Goal: Register for event/course

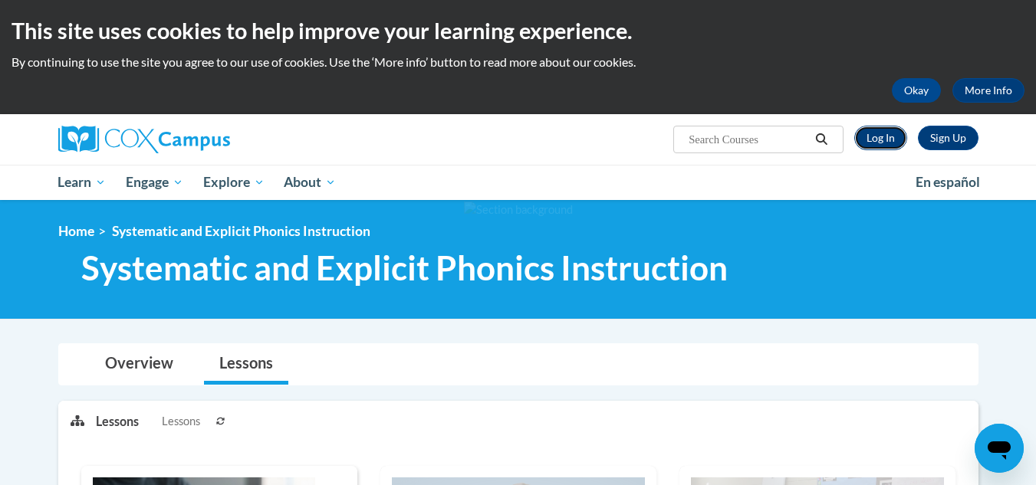
click at [869, 136] on link "Log In" at bounding box center [880, 138] width 53 height 25
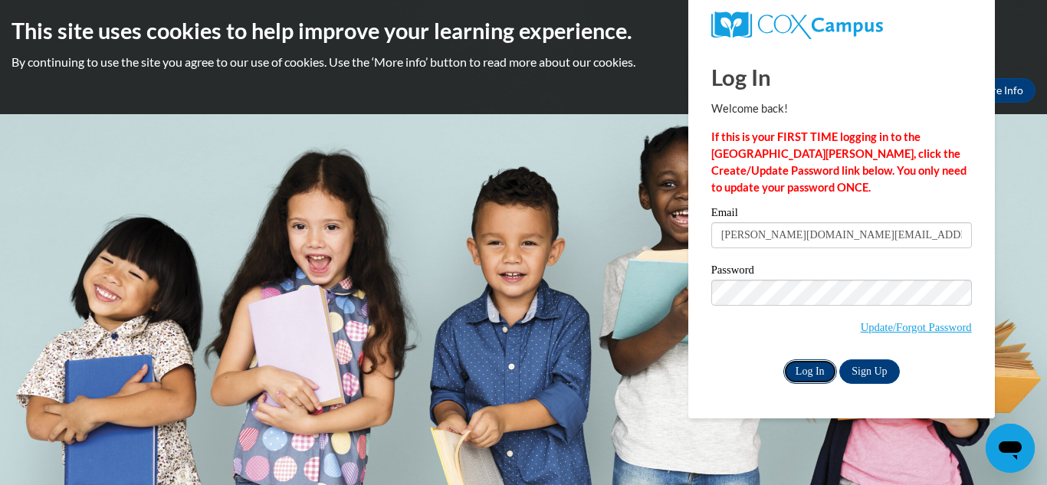
click at [815, 360] on input "Log In" at bounding box center [810, 372] width 54 height 25
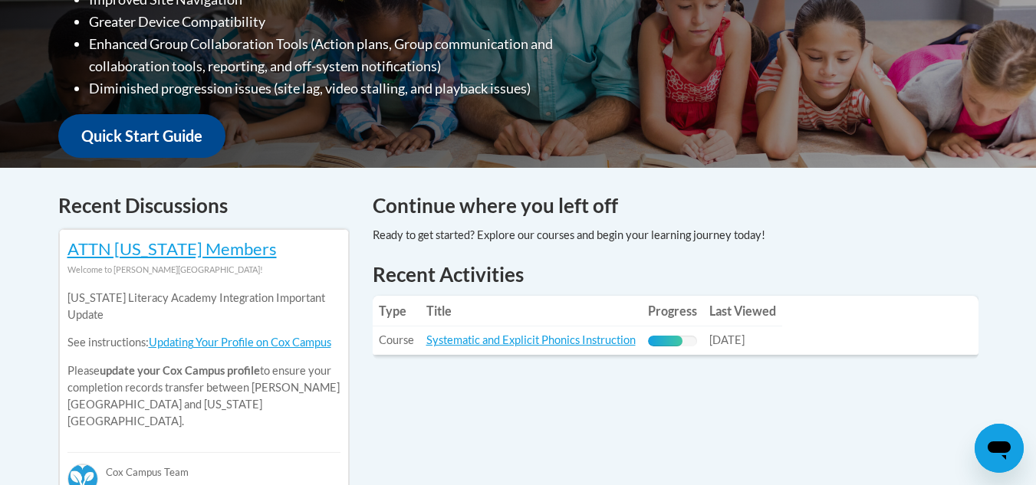
scroll to position [488, 0]
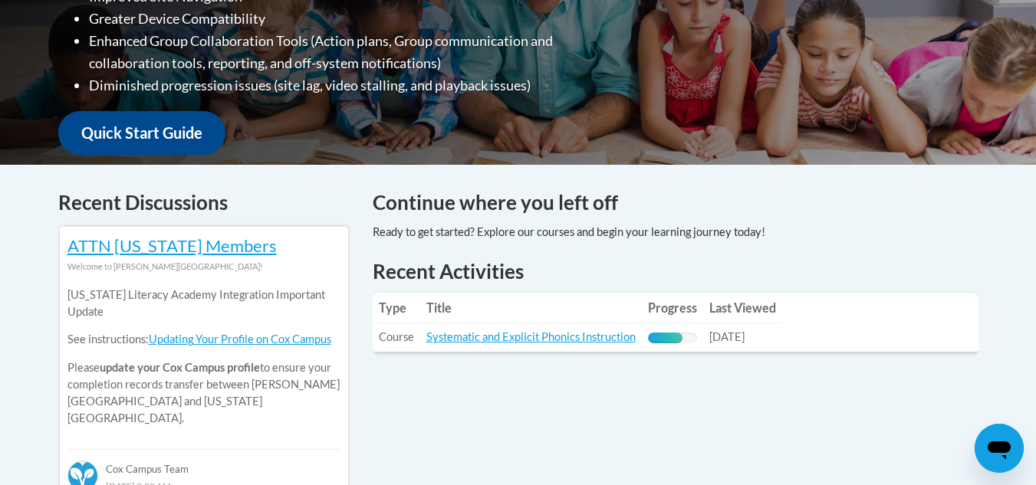
click at [688, 364] on div "Recent Activities Type Title Progress Last Viewed Type: Course Title: Systemati…" at bounding box center [675, 317] width 629 height 119
click at [583, 345] on td "Title: Systematic and Explicit Phonics Instruction" at bounding box center [531, 338] width 222 height 28
click at [583, 331] on link "Systematic and Explicit Phonics Instruction" at bounding box center [530, 336] width 209 height 13
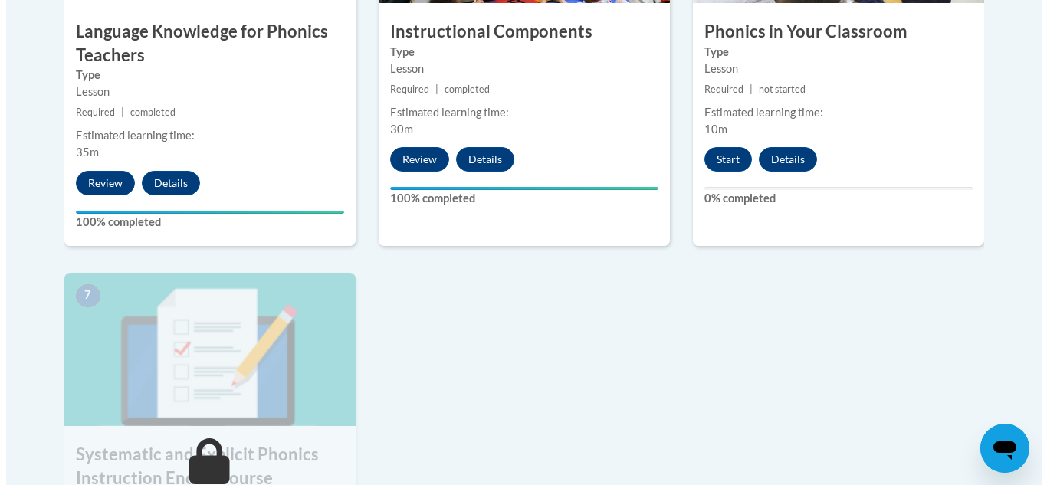
scroll to position [1066, 0]
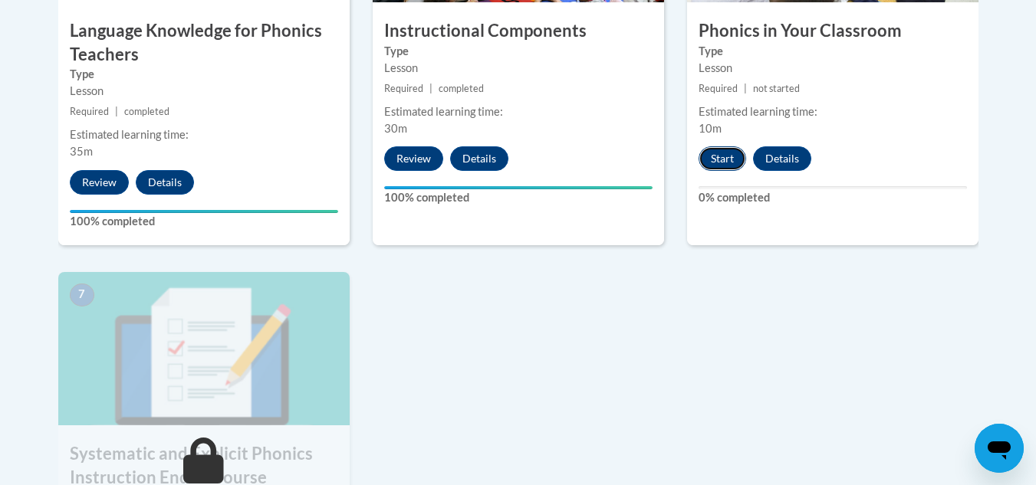
click at [721, 158] on button "Start" at bounding box center [722, 158] width 48 height 25
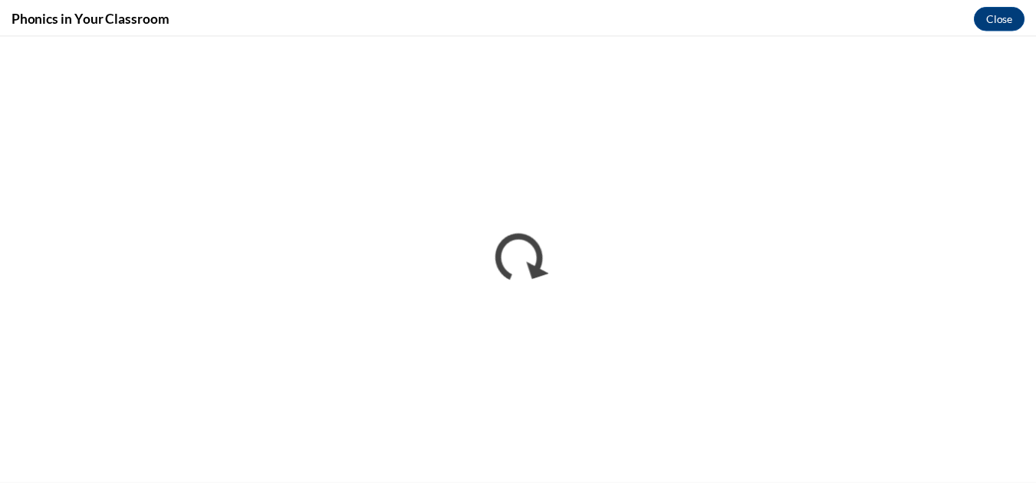
scroll to position [0, 0]
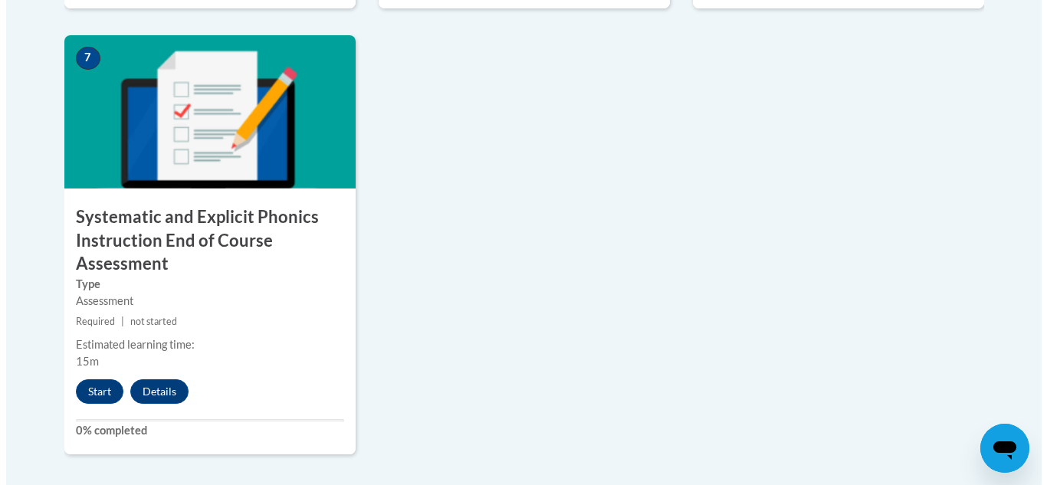
scroll to position [1303, 0]
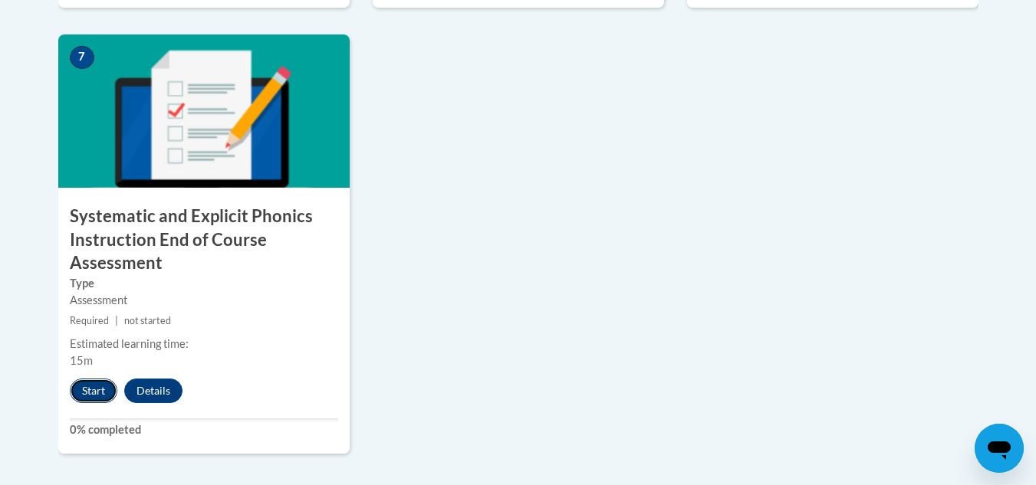
click at [83, 389] on button "Start" at bounding box center [94, 391] width 48 height 25
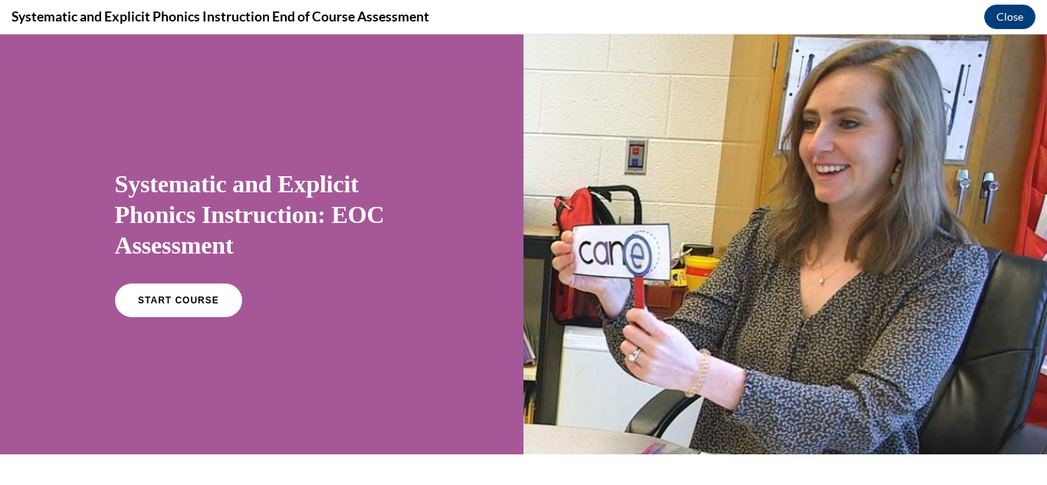
scroll to position [0, 0]
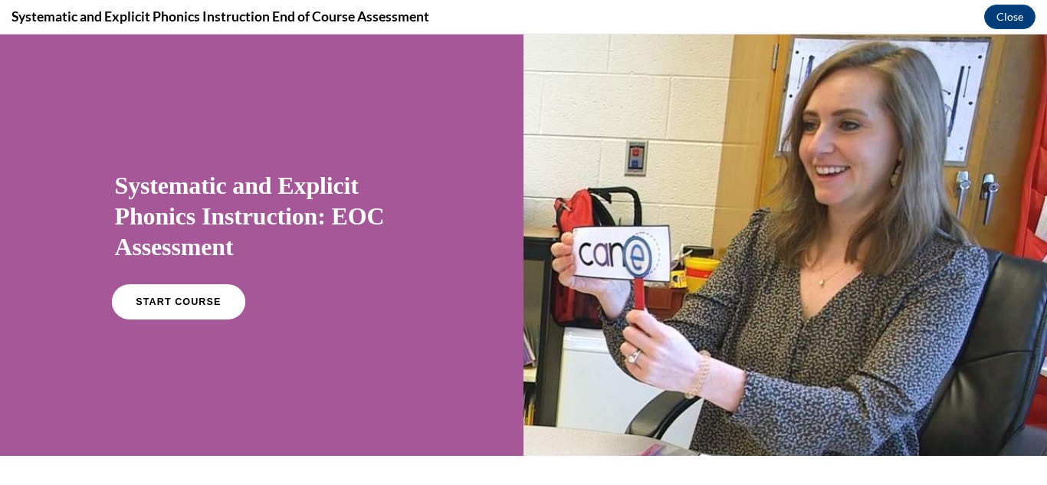
click at [164, 314] on link "START COURSE" at bounding box center [177, 301] width 133 height 35
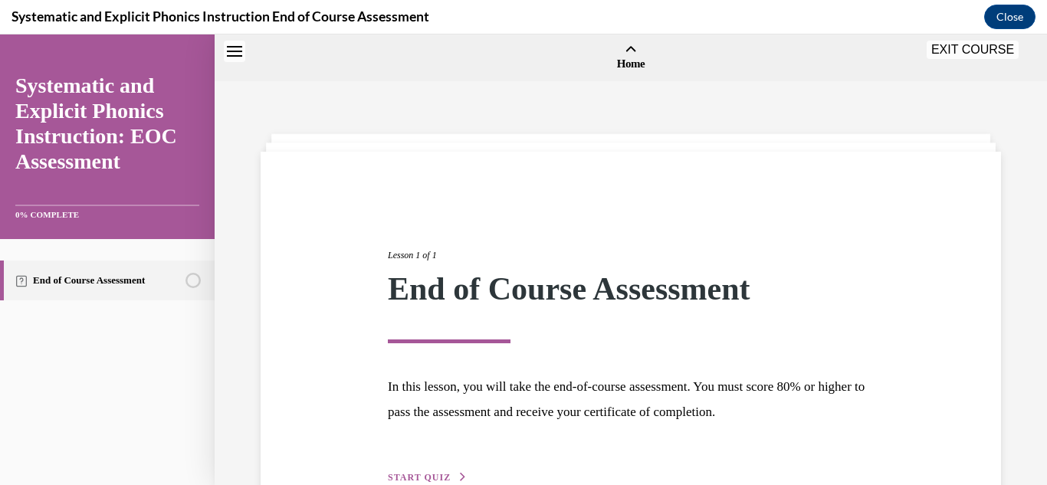
scroll to position [48, 0]
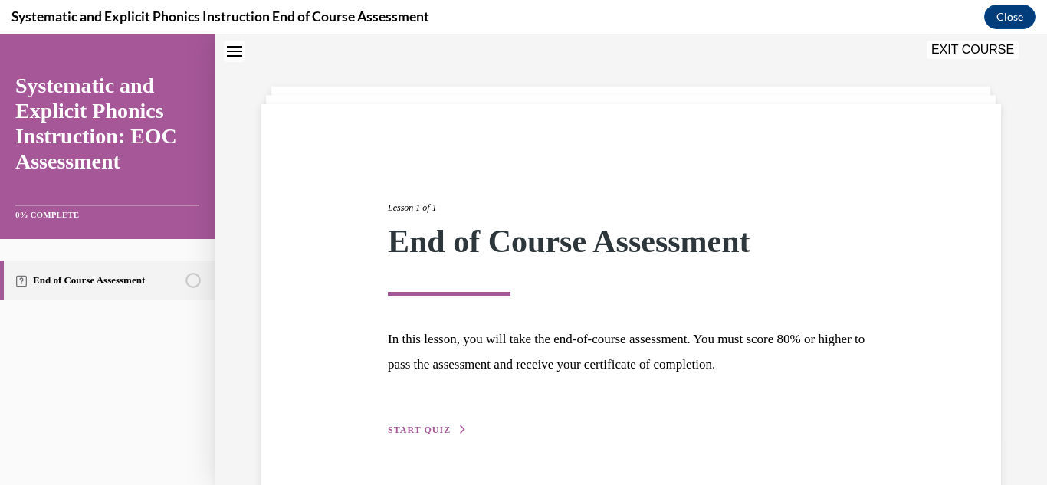
click at [396, 420] on div "Lesson 1 of 1 End of Course Assessment In this lesson, you will take the end-of…" at bounding box center [630, 302] width 509 height 273
click at [400, 429] on span "START QUIZ" at bounding box center [419, 430] width 63 height 11
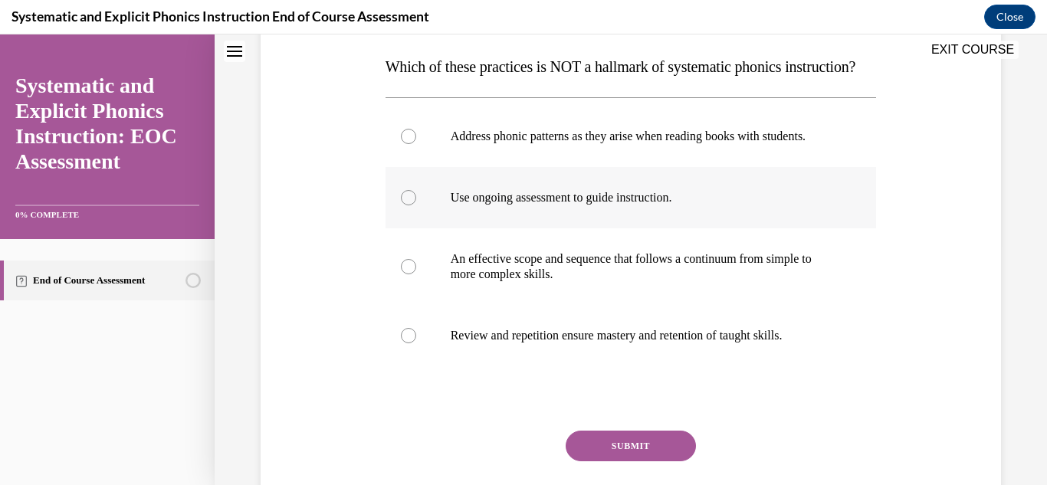
scroll to position [241, 0]
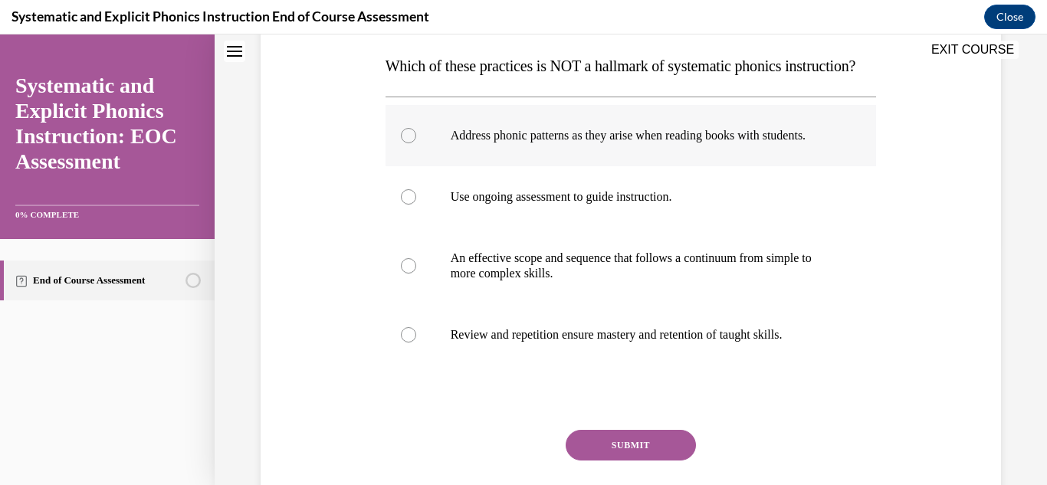
drag, startPoint x: 570, startPoint y: 320, endPoint x: 508, endPoint y: 188, distance: 145.8
click at [508, 143] on p "Address phonic patterns as they arise when reading books with students." at bounding box center [645, 135] width 388 height 15
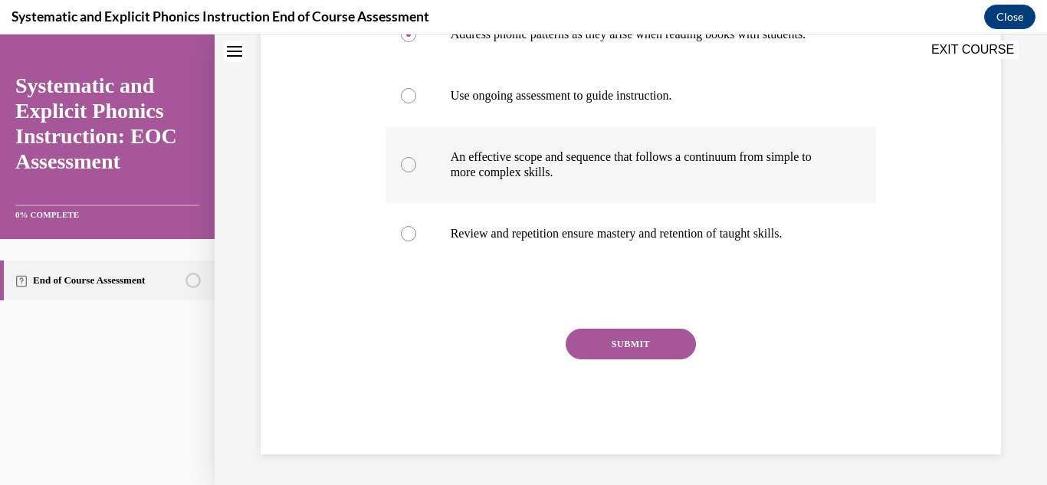
scroll to position [373, 0]
click at [615, 357] on button "SUBMIT" at bounding box center [631, 344] width 130 height 31
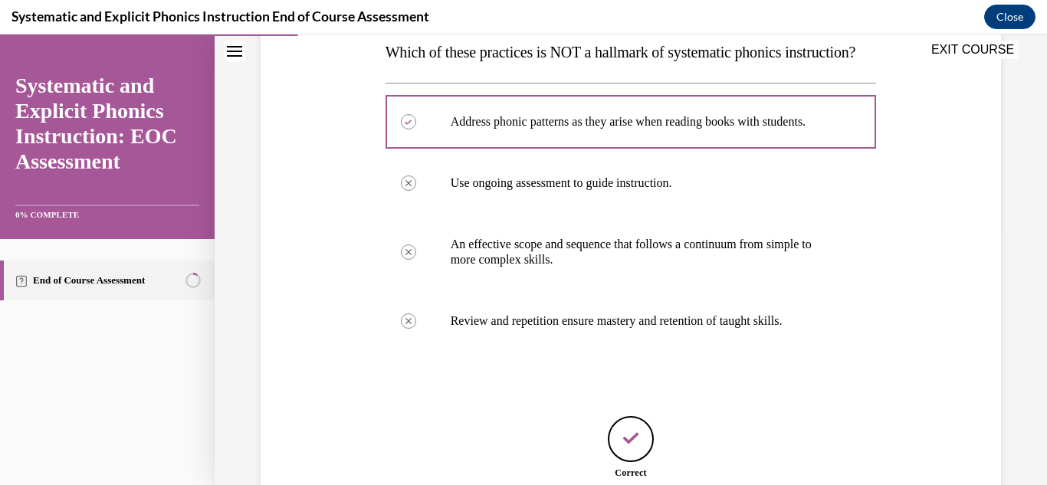
scroll to position [436, 0]
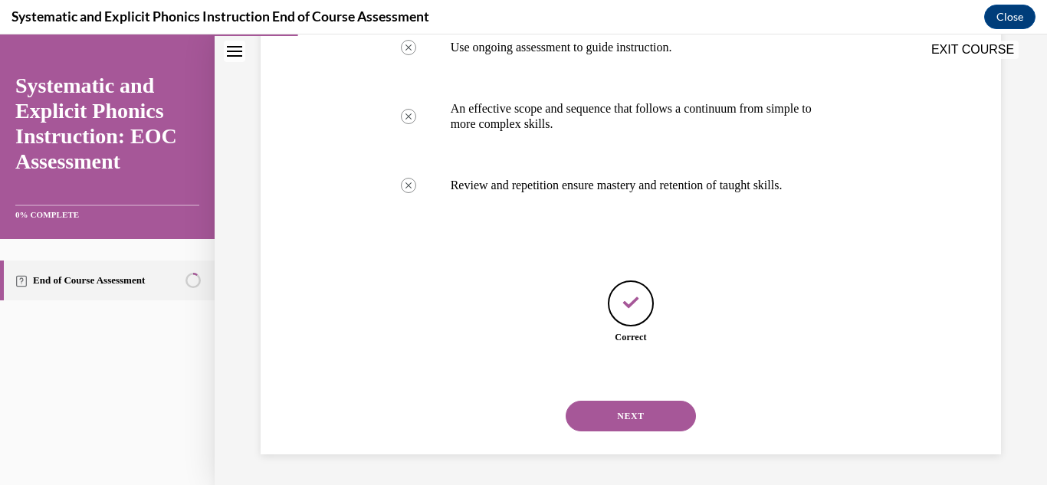
click at [602, 420] on button "NEXT" at bounding box center [631, 416] width 130 height 31
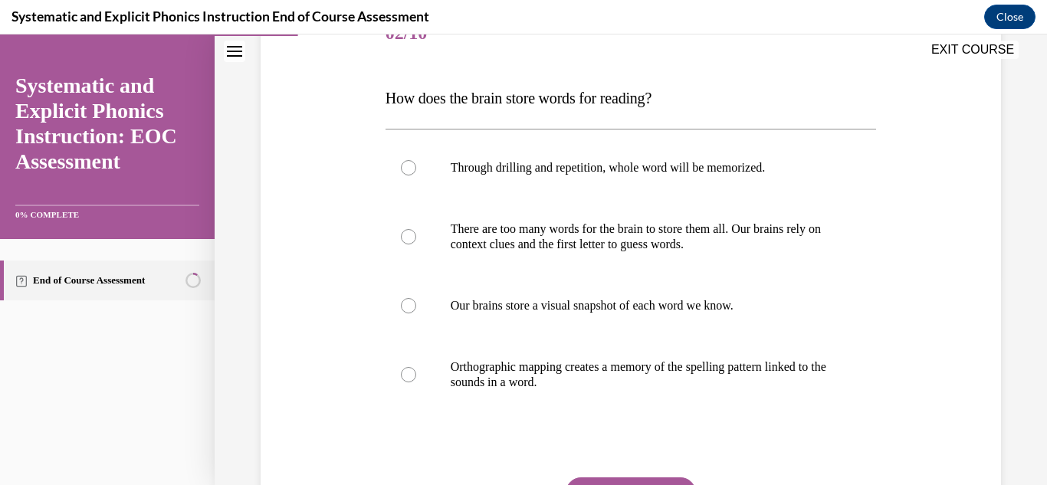
scroll to position [210, 0]
click at [592, 397] on div at bounding box center [631, 374] width 491 height 77
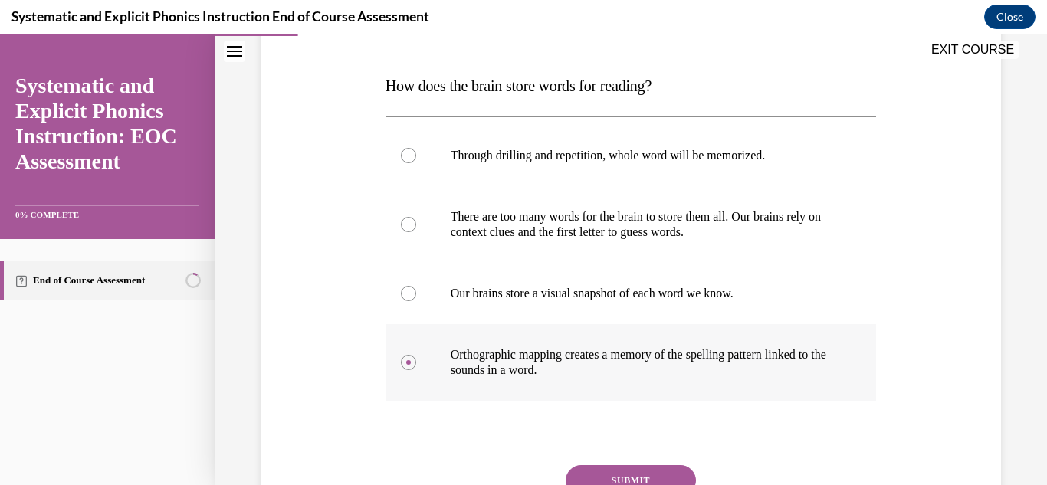
scroll to position [222, 0]
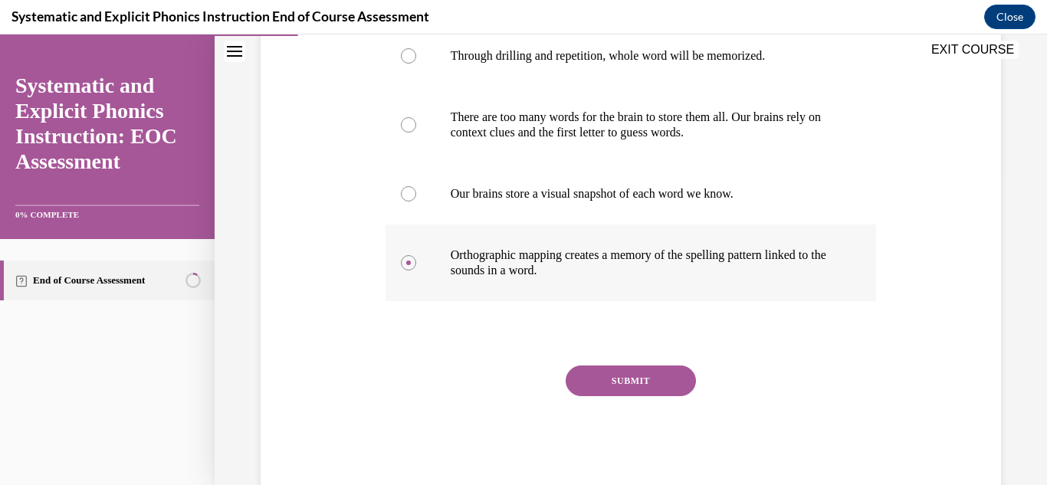
click at [652, 390] on button "SUBMIT" at bounding box center [631, 381] width 130 height 31
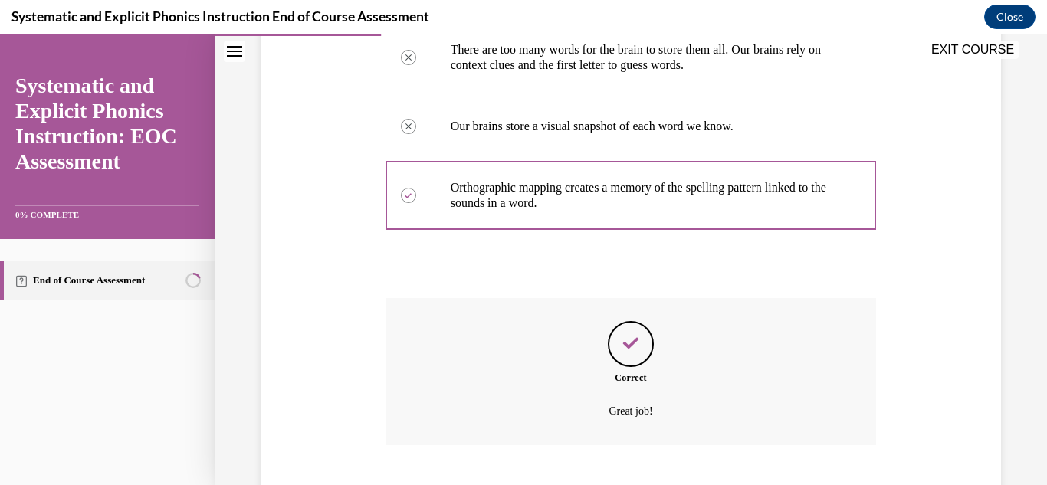
scroll to position [482, 0]
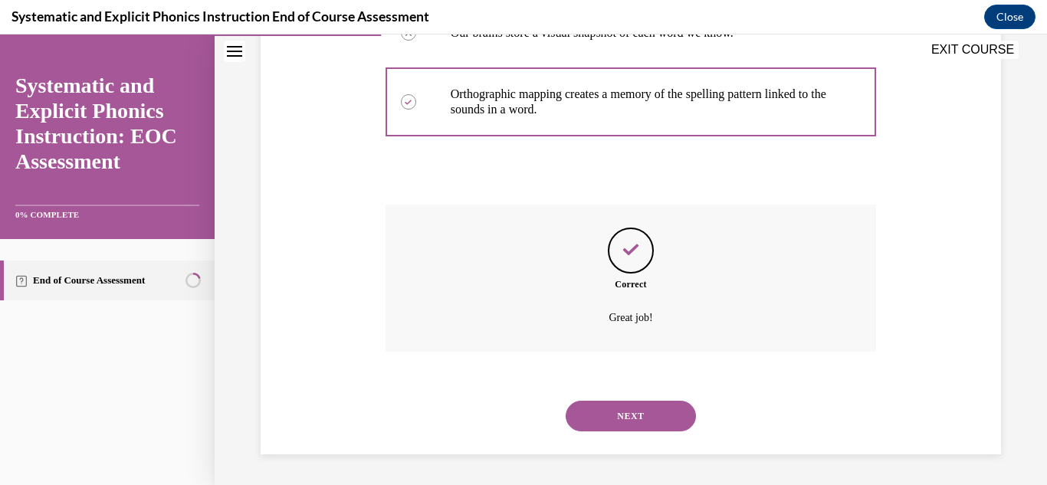
click at [646, 409] on button "NEXT" at bounding box center [631, 416] width 130 height 31
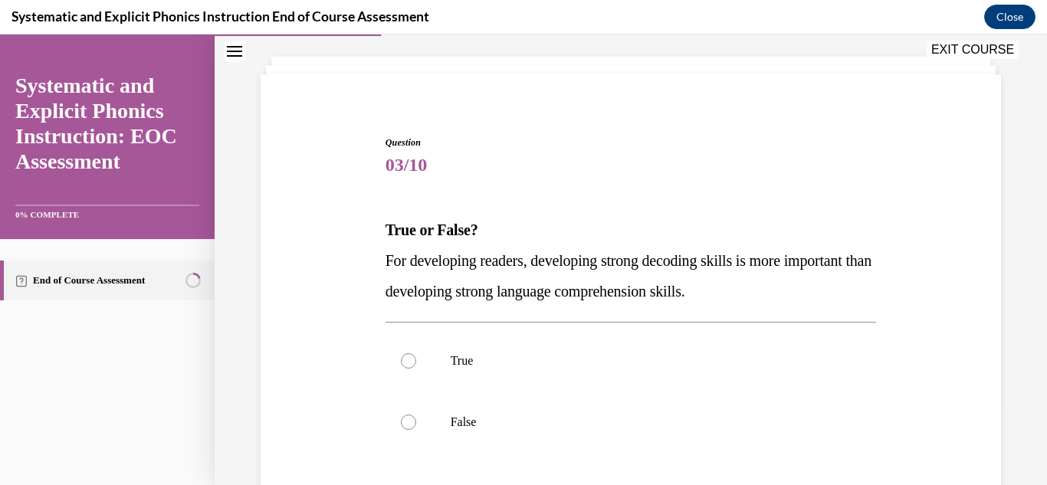
scroll to position [78, 0]
click at [647, 381] on div at bounding box center [631, 360] width 491 height 61
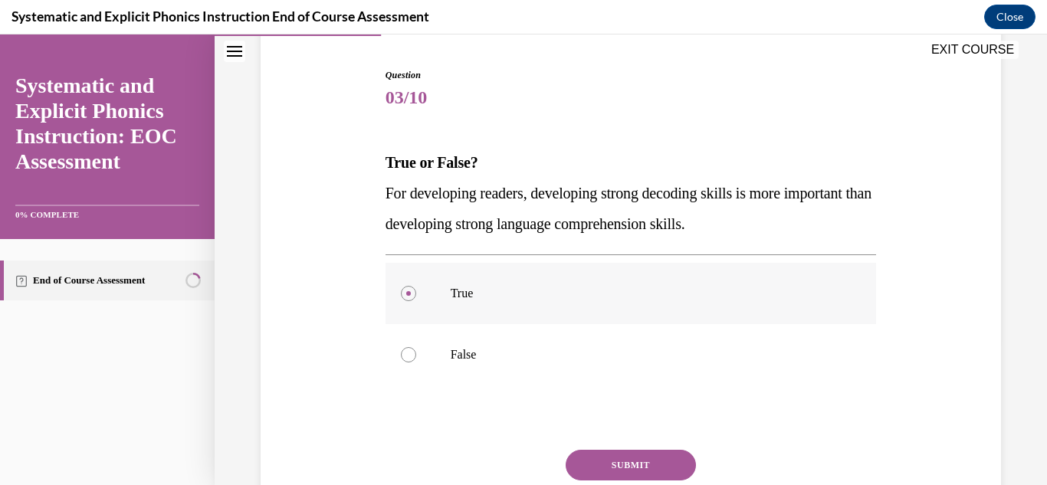
scroll to position [146, 0]
click at [626, 449] on button "SUBMIT" at bounding box center [631, 464] width 130 height 31
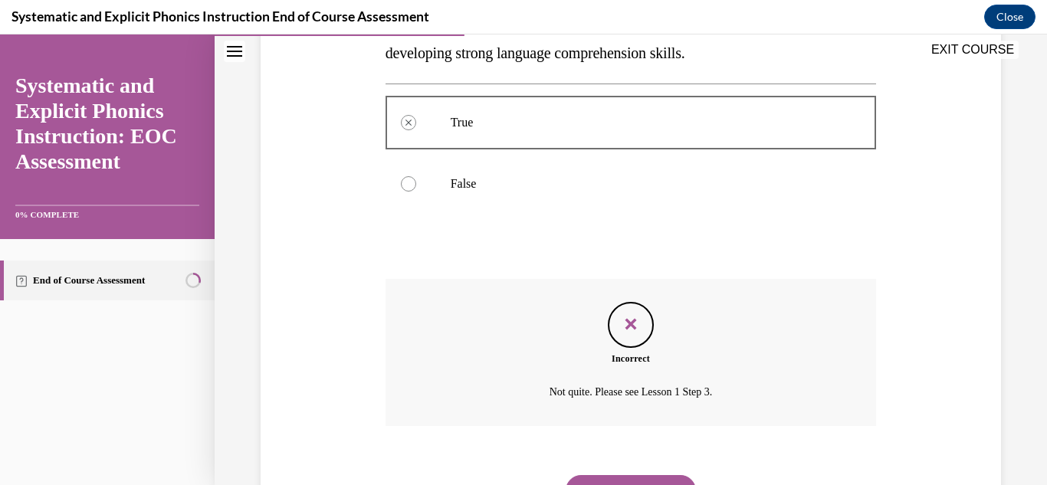
scroll to position [383, 0]
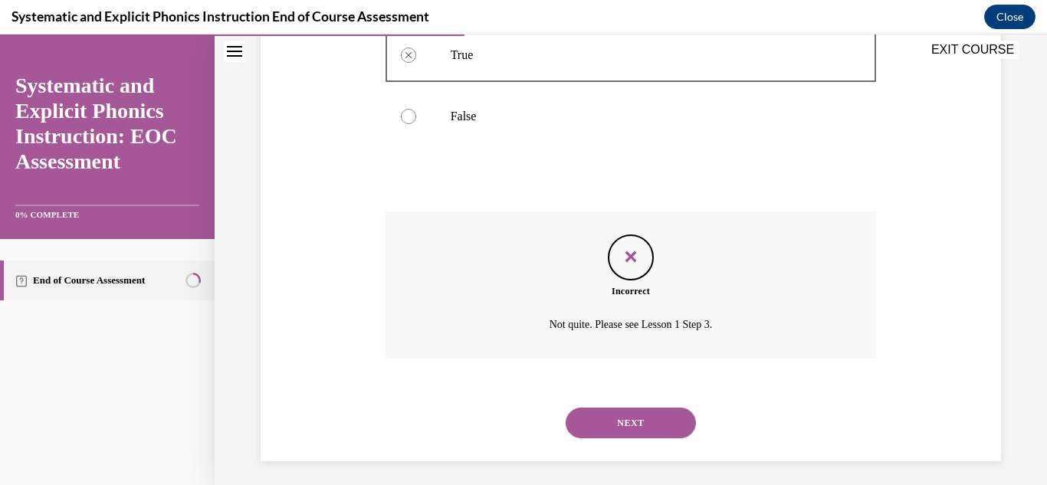
click at [610, 423] on button "NEXT" at bounding box center [631, 423] width 130 height 31
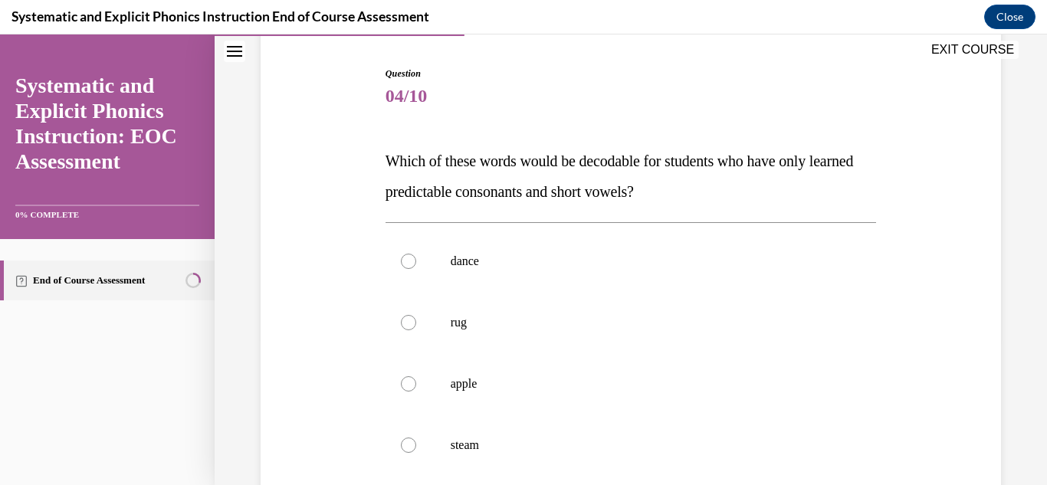
scroll to position [166, 0]
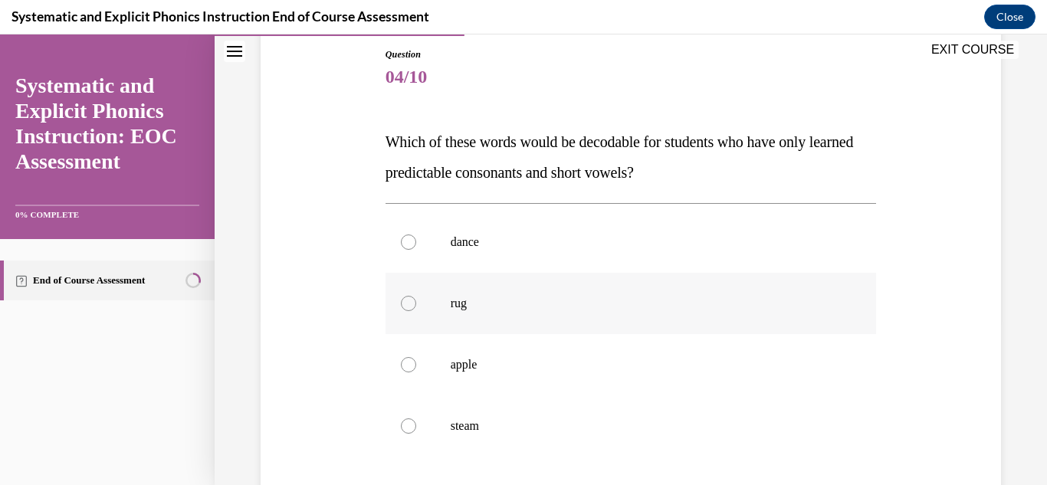
click at [600, 314] on div at bounding box center [631, 303] width 491 height 61
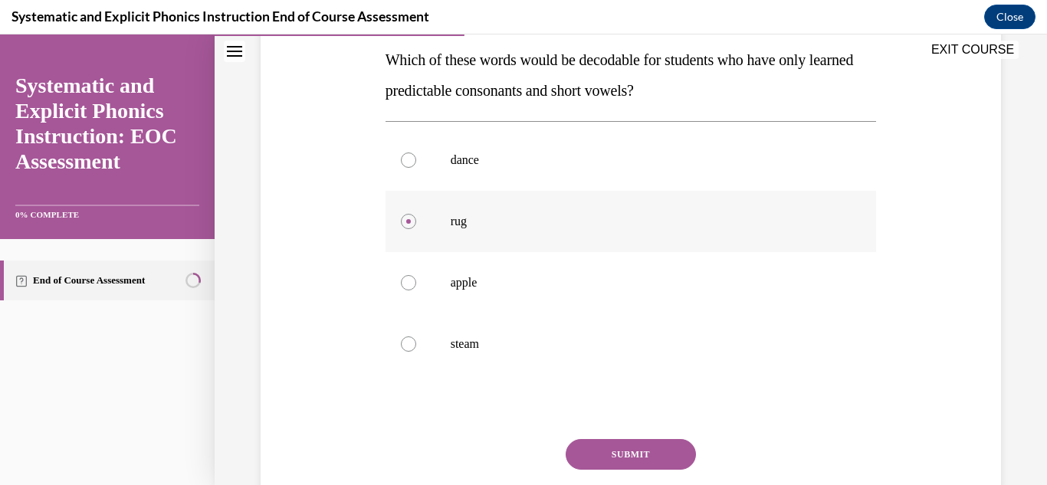
scroll to position [263, 0]
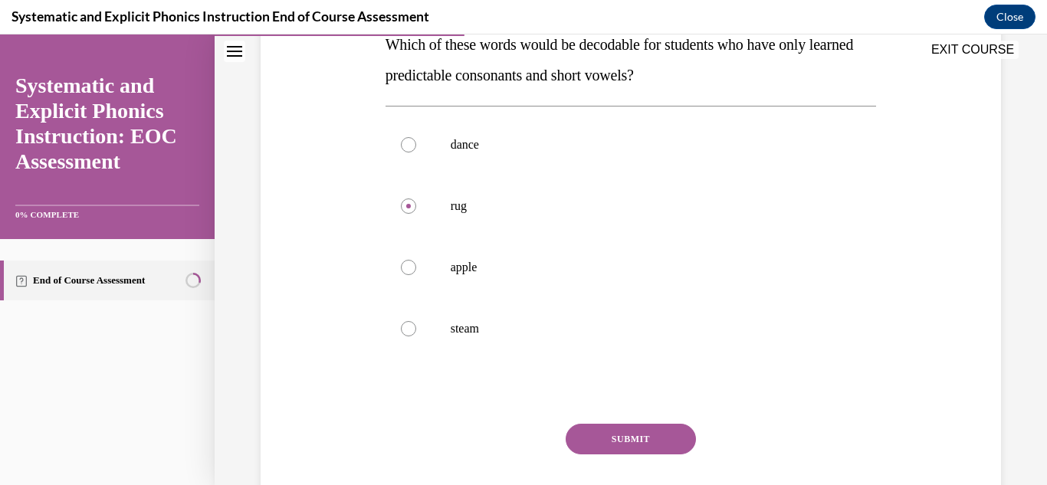
click at [615, 440] on button "SUBMIT" at bounding box center [631, 439] width 130 height 31
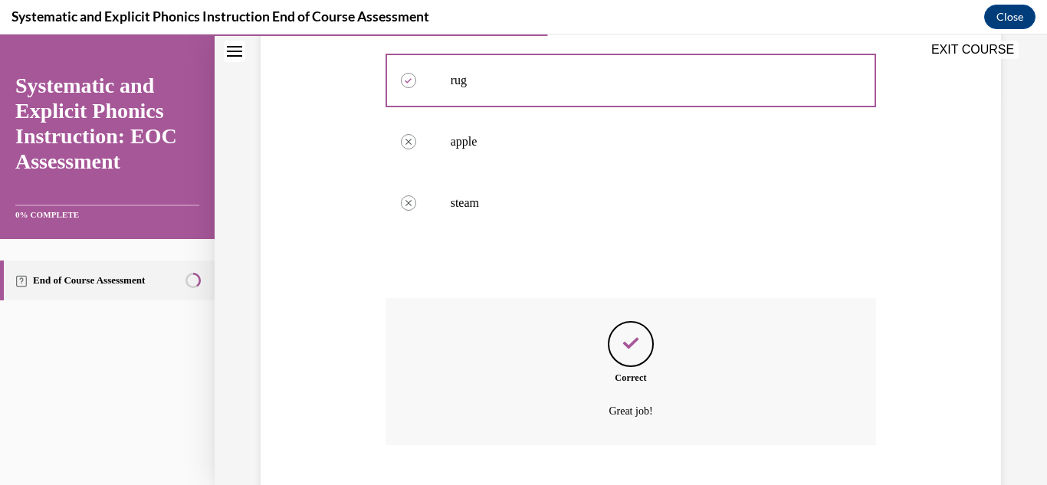
scroll to position [482, 0]
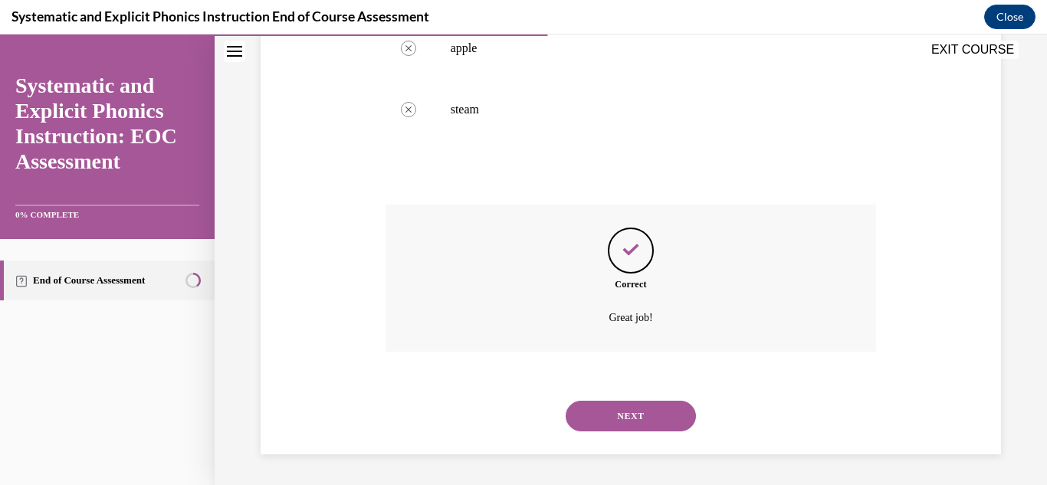
click at [618, 408] on button "NEXT" at bounding box center [631, 416] width 130 height 31
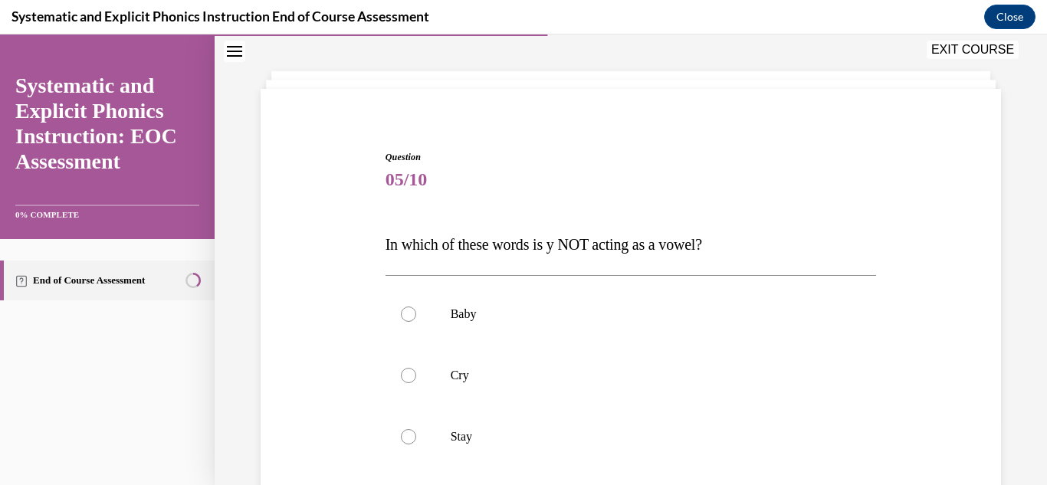
scroll to position [71, 0]
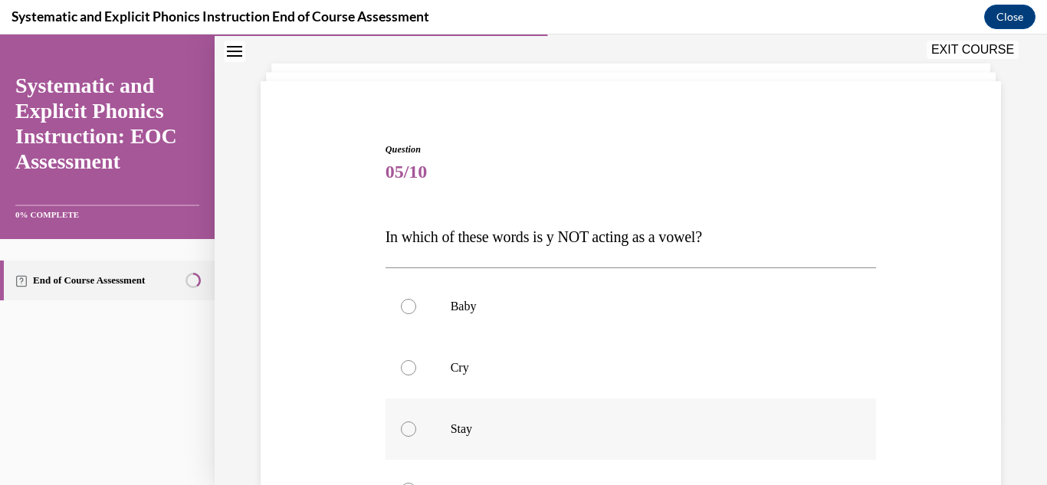
click at [614, 458] on div at bounding box center [631, 429] width 491 height 61
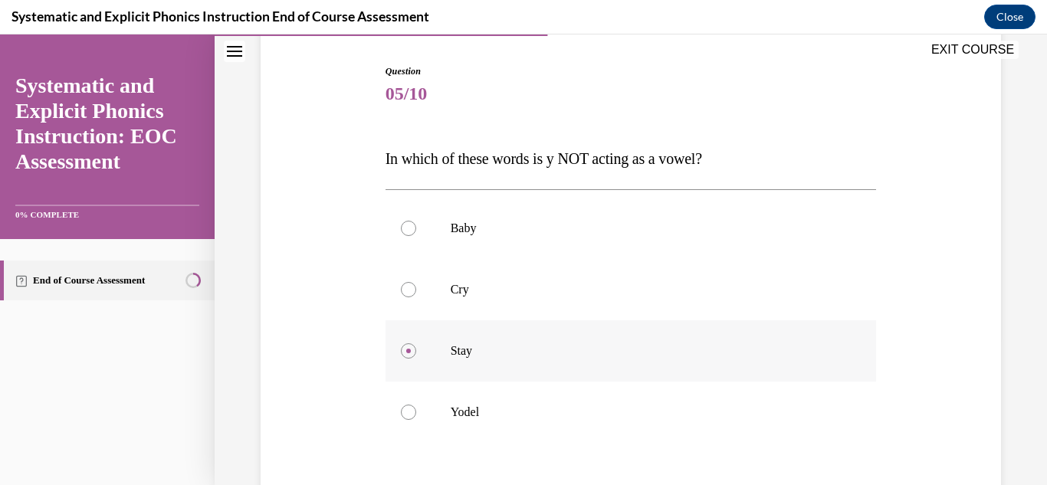
scroll to position [151, 0]
click at [614, 458] on div "Question 05/10 In which of these words is y NOT acting as a vowel? Baby Cry Sta…" at bounding box center [631, 346] width 491 height 569
click at [590, 403] on p "Yodel" at bounding box center [645, 409] width 388 height 15
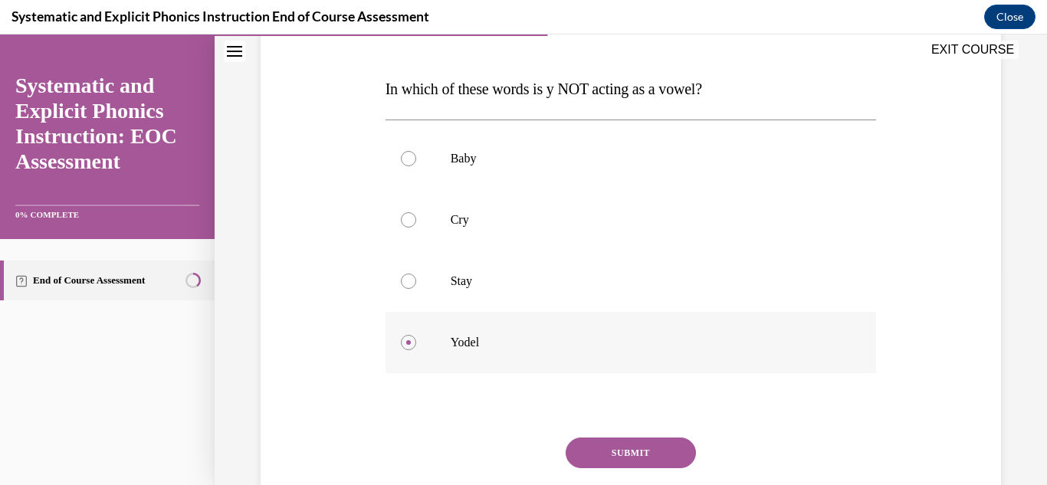
scroll to position [221, 0]
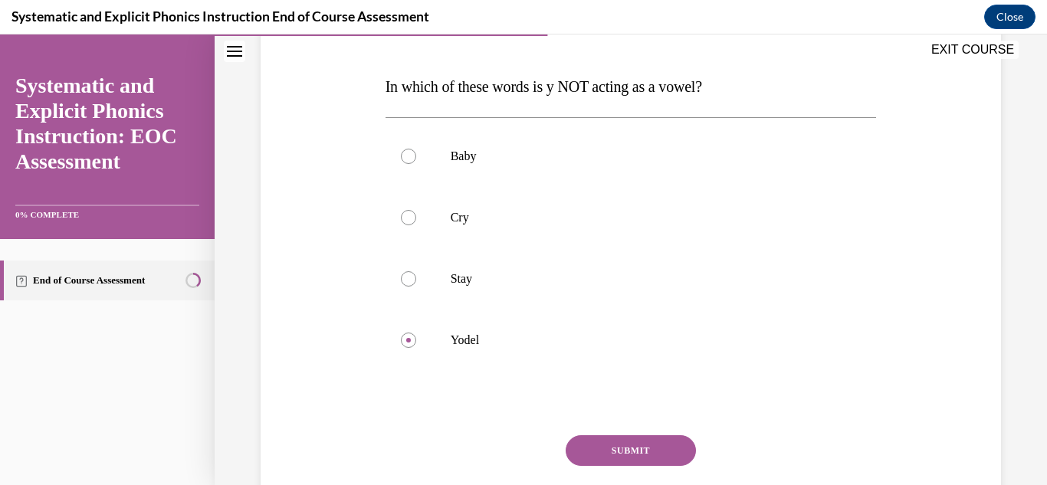
click at [603, 442] on button "SUBMIT" at bounding box center [631, 450] width 130 height 31
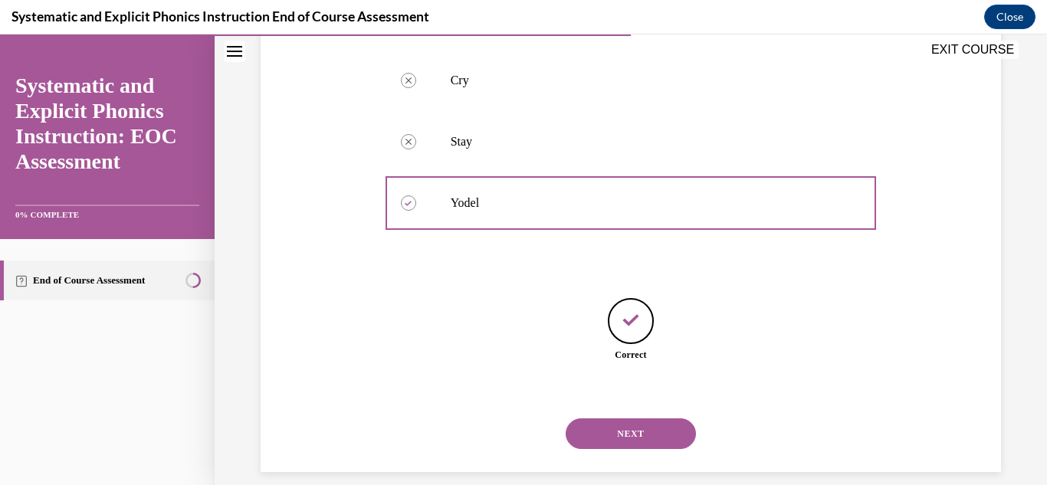
scroll to position [376, 0]
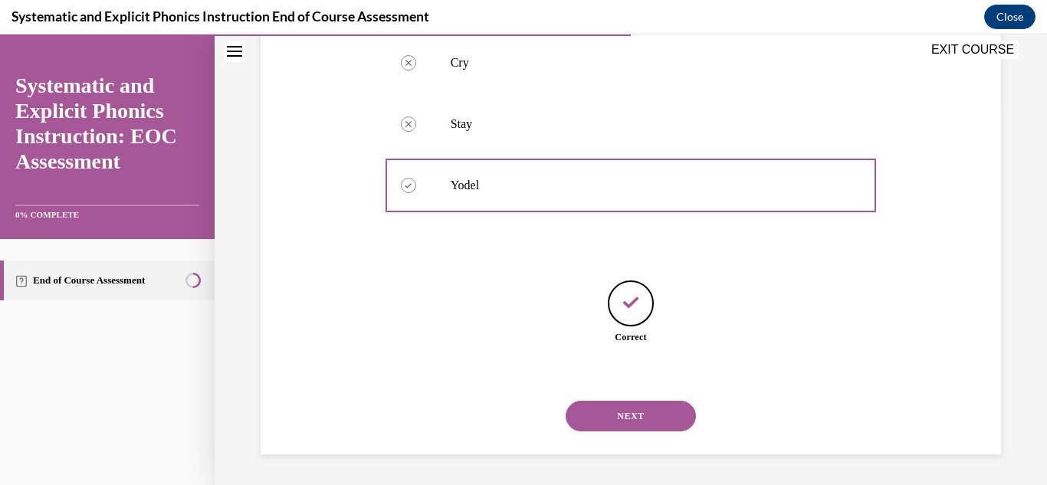
click at [633, 422] on button "NEXT" at bounding box center [631, 416] width 130 height 31
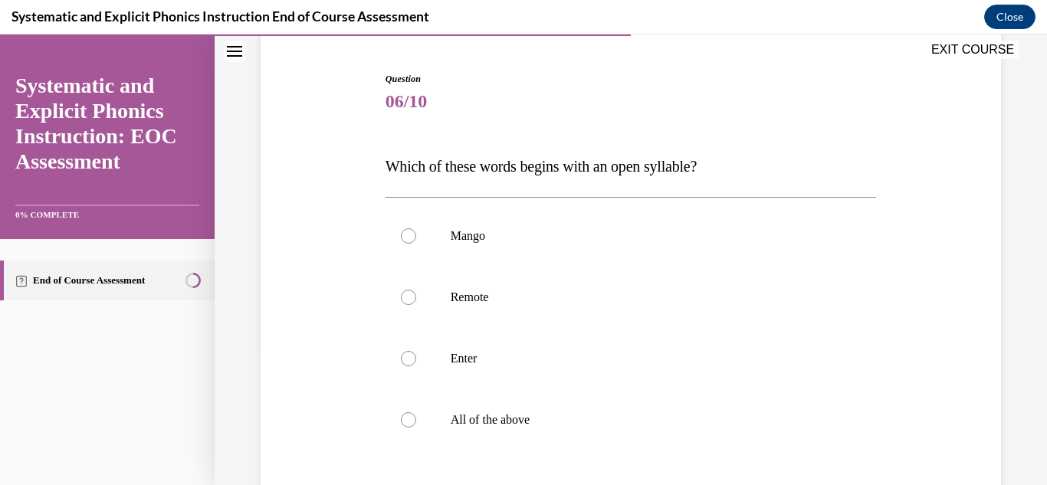
scroll to position [147, 0]
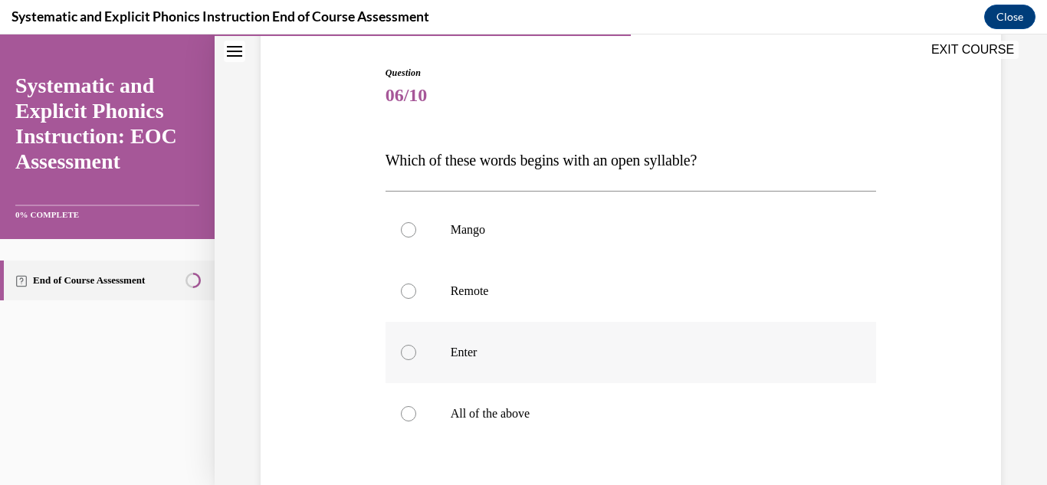
click at [614, 364] on div at bounding box center [631, 352] width 491 height 61
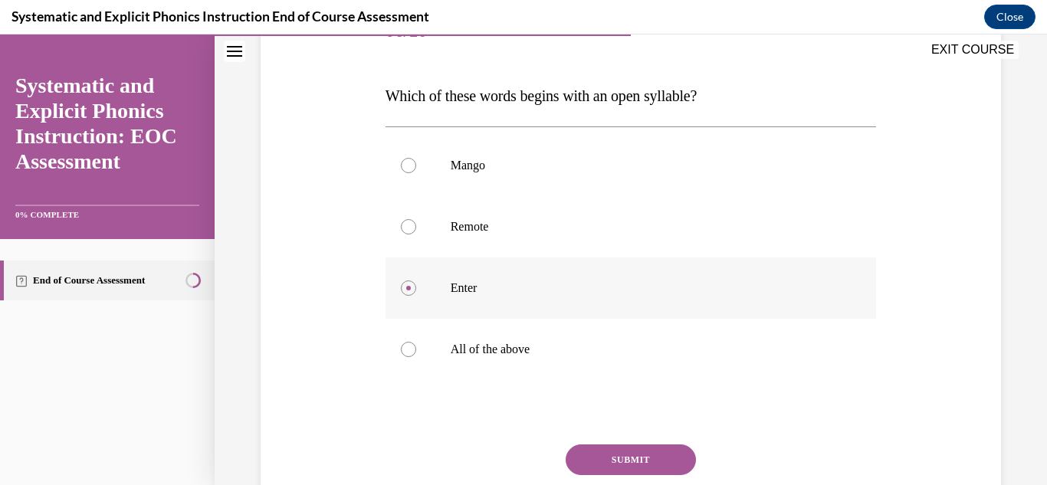
scroll to position [212, 0]
click at [603, 462] on button "SUBMIT" at bounding box center [631, 459] width 130 height 31
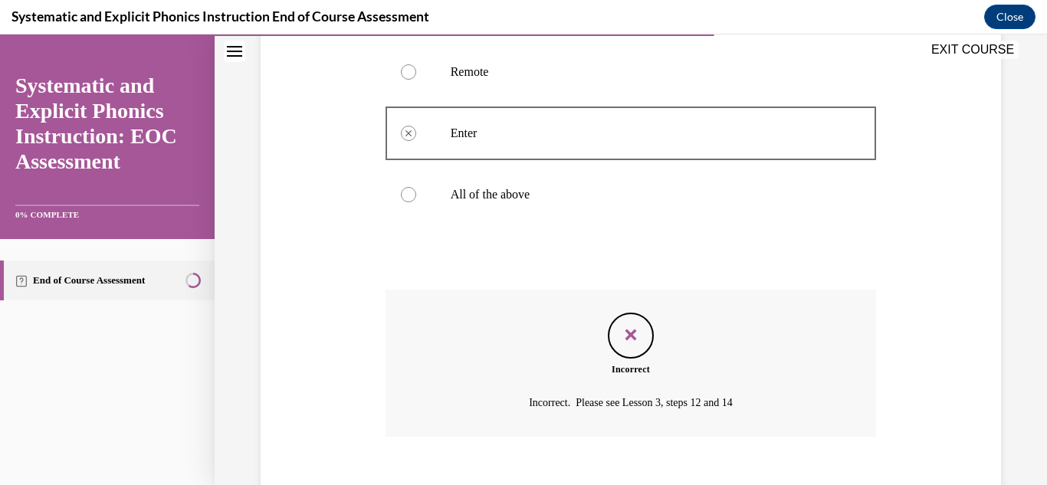
scroll to position [452, 0]
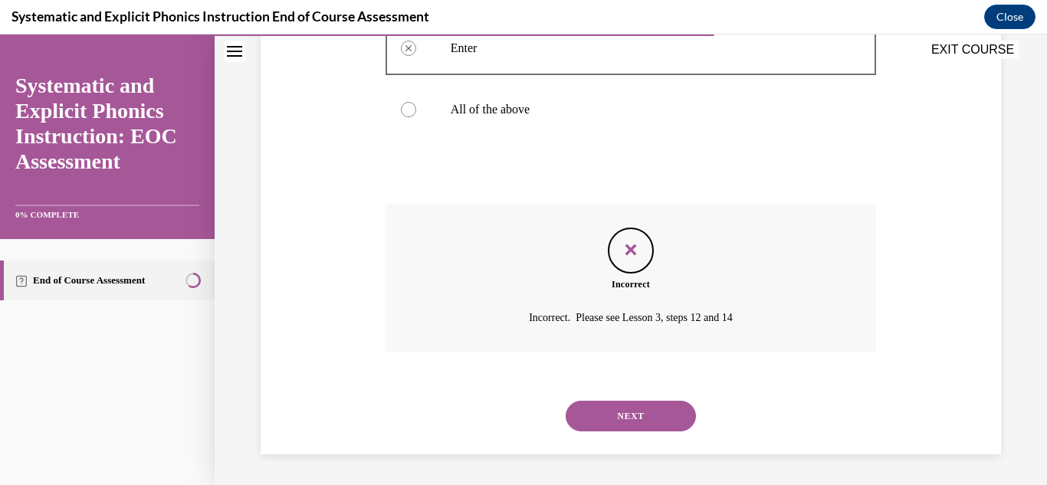
click at [613, 417] on button "NEXT" at bounding box center [631, 416] width 130 height 31
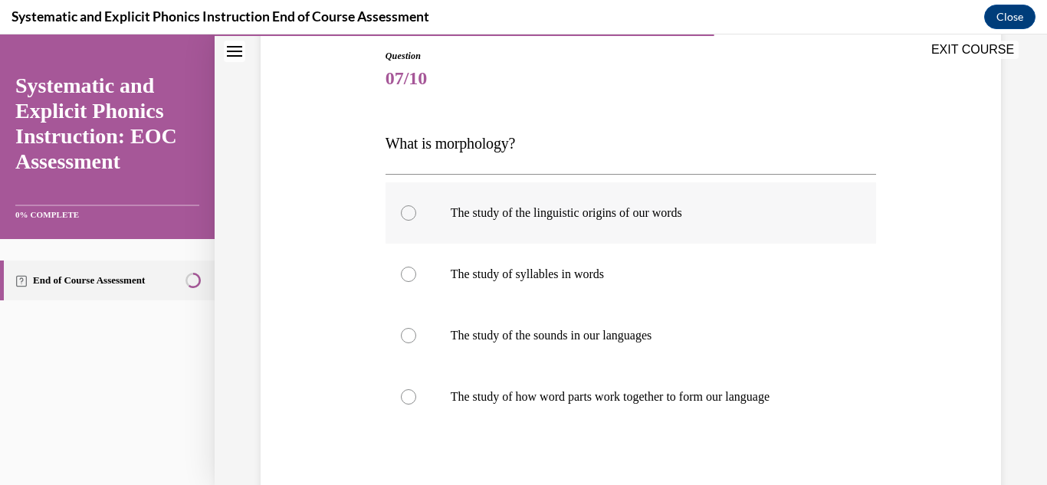
scroll to position [165, 0]
click at [783, 401] on p "The study of how word parts work together to form our language" at bounding box center [645, 396] width 388 height 15
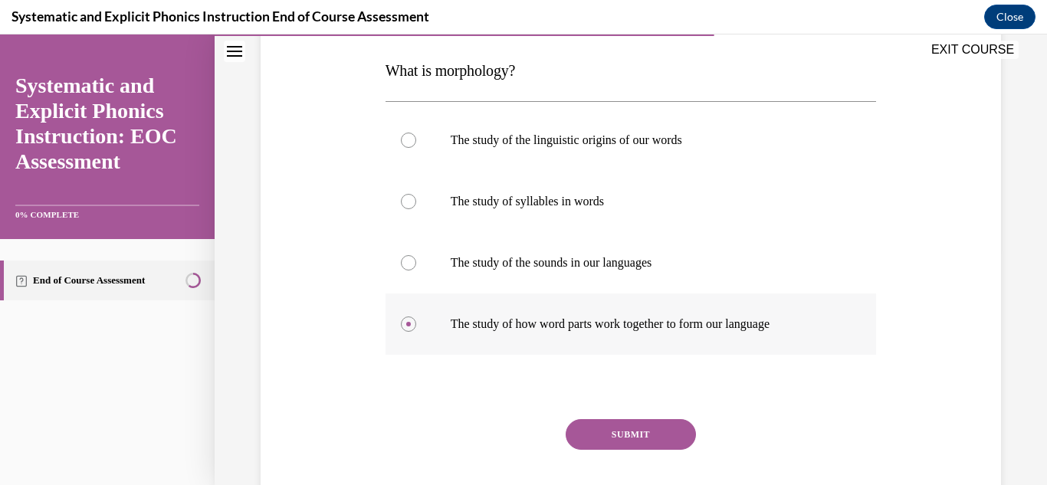
scroll to position [238, 0]
click at [636, 439] on button "SUBMIT" at bounding box center [631, 434] width 130 height 31
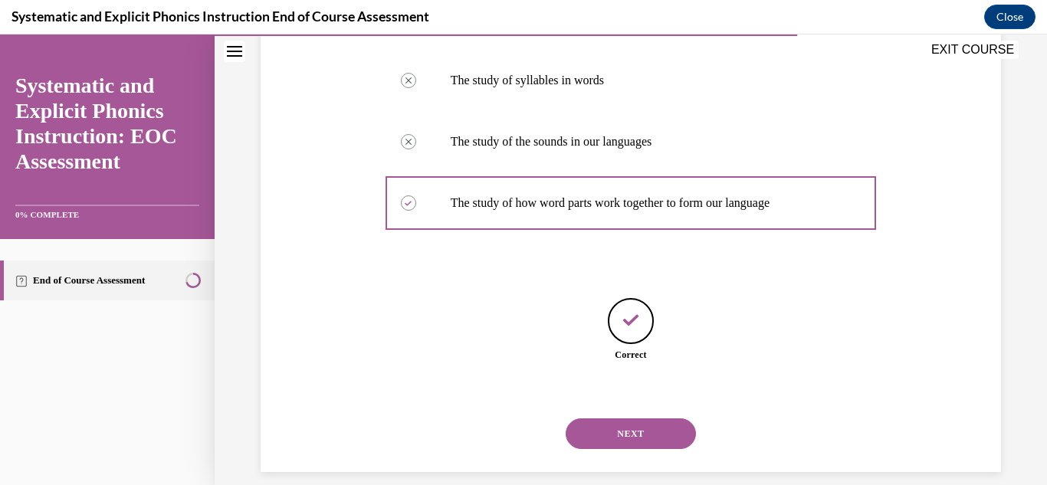
scroll to position [376, 0]
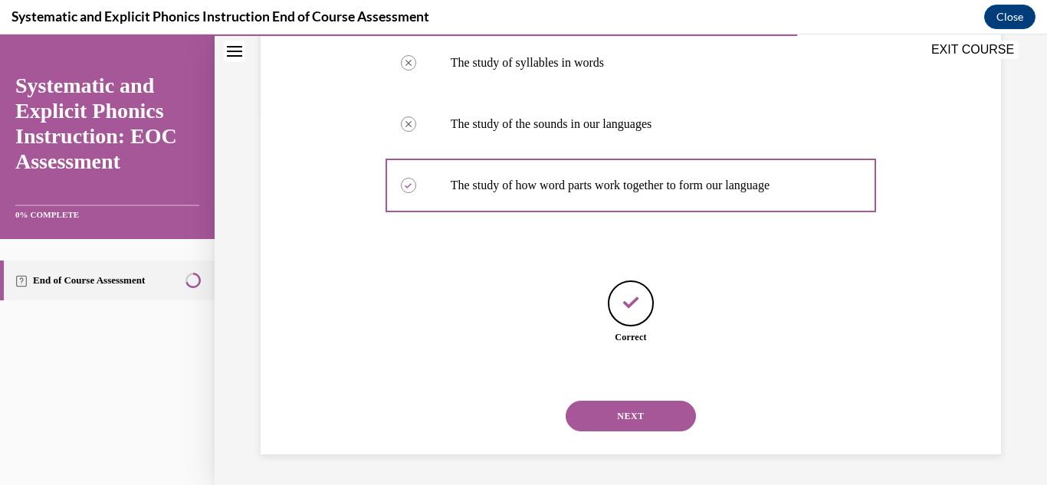
click at [628, 407] on button "NEXT" at bounding box center [631, 416] width 130 height 31
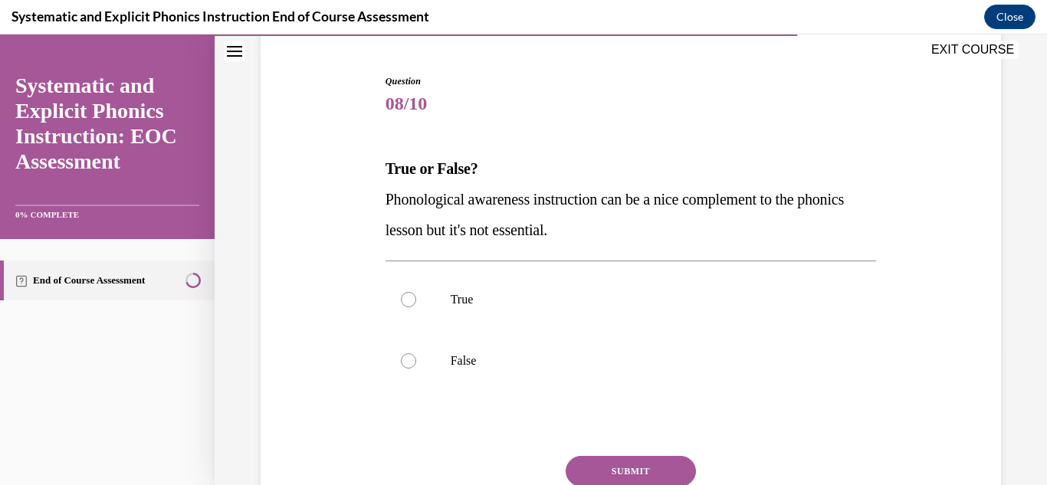
scroll to position [152, 0]
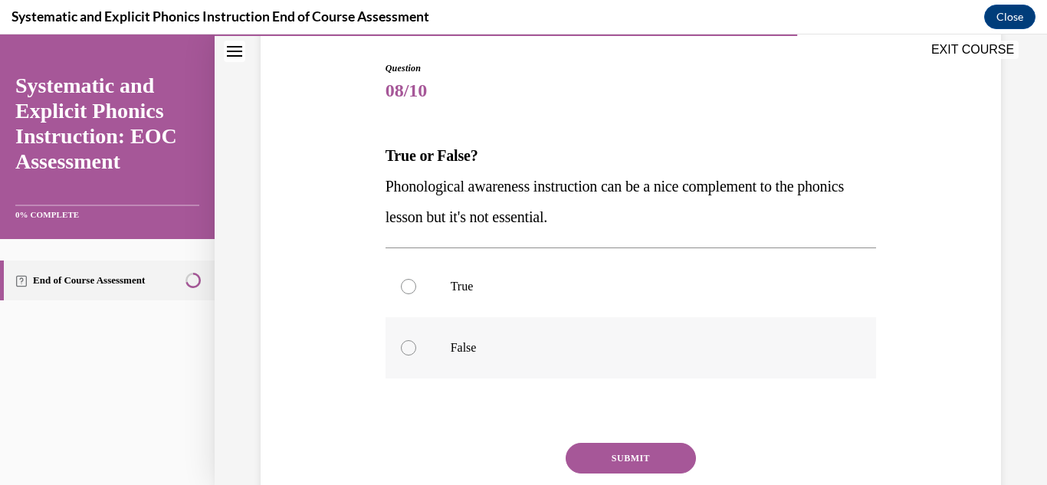
click at [462, 348] on p "False" at bounding box center [645, 347] width 388 height 15
click at [596, 450] on button "SUBMIT" at bounding box center [631, 458] width 130 height 31
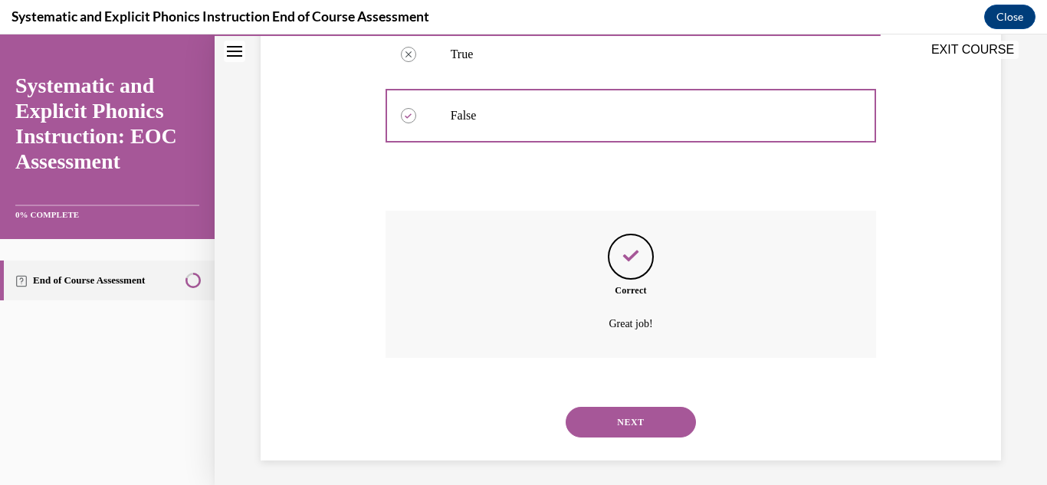
scroll to position [390, 0]
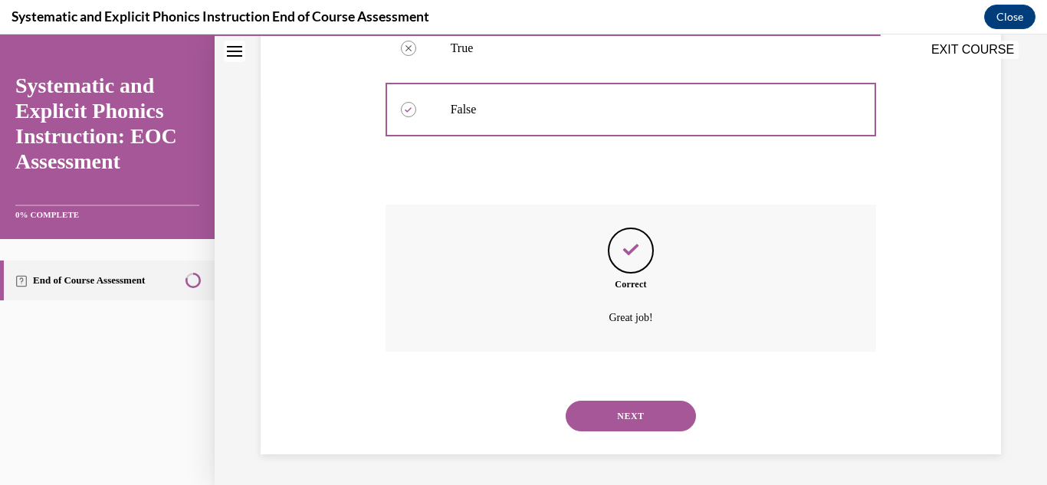
click at [606, 402] on button "NEXT" at bounding box center [631, 416] width 130 height 31
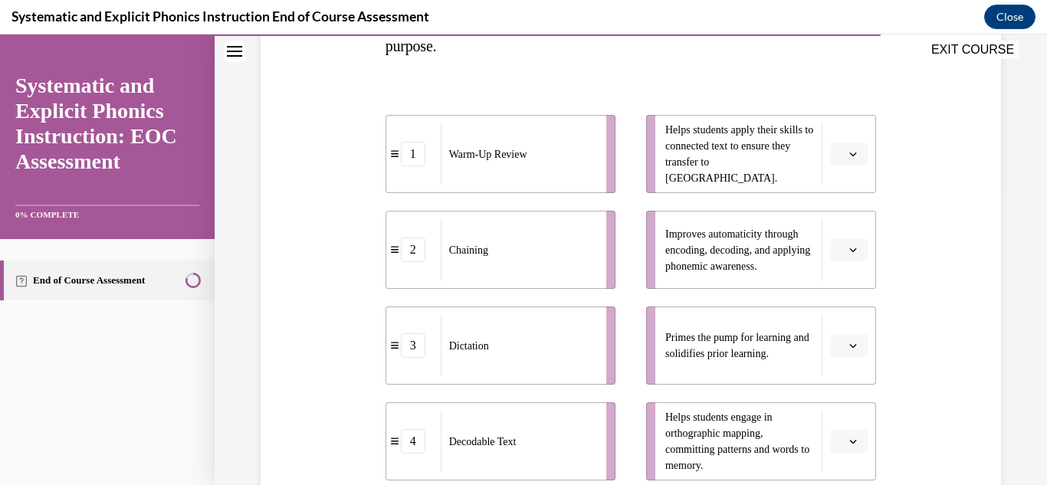
scroll to position [293, 0]
click at [833, 355] on button "button" at bounding box center [849, 344] width 38 height 23
click at [842, 228] on div "1" at bounding box center [838, 218] width 38 height 31
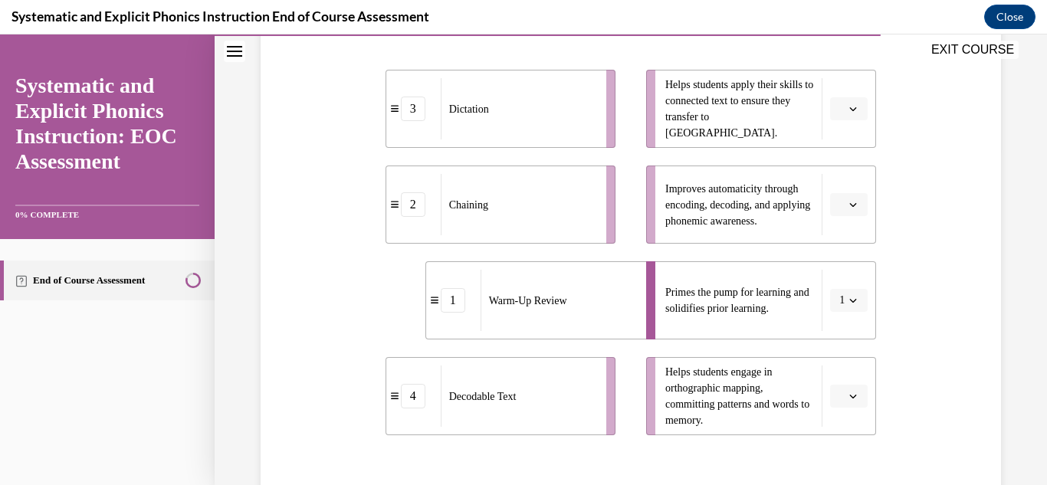
scroll to position [339, 0]
click at [836, 110] on button "button" at bounding box center [849, 107] width 38 height 23
click at [831, 204] on span "2" at bounding box center [833, 203] width 5 height 12
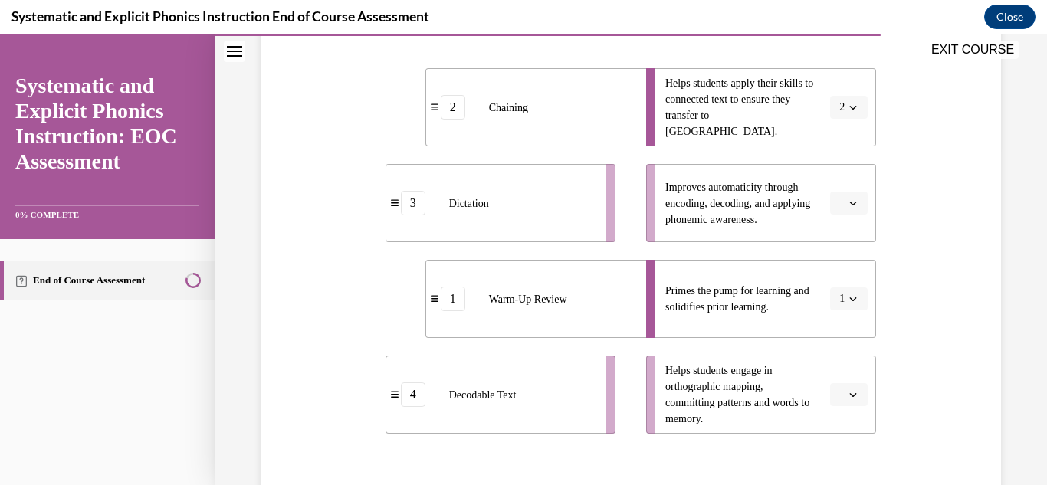
click at [852, 202] on button "button" at bounding box center [849, 203] width 38 height 23
click at [838, 349] on div "4" at bounding box center [838, 360] width 38 height 31
click at [848, 389] on span "button" at bounding box center [853, 394] width 11 height 11
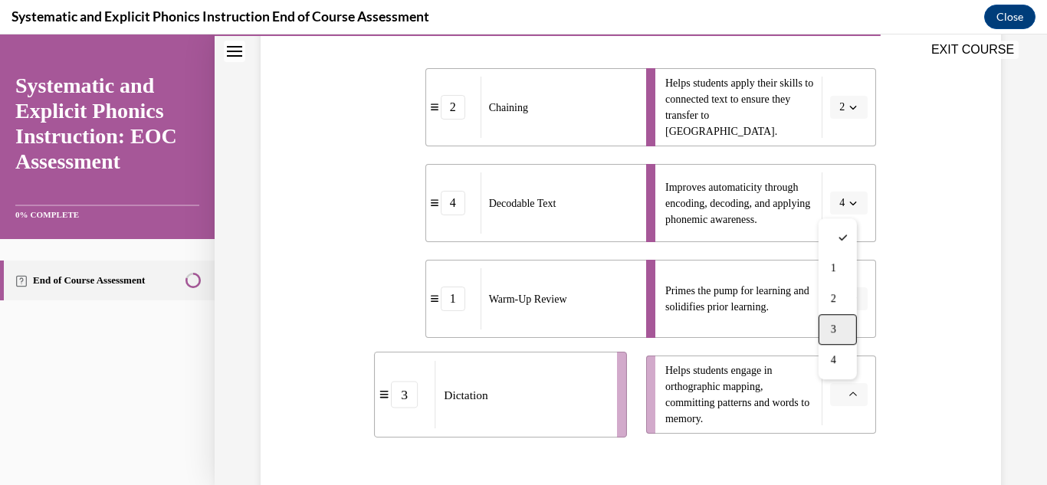
click at [848, 334] on div "3" at bounding box center [838, 329] width 38 height 31
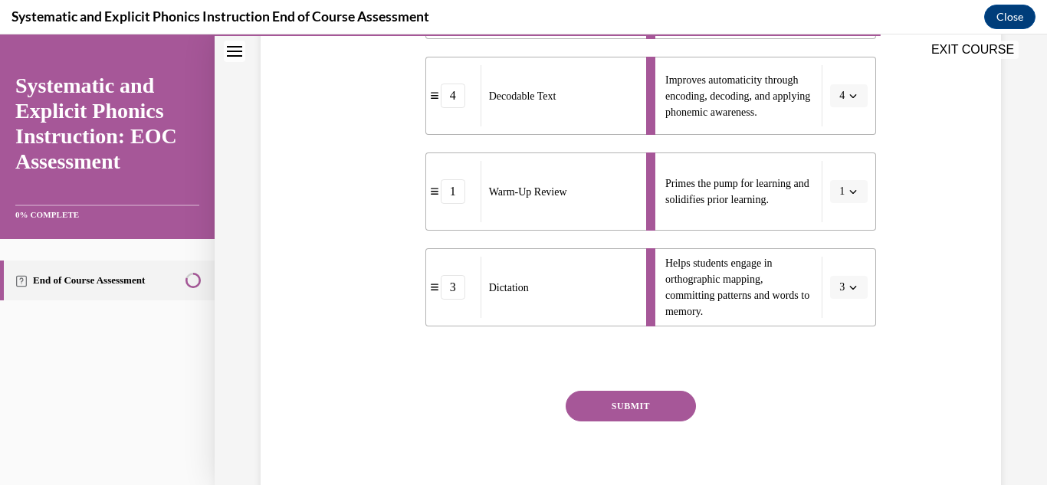
scroll to position [447, 0]
click at [663, 414] on button "SUBMIT" at bounding box center [631, 405] width 130 height 31
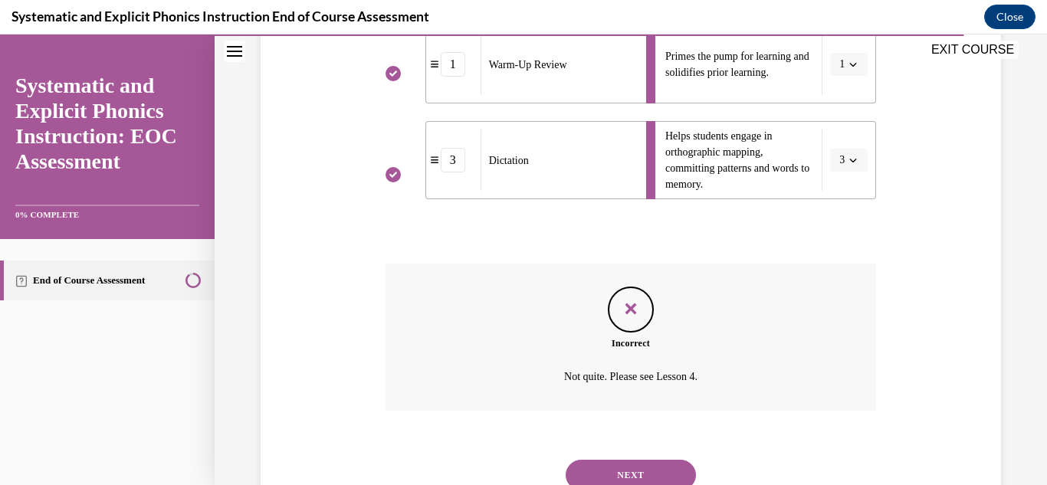
scroll to position [632, 0]
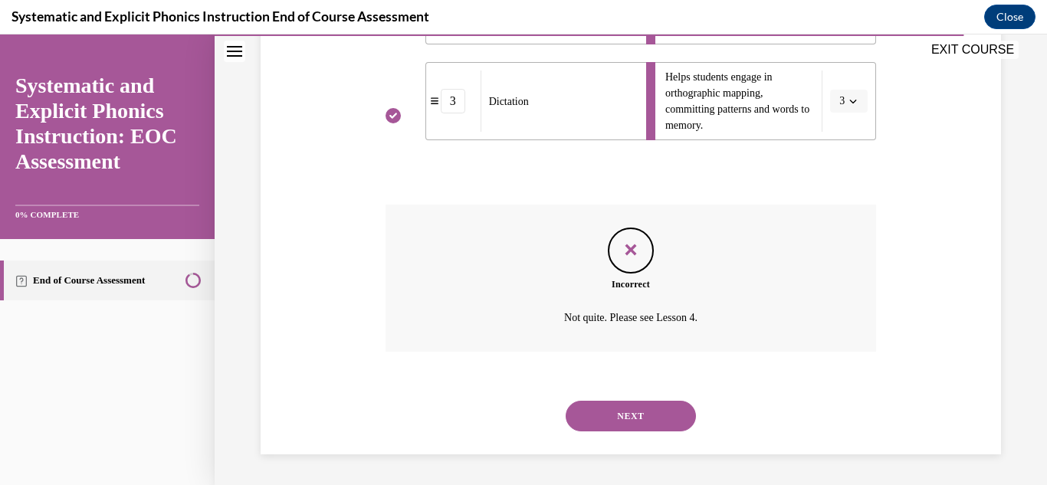
click at [657, 414] on button "NEXT" at bounding box center [631, 416] width 130 height 31
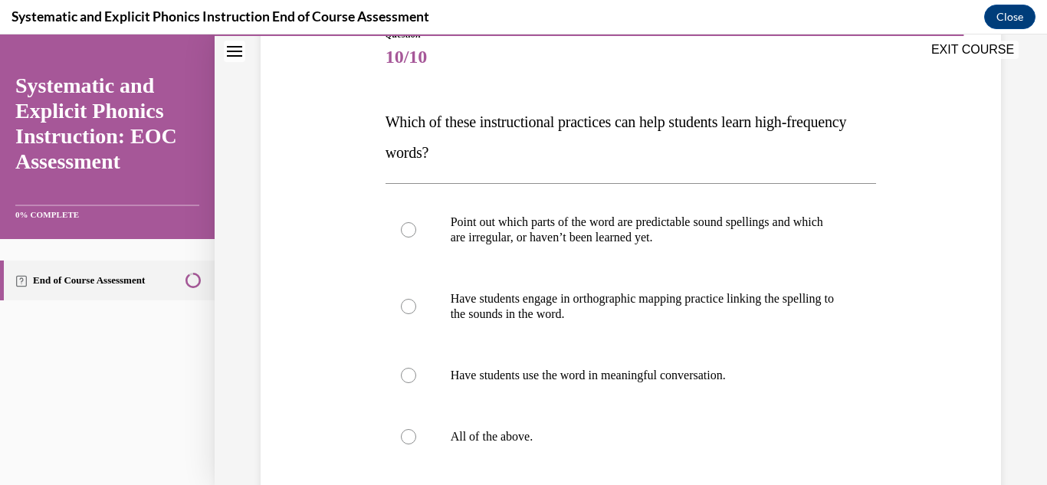
scroll to position [205, 0]
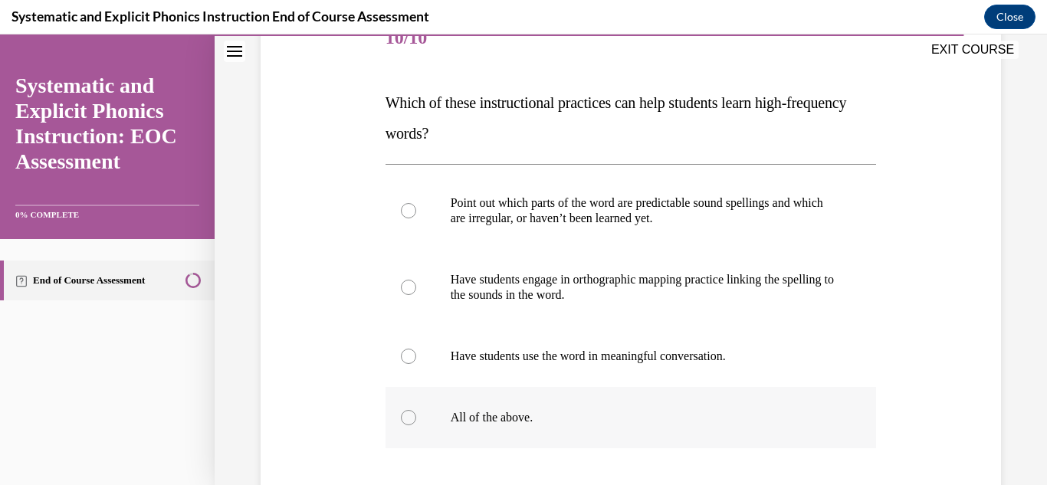
click at [546, 431] on div at bounding box center [631, 417] width 491 height 61
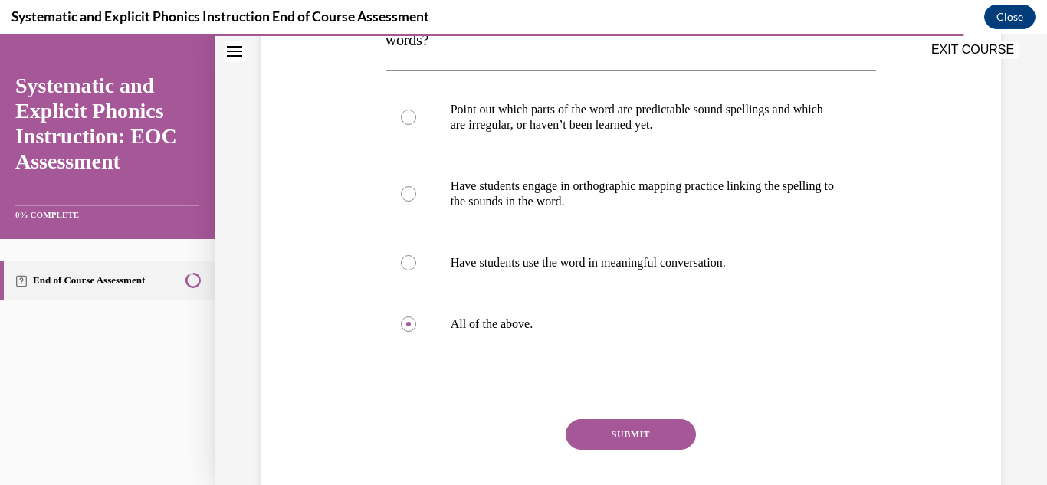
click at [593, 441] on button "SUBMIT" at bounding box center [631, 434] width 130 height 31
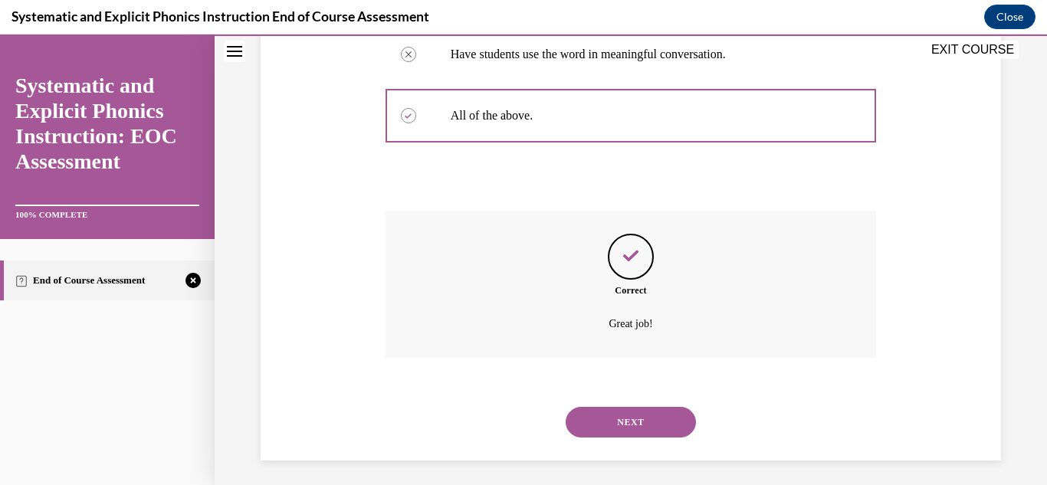
scroll to position [513, 0]
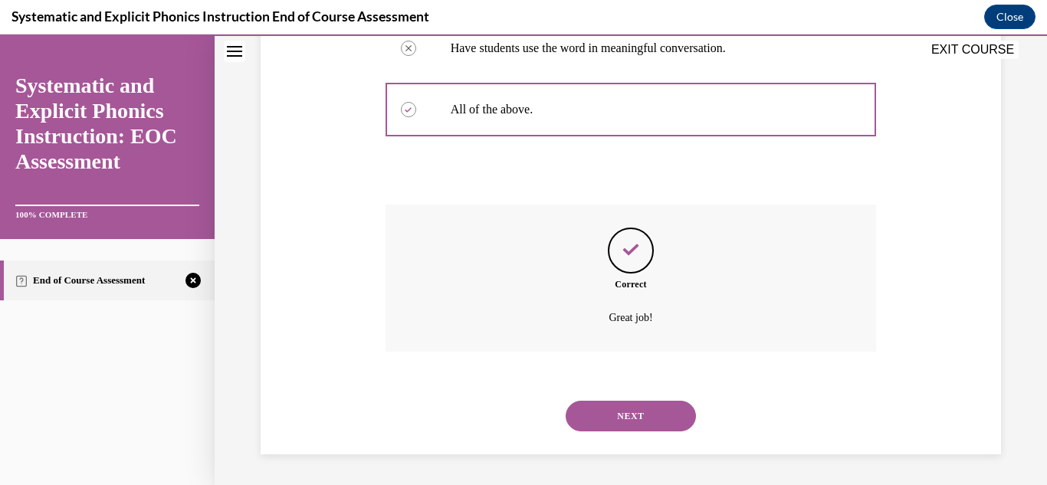
click at [596, 419] on button "NEXT" at bounding box center [631, 416] width 130 height 31
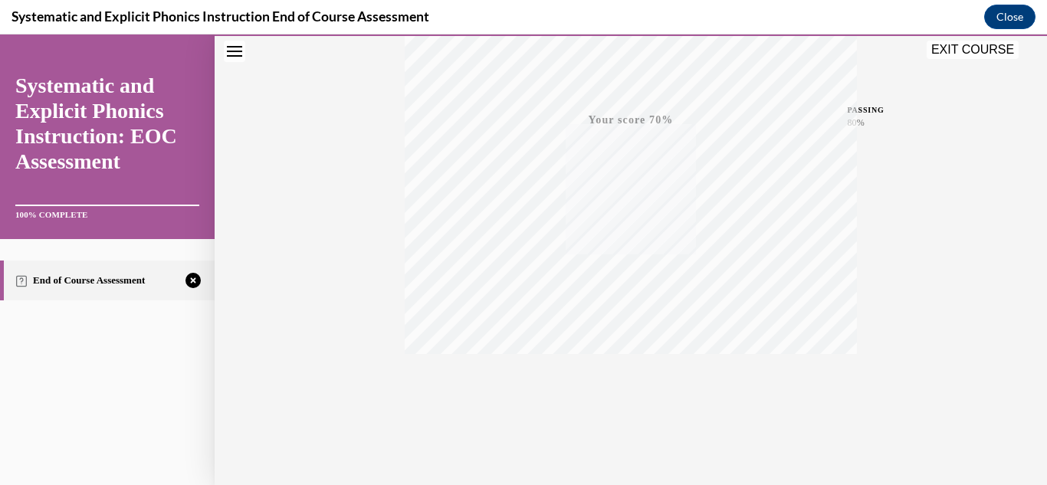
scroll to position [335, 0]
click at [623, 393] on icon "button" at bounding box center [631, 391] width 54 height 17
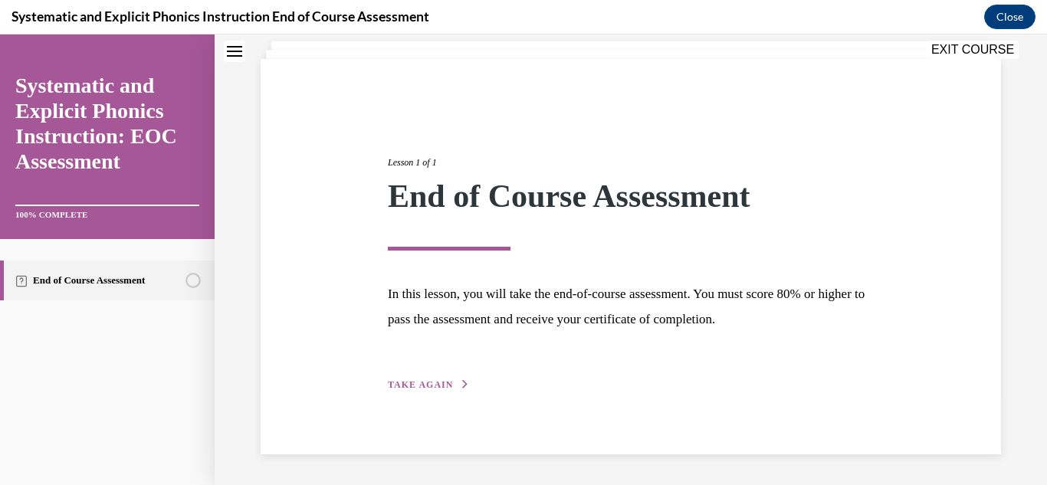
scroll to position [92, 0]
click at [412, 388] on span "TAKE AGAIN" at bounding box center [420, 385] width 65 height 11
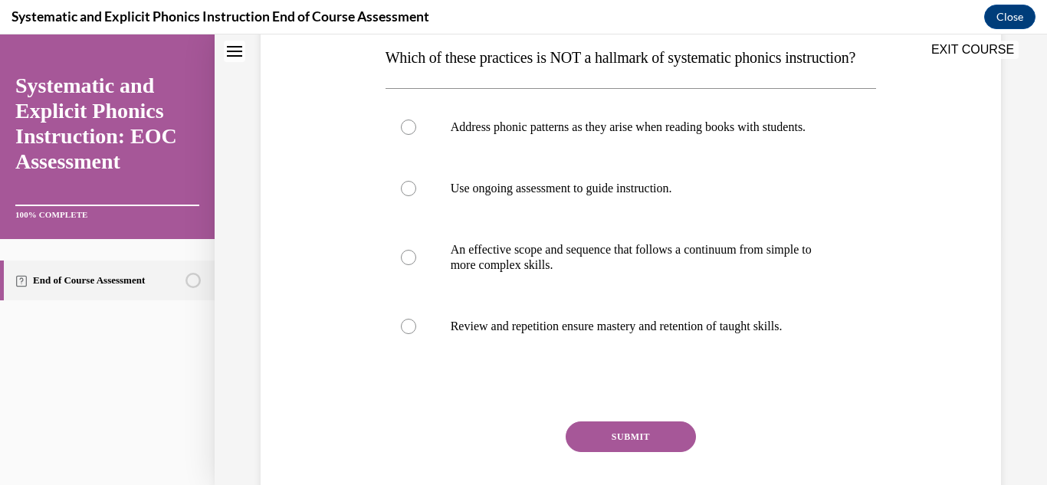
scroll to position [251, 0]
click at [481, 157] on div at bounding box center [631, 126] width 491 height 61
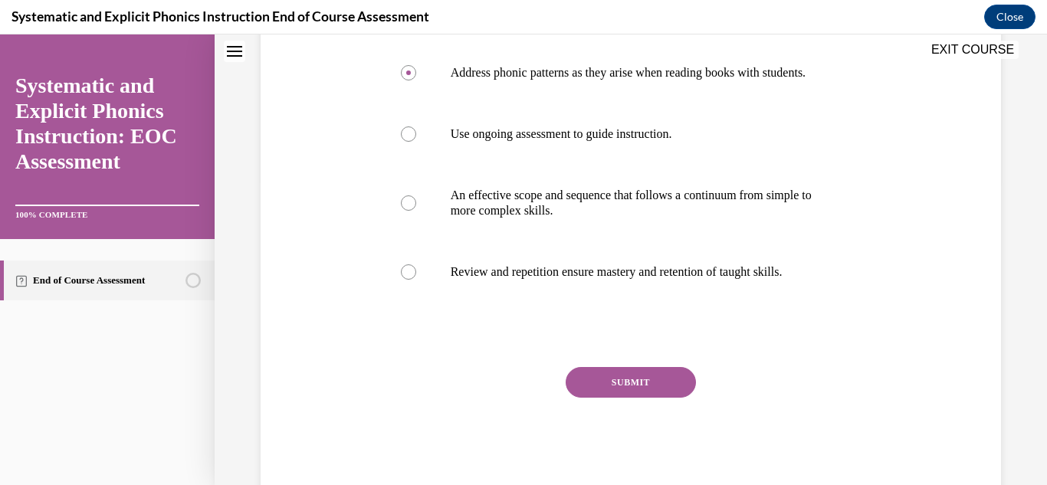
click at [594, 398] on button "SUBMIT" at bounding box center [631, 382] width 130 height 31
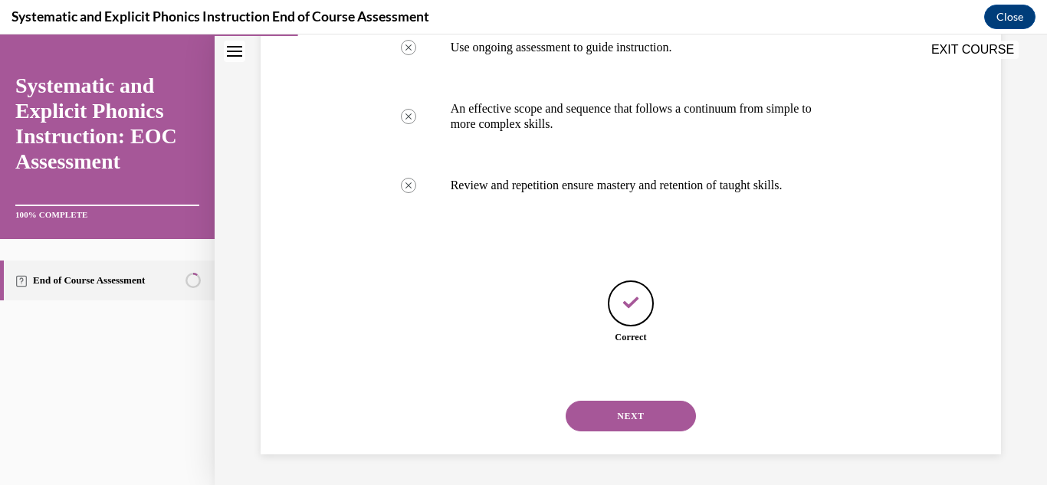
scroll to position [437, 0]
click at [594, 418] on button "NEXT" at bounding box center [631, 416] width 130 height 31
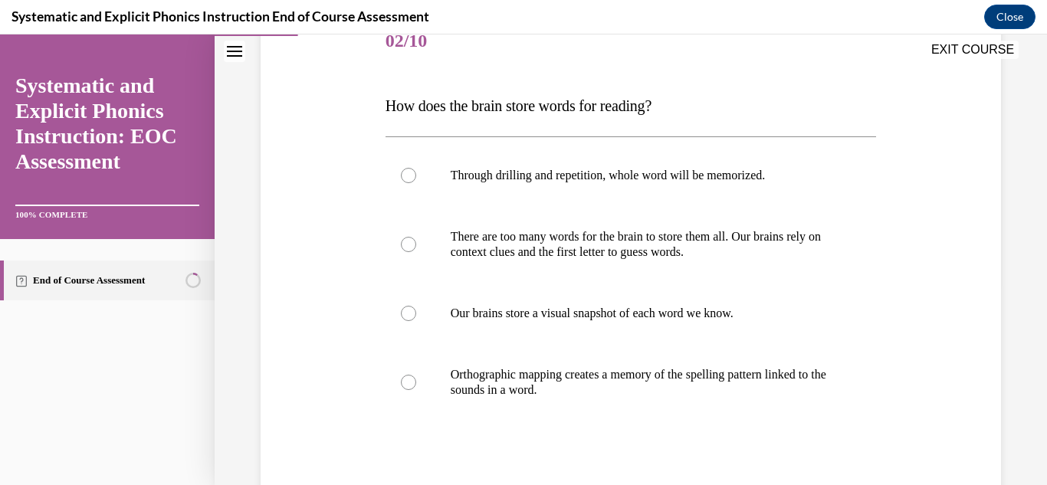
scroll to position [202, 0]
click at [608, 374] on p "Orthographic mapping creates a memory of the spelling pattern linked to the sou…" at bounding box center [645, 381] width 388 height 31
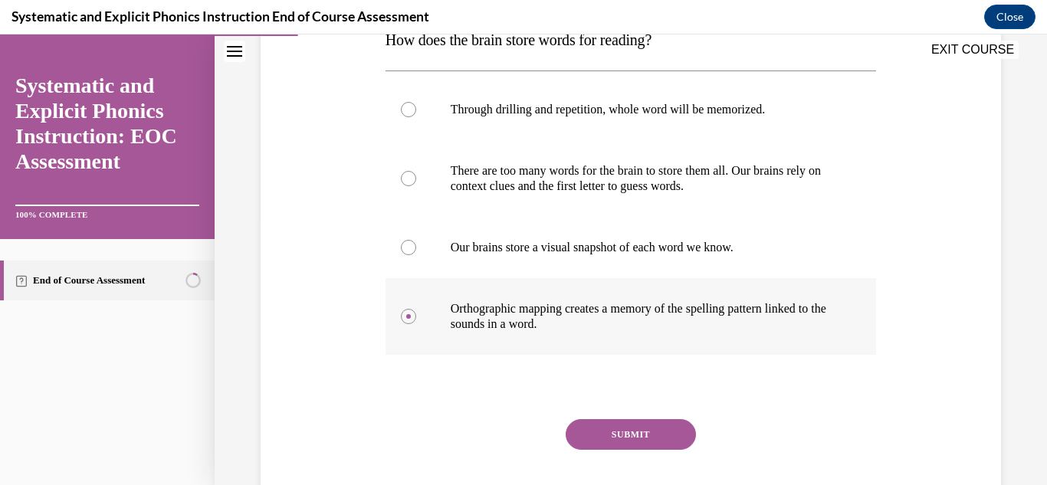
scroll to position [268, 0]
click at [622, 426] on button "SUBMIT" at bounding box center [631, 434] width 130 height 31
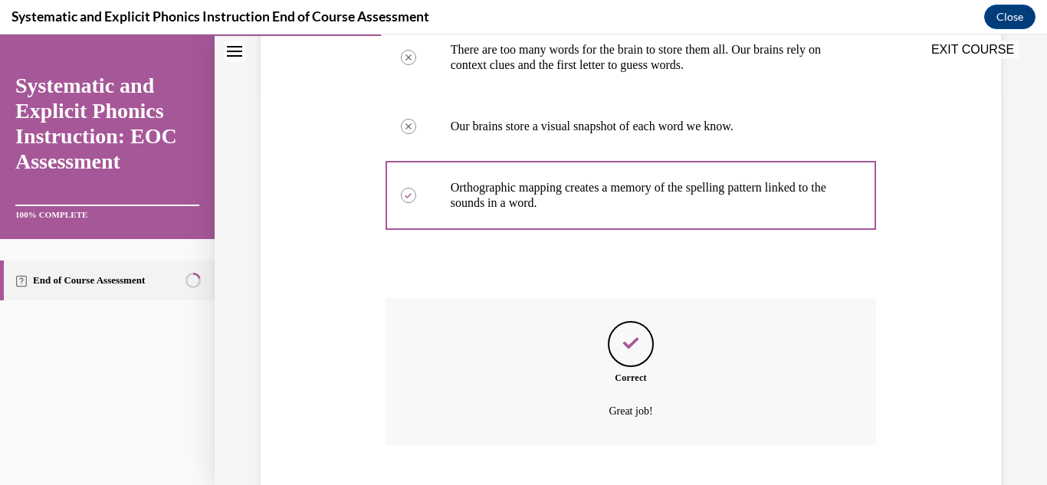
scroll to position [482, 0]
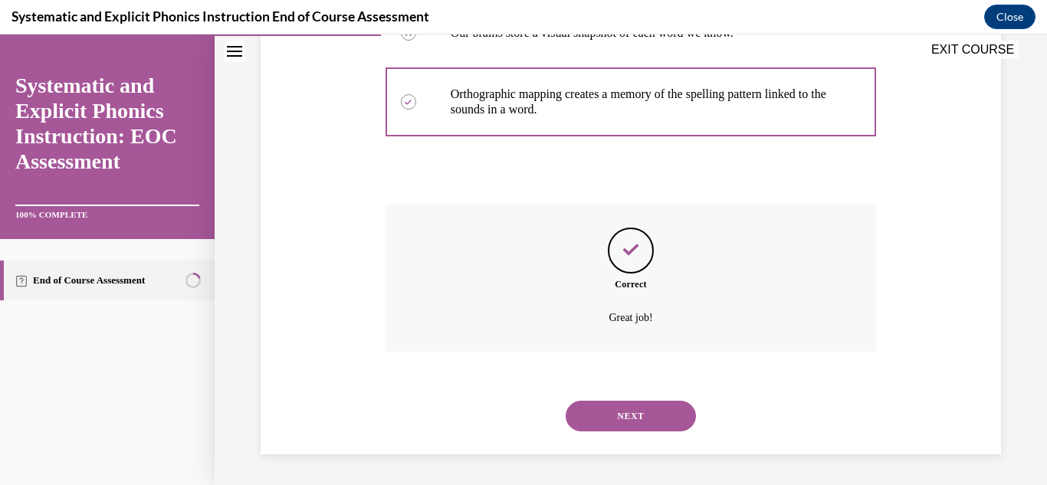
click at [622, 426] on button "NEXT" at bounding box center [631, 416] width 130 height 31
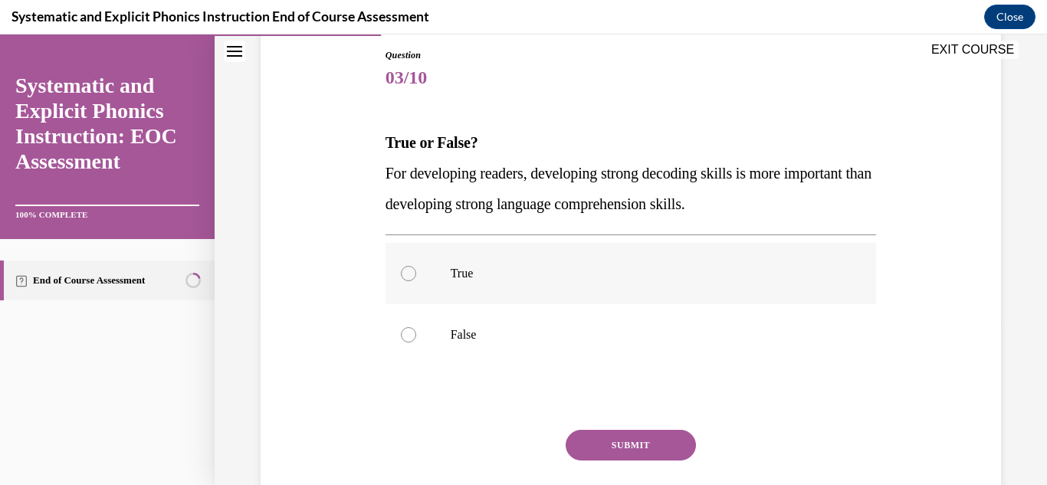
scroll to position [166, 0]
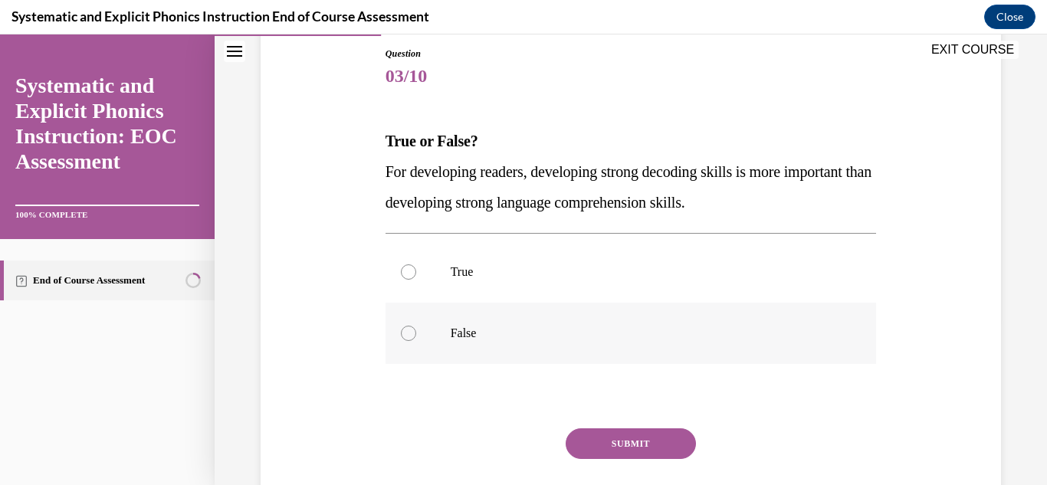
click at [463, 323] on div at bounding box center [631, 333] width 491 height 61
click at [649, 429] on button "SUBMIT" at bounding box center [631, 444] width 130 height 31
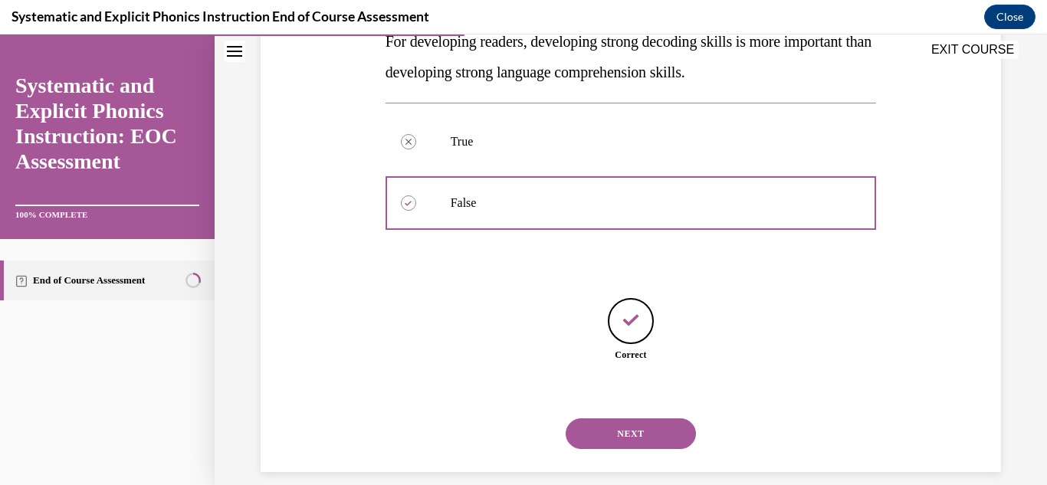
scroll to position [314, 0]
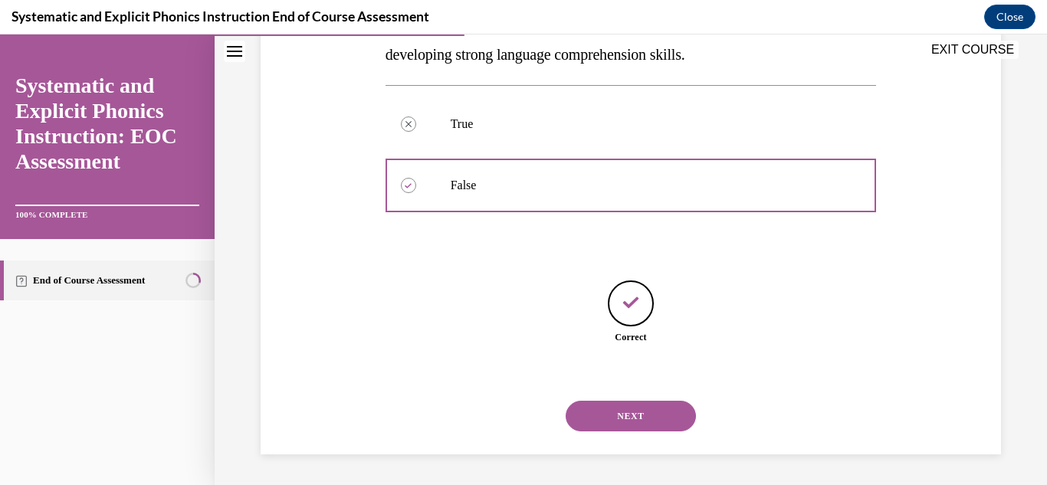
click at [649, 429] on button "NEXT" at bounding box center [631, 416] width 130 height 31
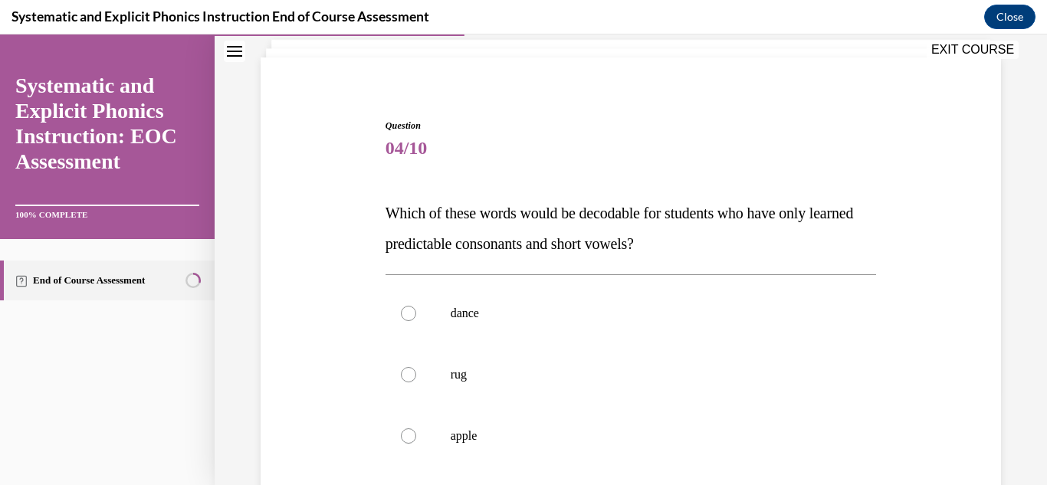
scroll to position [95, 0]
click at [638, 391] on div at bounding box center [631, 373] width 491 height 61
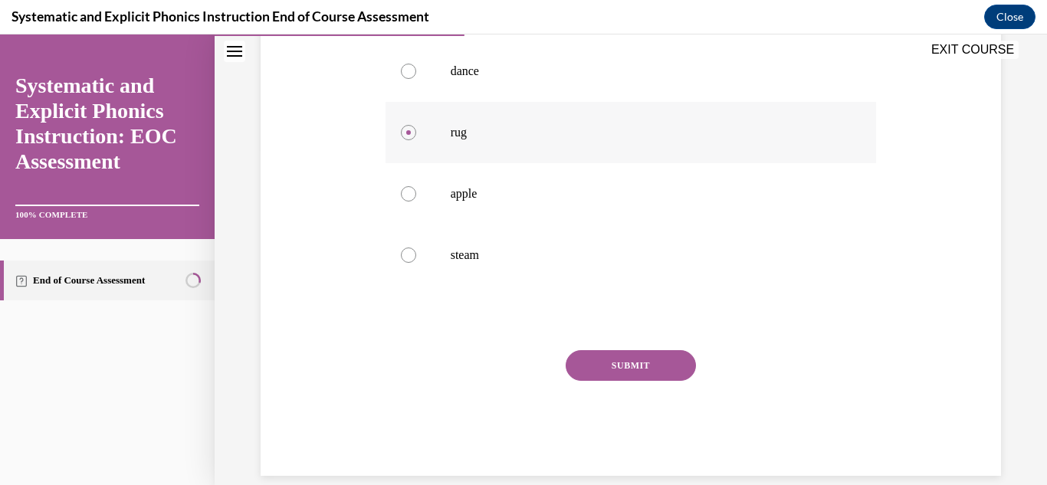
scroll to position [337, 0]
click at [638, 375] on button "SUBMIT" at bounding box center [631, 365] width 130 height 31
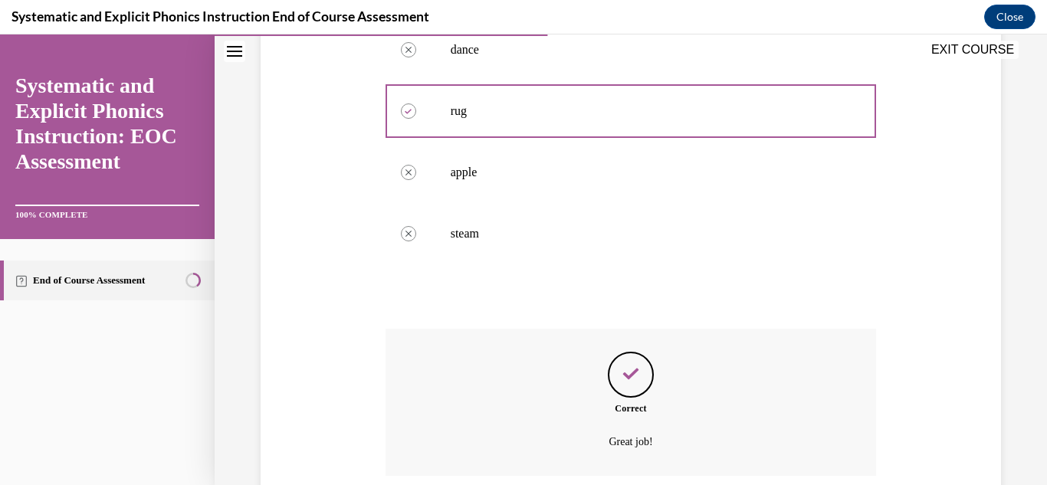
scroll to position [482, 0]
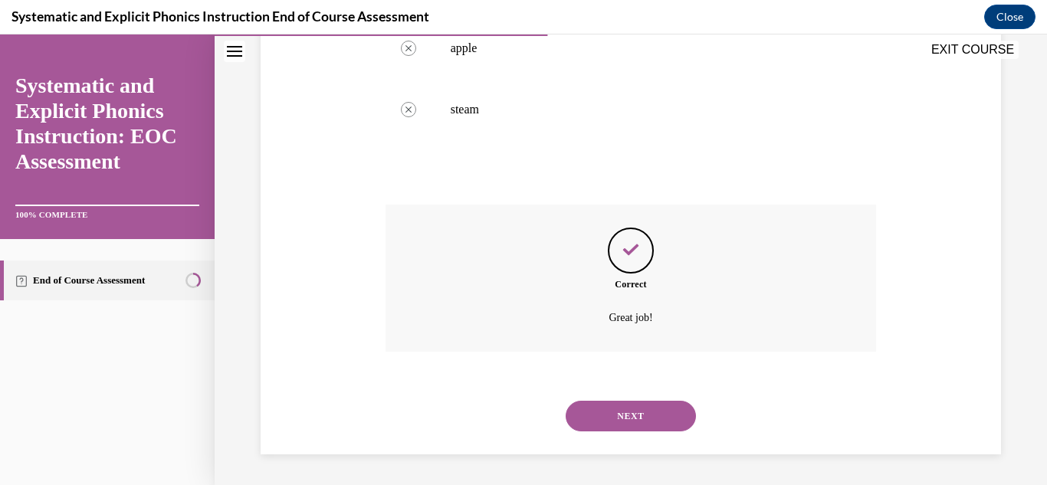
click at [634, 416] on button "NEXT" at bounding box center [631, 416] width 130 height 31
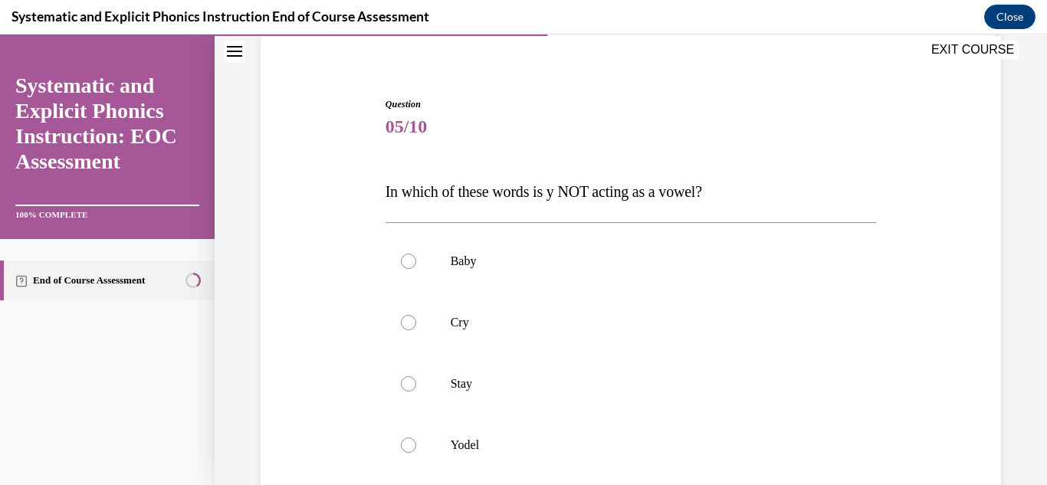
scroll to position [148, 0]
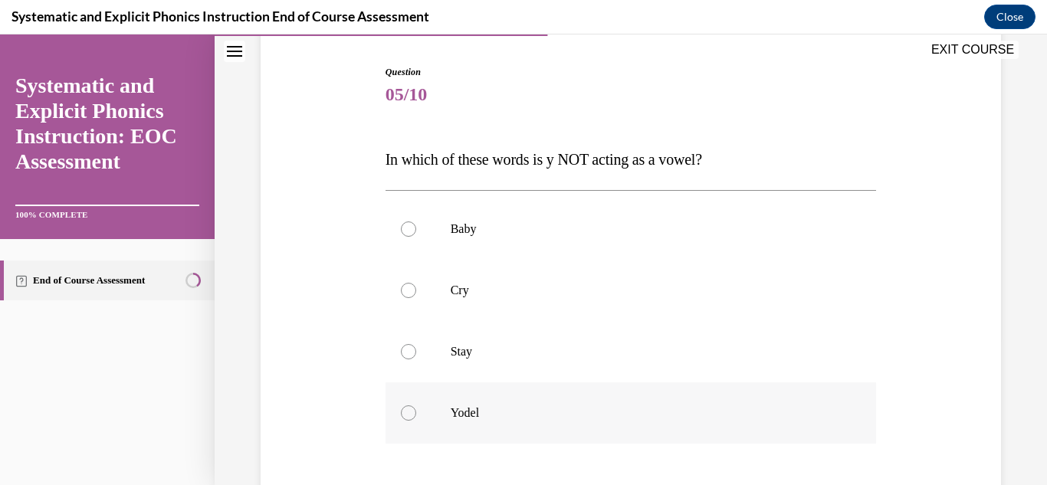
click at [466, 415] on p "Yodel" at bounding box center [645, 413] width 388 height 15
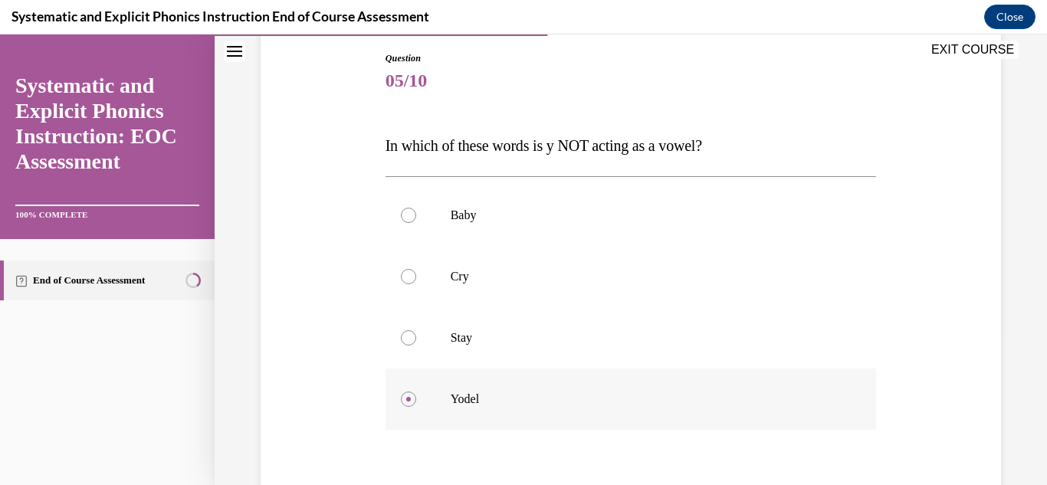
scroll to position [327, 0]
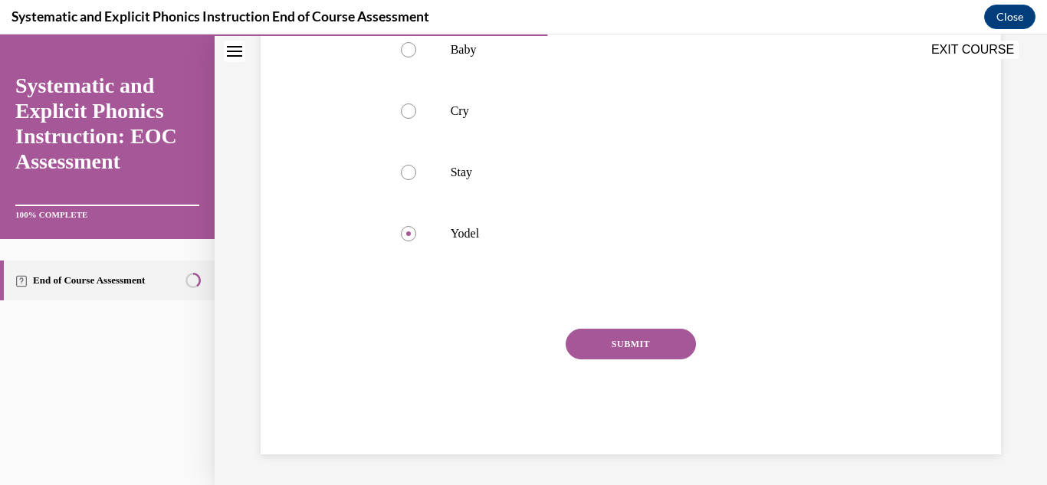
click at [632, 345] on button "SUBMIT" at bounding box center [631, 344] width 130 height 31
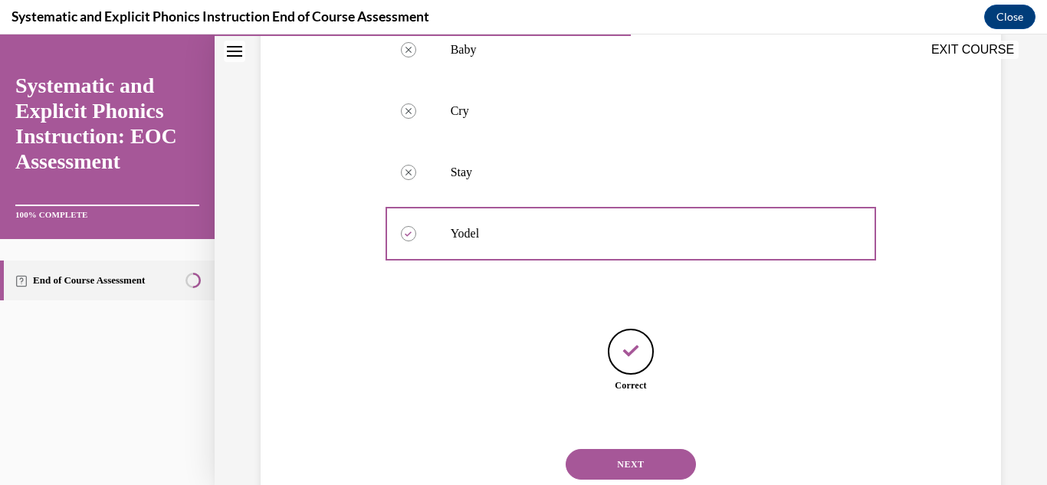
scroll to position [376, 0]
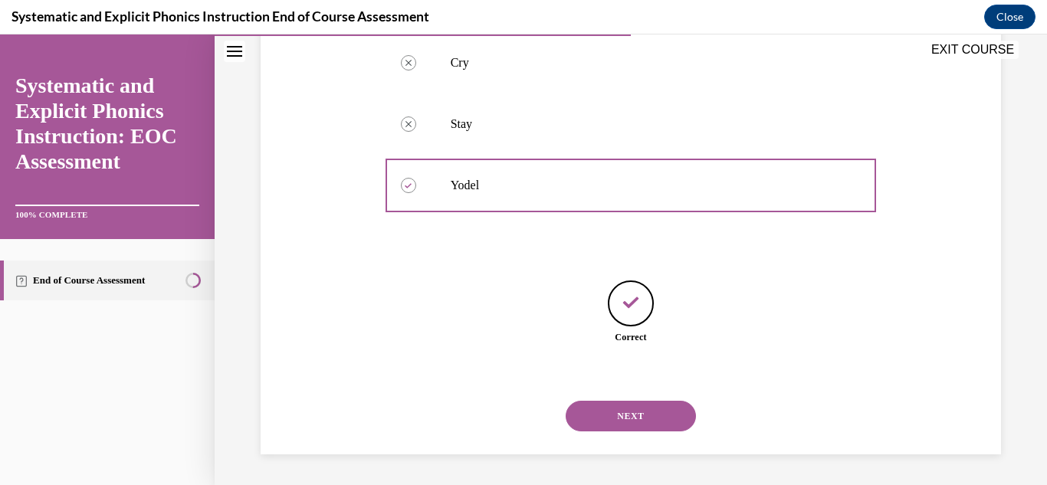
click at [608, 407] on button "NEXT" at bounding box center [631, 416] width 130 height 31
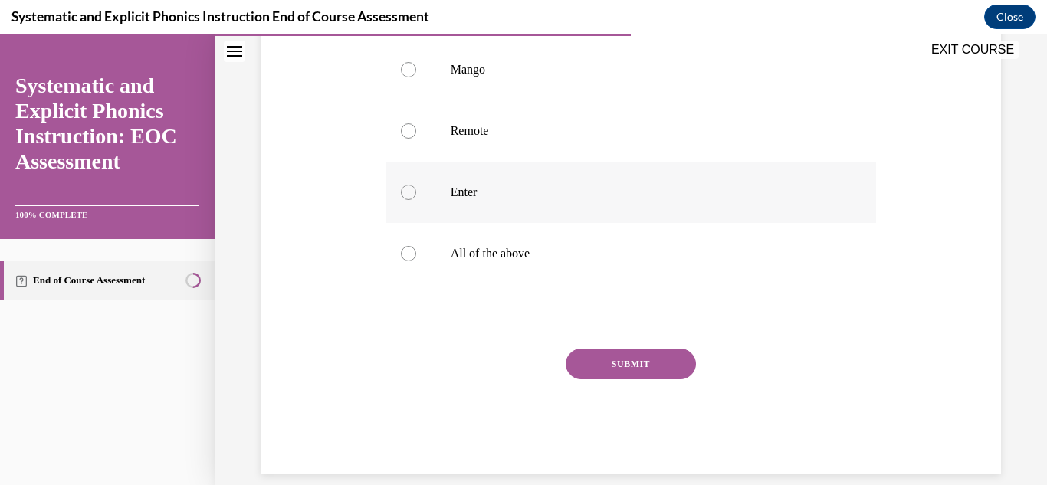
scroll to position [312, 0]
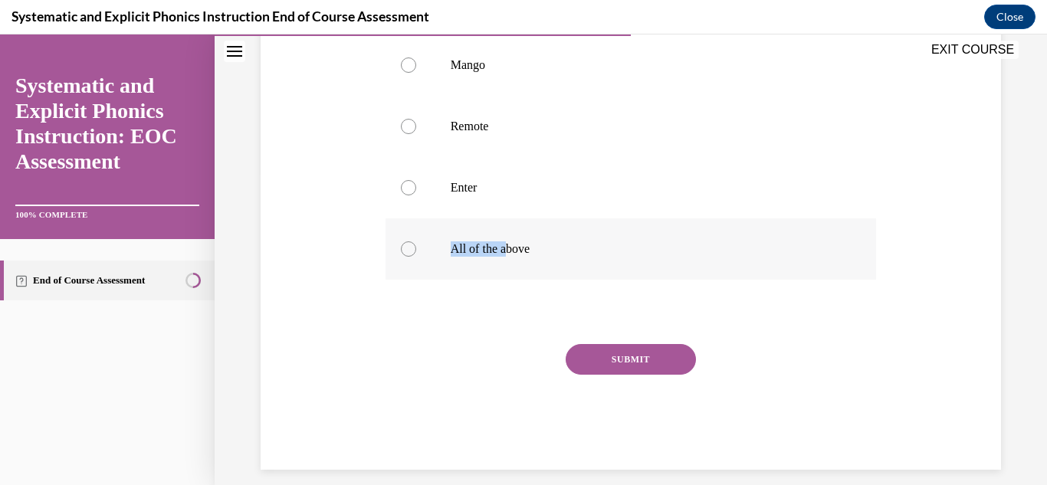
drag, startPoint x: 503, startPoint y: 247, endPoint x: 453, endPoint y: 262, distance: 52.1
click at [453, 262] on div "All of the above" at bounding box center [631, 248] width 491 height 61
click at [453, 262] on div at bounding box center [631, 248] width 491 height 61
click at [594, 350] on button "SUBMIT" at bounding box center [631, 359] width 130 height 31
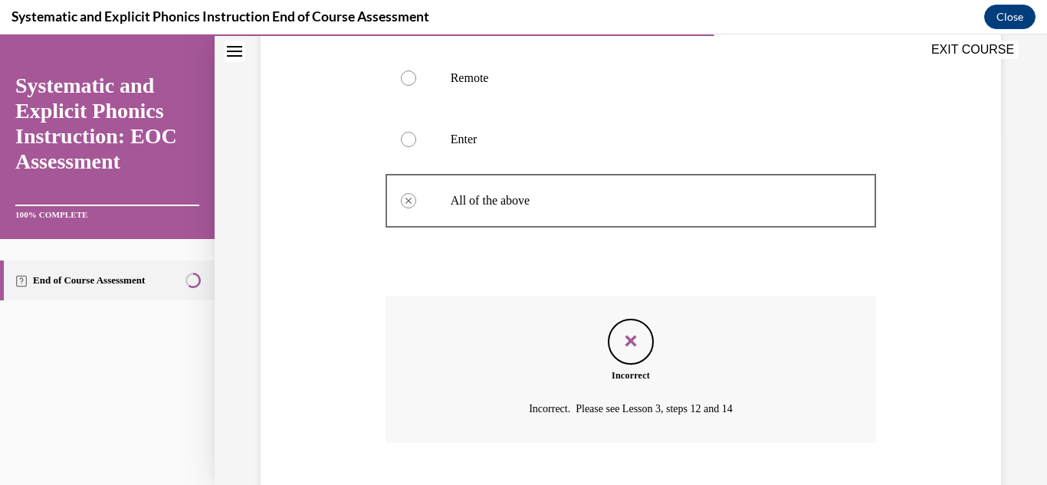
scroll to position [452, 0]
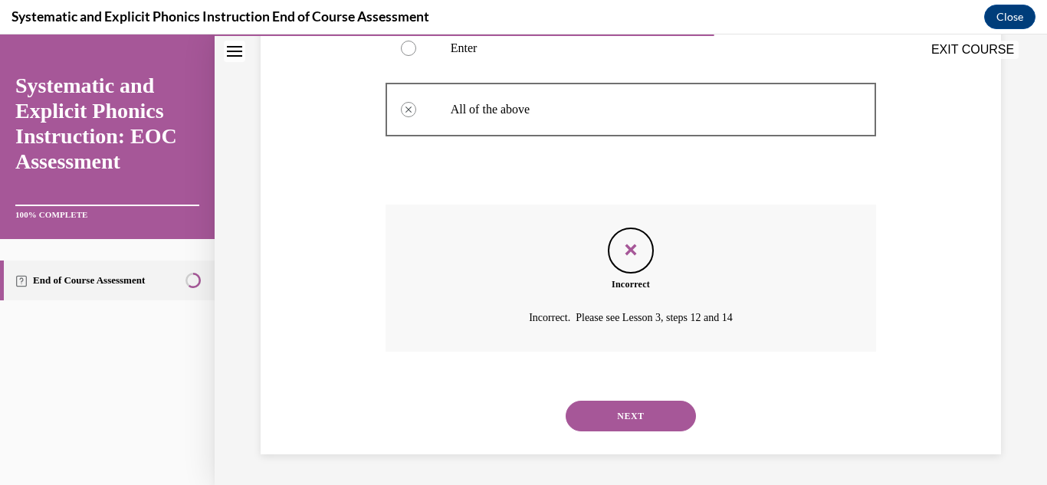
click at [650, 414] on button "NEXT" at bounding box center [631, 416] width 130 height 31
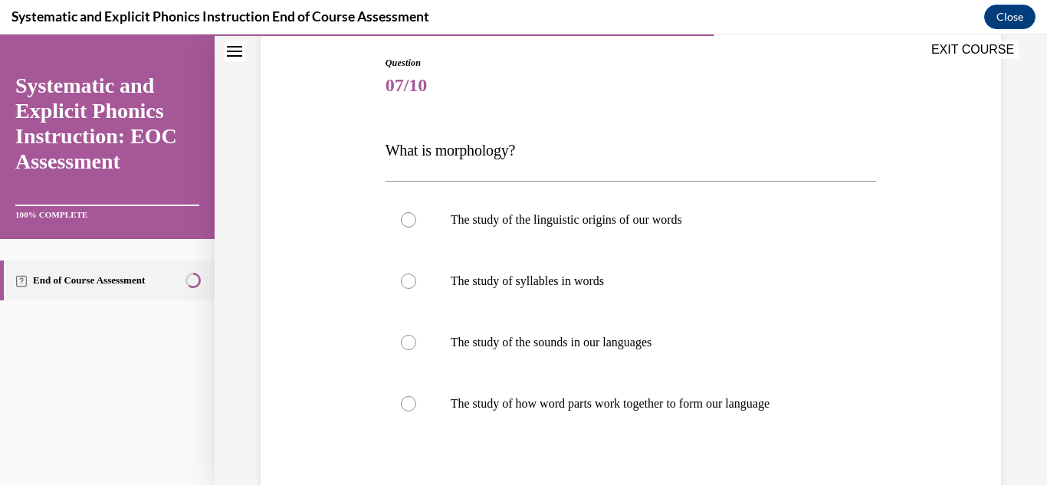
scroll to position [158, 0]
click at [650, 414] on div at bounding box center [631, 403] width 491 height 61
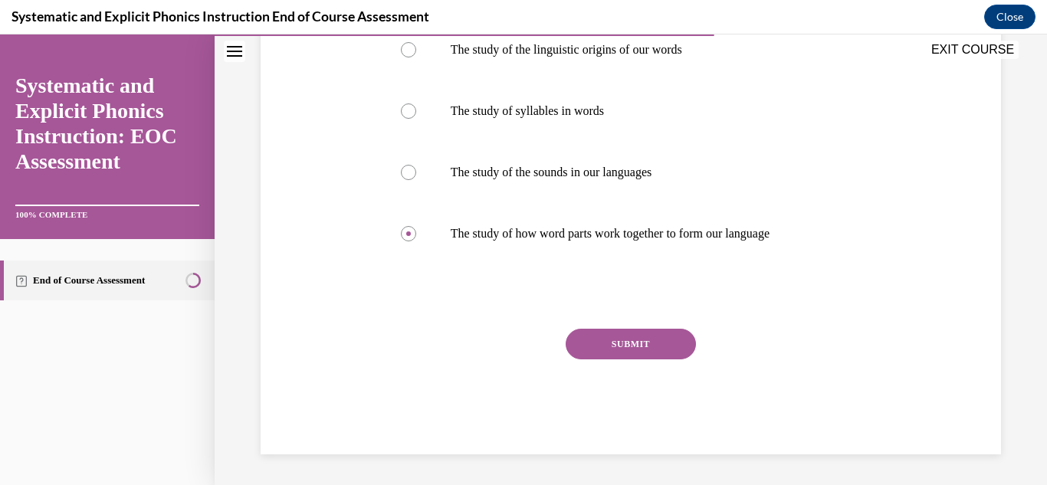
click at [634, 347] on button "SUBMIT" at bounding box center [631, 344] width 130 height 31
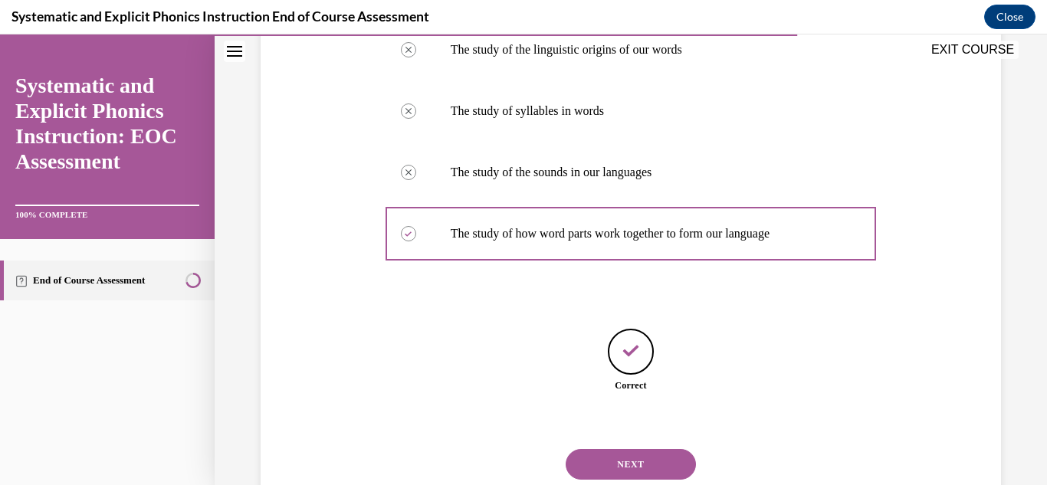
scroll to position [376, 0]
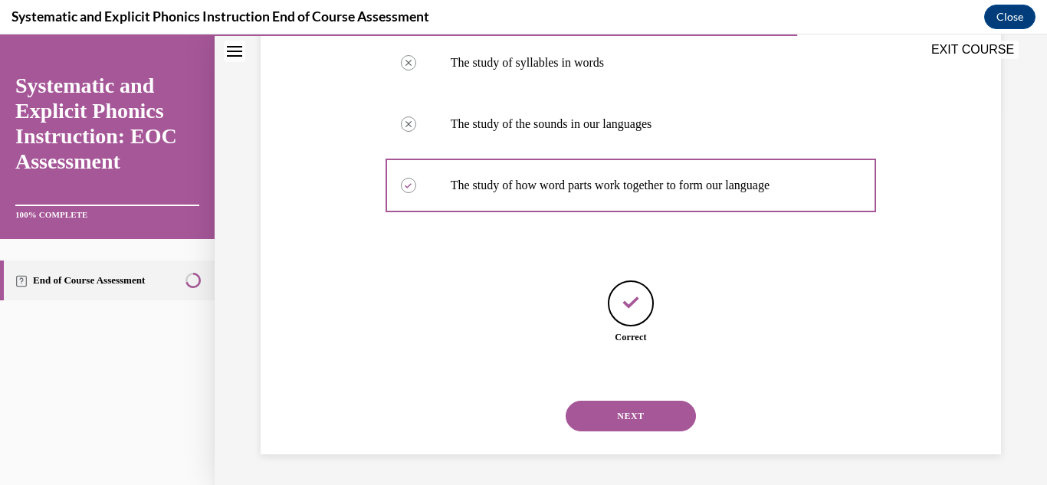
click at [637, 415] on button "NEXT" at bounding box center [631, 416] width 130 height 31
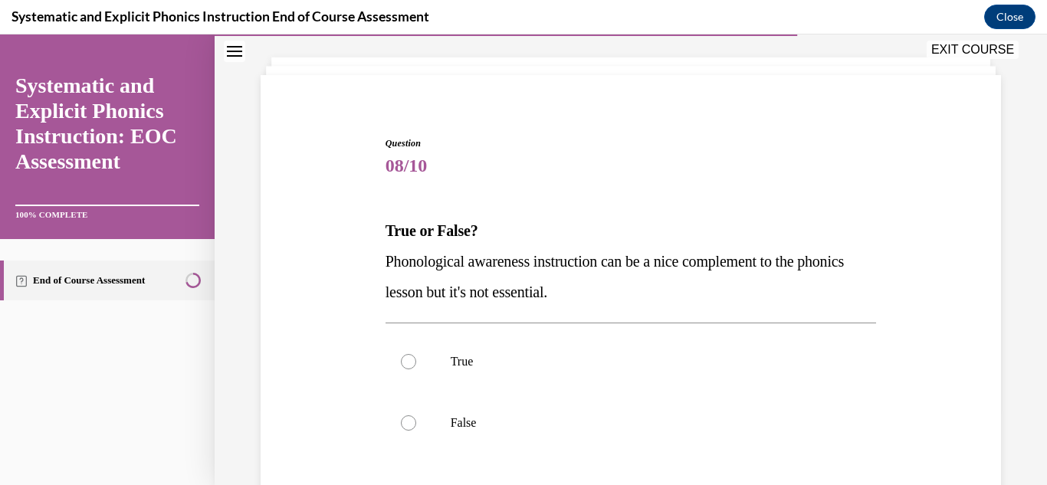
scroll to position [83, 0]
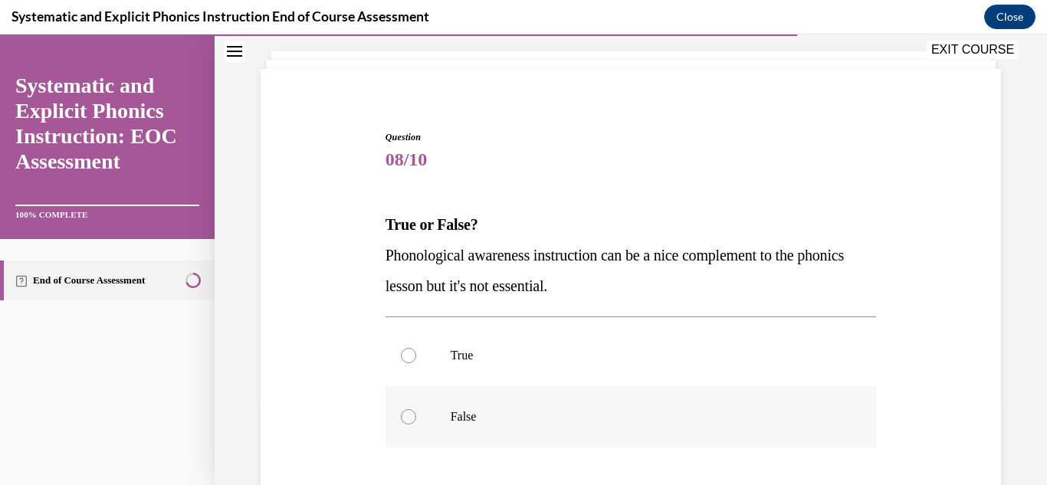
click at [540, 427] on div at bounding box center [631, 416] width 491 height 61
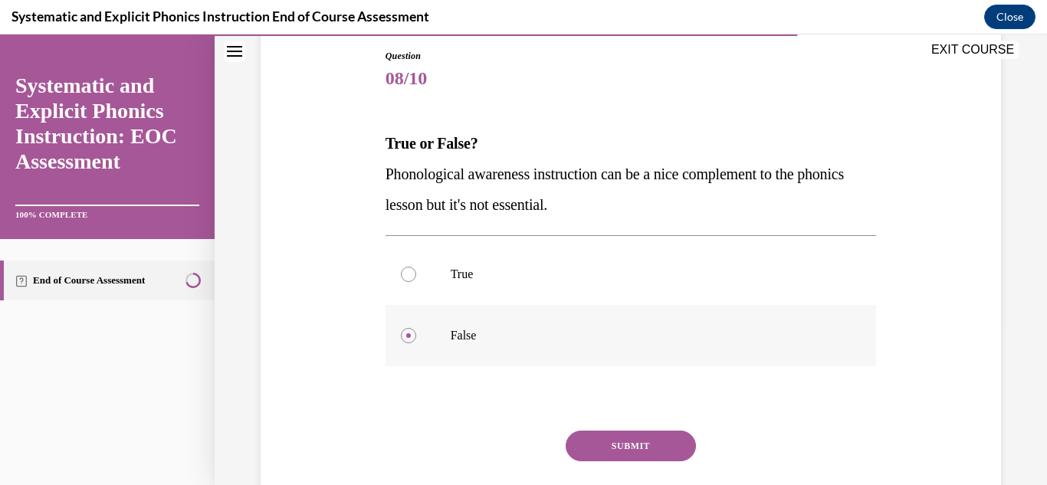
scroll to position [165, 0]
click at [606, 439] on button "SUBMIT" at bounding box center [631, 445] width 130 height 31
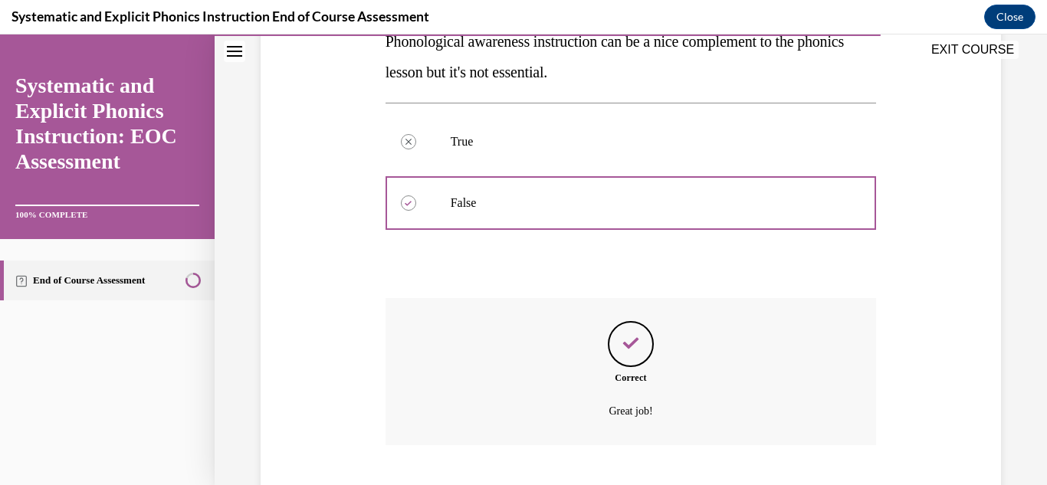
scroll to position [390, 0]
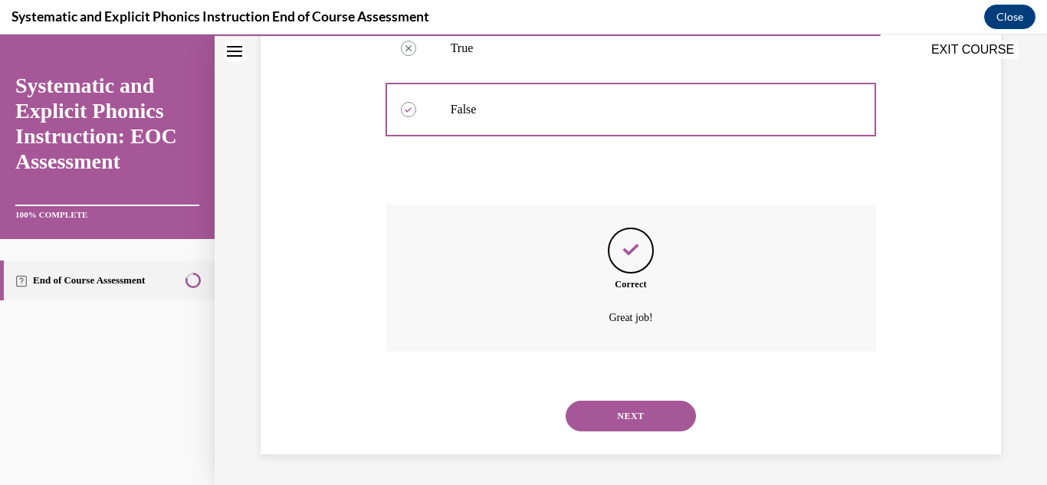
click at [609, 412] on button "NEXT" at bounding box center [631, 416] width 130 height 31
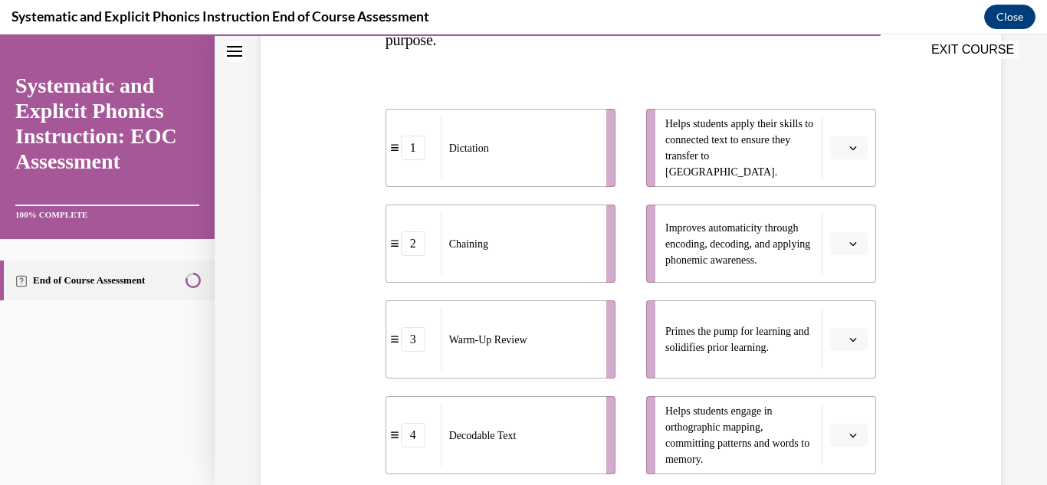
scroll to position [299, 0]
click at [853, 343] on button "button" at bounding box center [849, 338] width 38 height 23
click at [846, 268] on div "3" at bounding box center [838, 273] width 38 height 31
click at [850, 434] on button "button" at bounding box center [849, 434] width 38 height 23
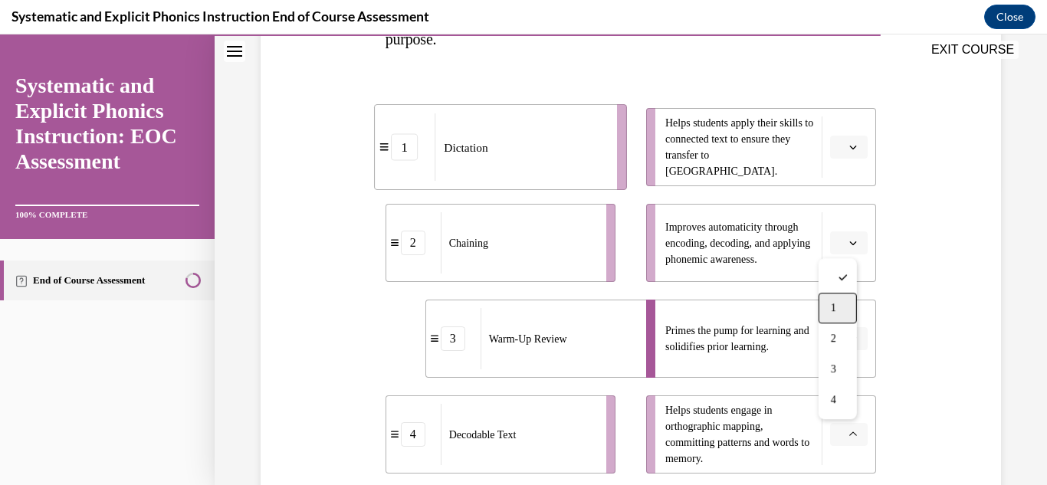
click at [838, 304] on div "1" at bounding box center [838, 308] width 38 height 31
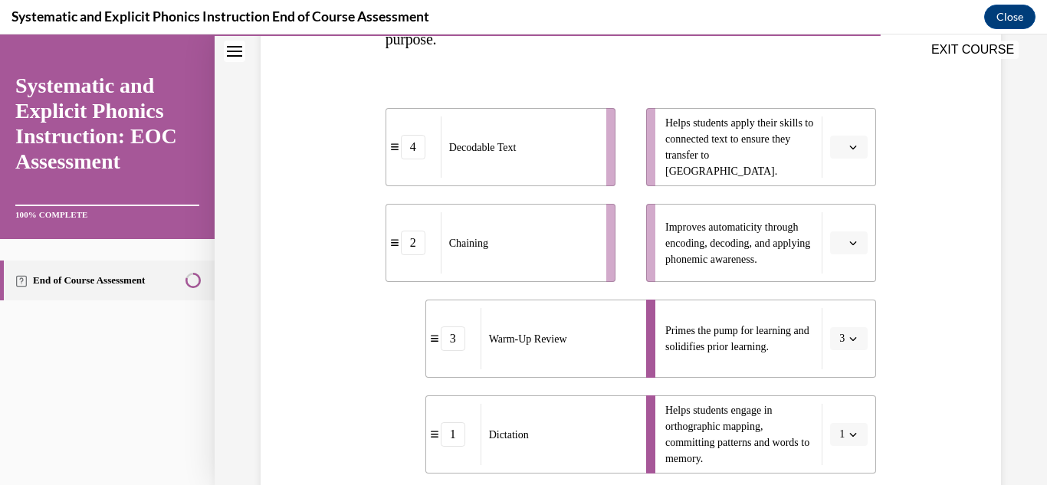
click at [848, 151] on span "button" at bounding box center [853, 147] width 11 height 11
click at [831, 299] on span "4" at bounding box center [833, 304] width 5 height 12
click at [848, 247] on span "button" at bounding box center [853, 243] width 11 height 11
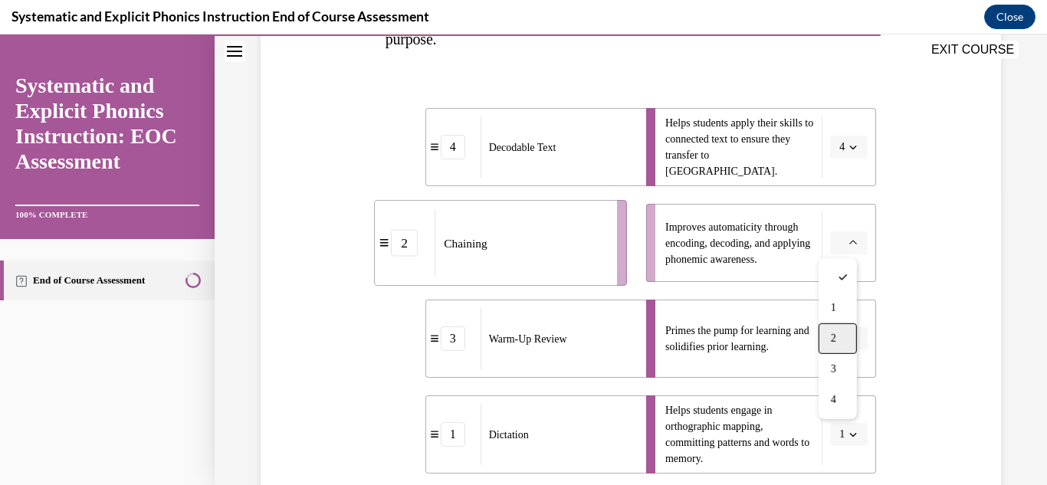
click at [837, 350] on div "2" at bounding box center [838, 339] width 38 height 31
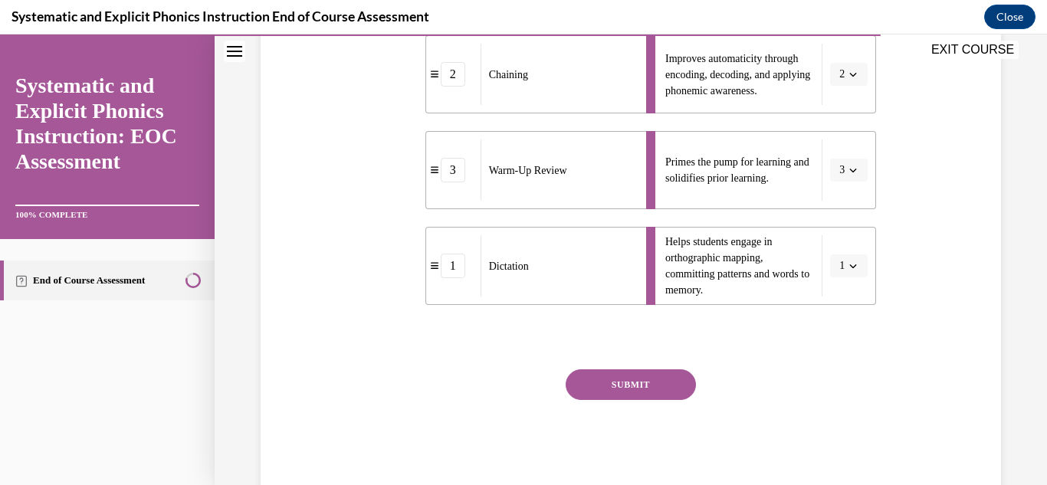
scroll to position [468, 0]
click at [616, 376] on button "SUBMIT" at bounding box center [631, 384] width 130 height 31
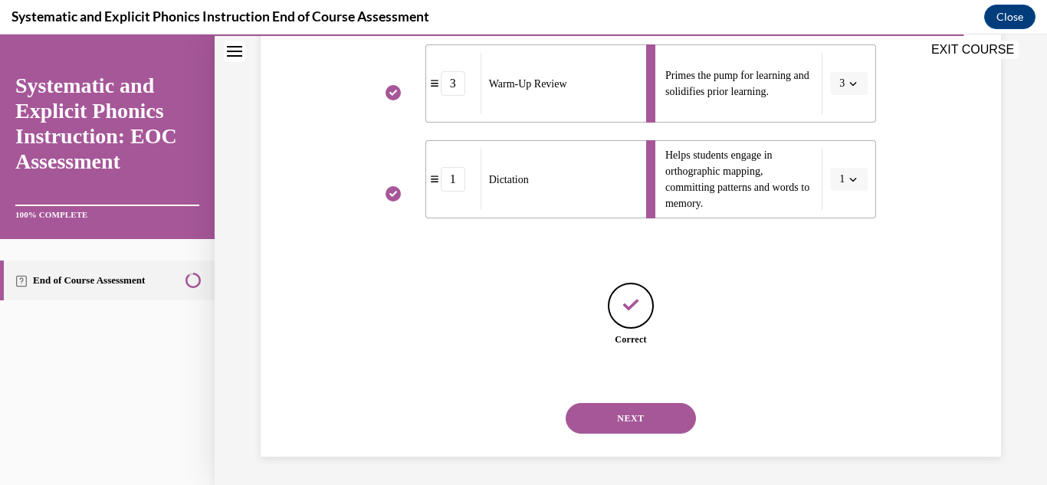
scroll to position [557, 0]
click at [620, 402] on button "NEXT" at bounding box center [631, 416] width 130 height 31
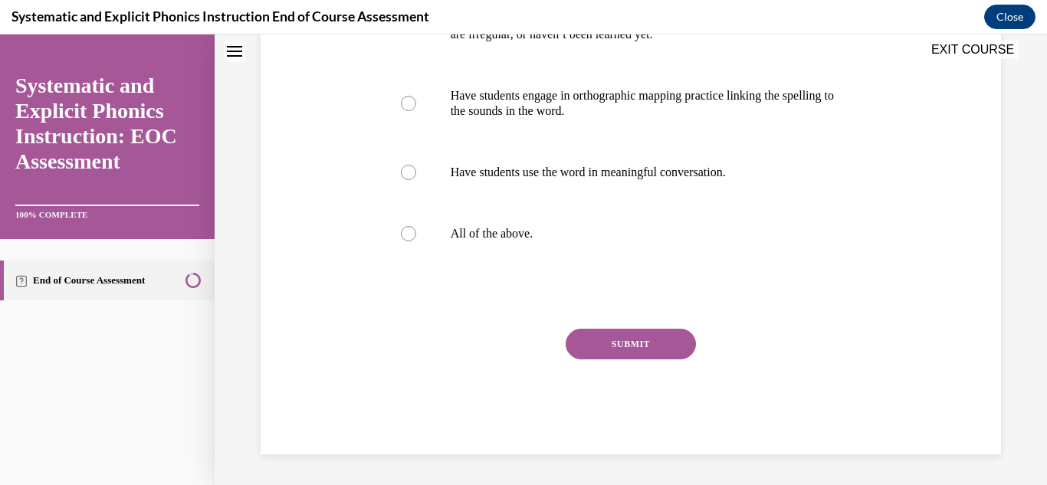
scroll to position [0, 0]
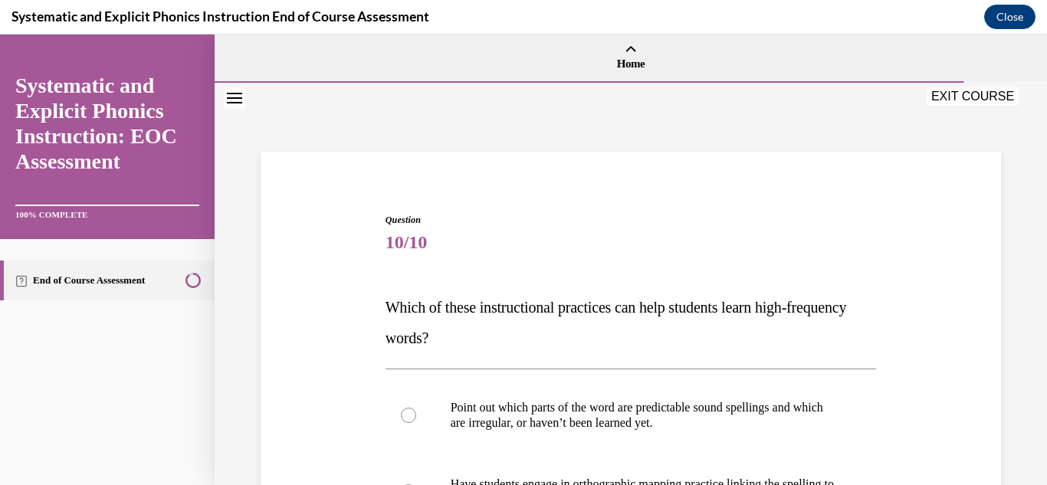
click at [620, 402] on p "Point out which parts of the word are predictable sound spellings and which are…" at bounding box center [645, 415] width 388 height 31
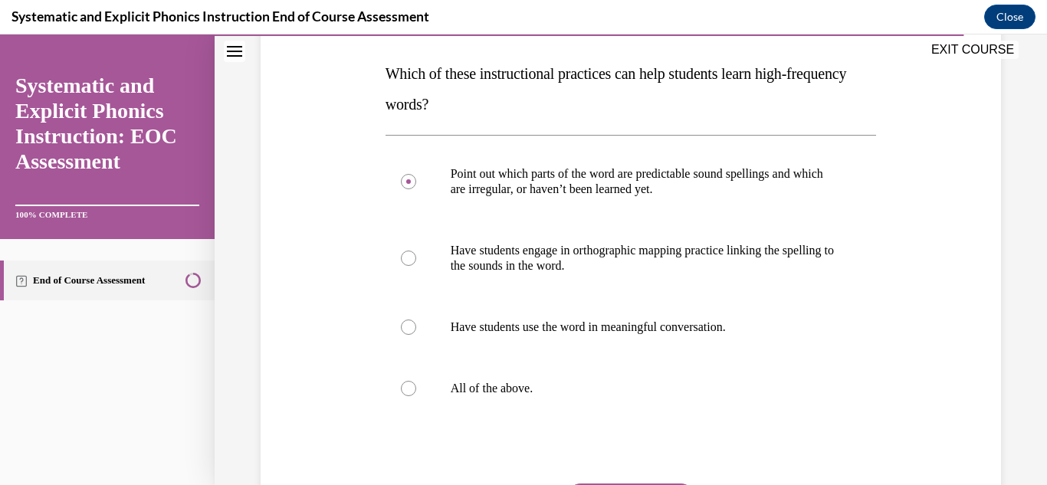
scroll to position [241, 0]
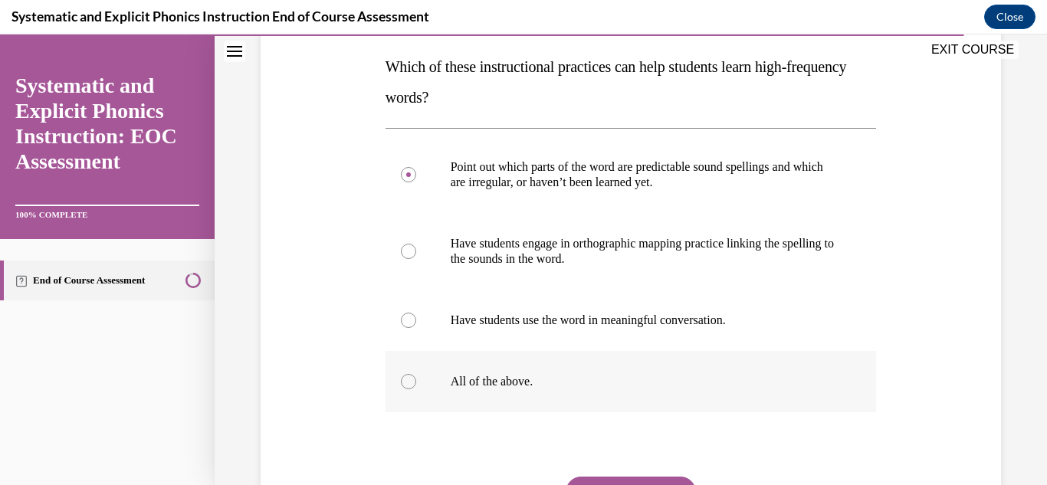
click at [485, 396] on div at bounding box center [631, 381] width 491 height 61
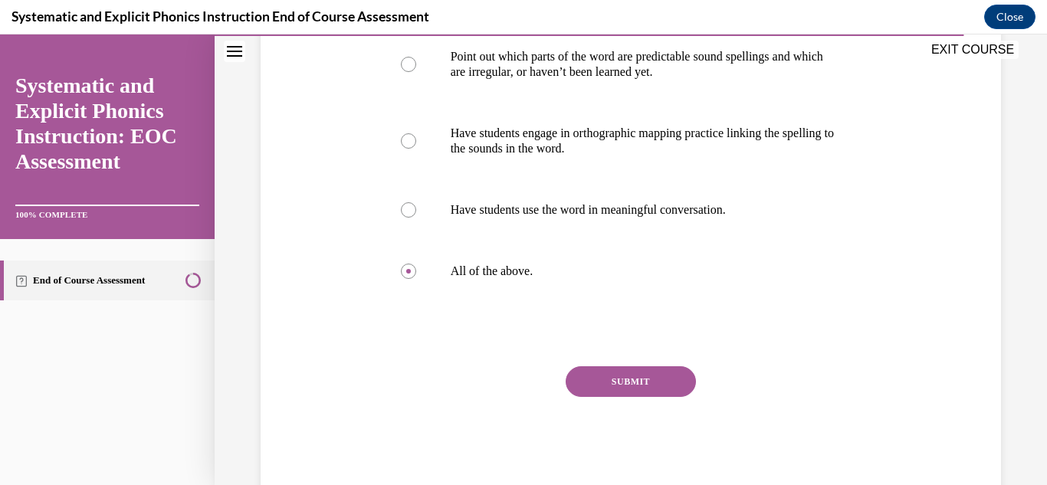
click at [631, 376] on button "SUBMIT" at bounding box center [631, 381] width 130 height 31
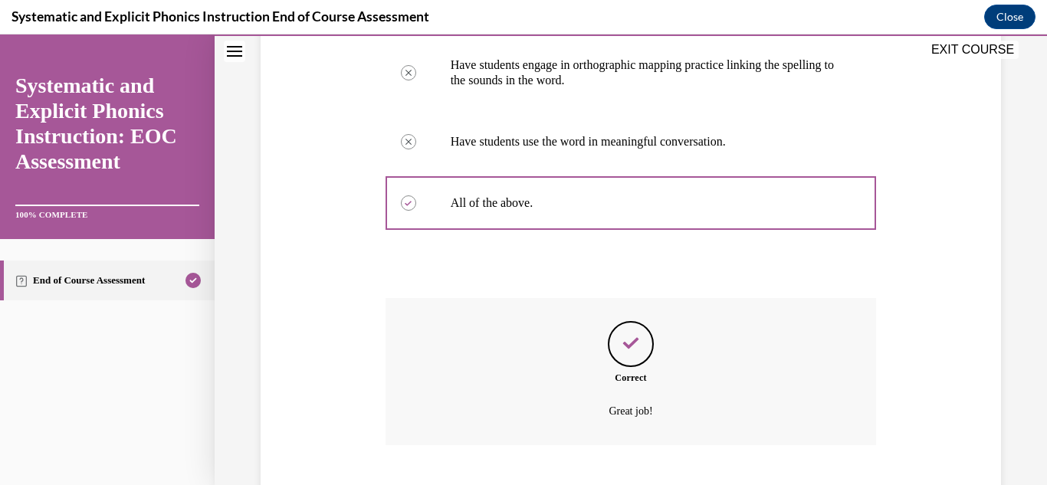
scroll to position [513, 0]
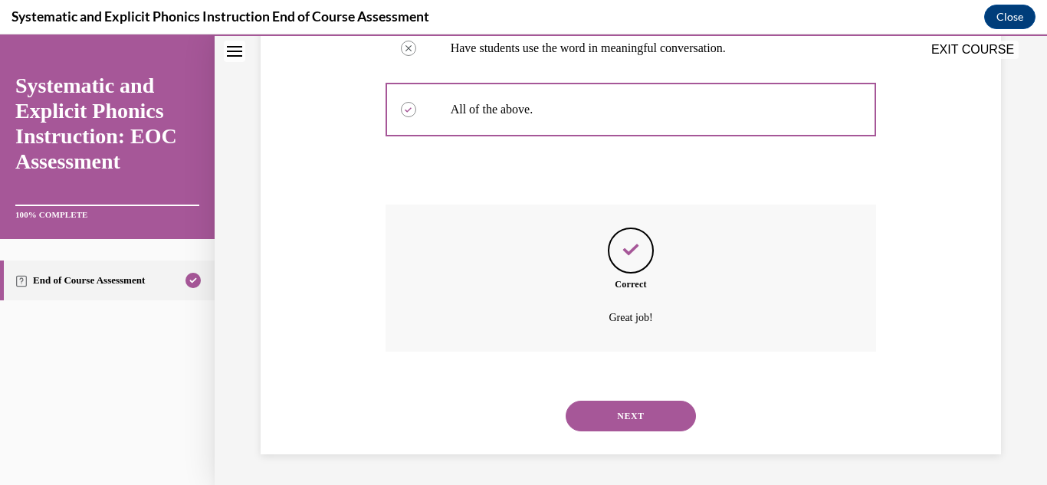
click at [627, 393] on div "NEXT" at bounding box center [631, 416] width 491 height 61
click at [627, 401] on button "NEXT" at bounding box center [631, 416] width 130 height 31
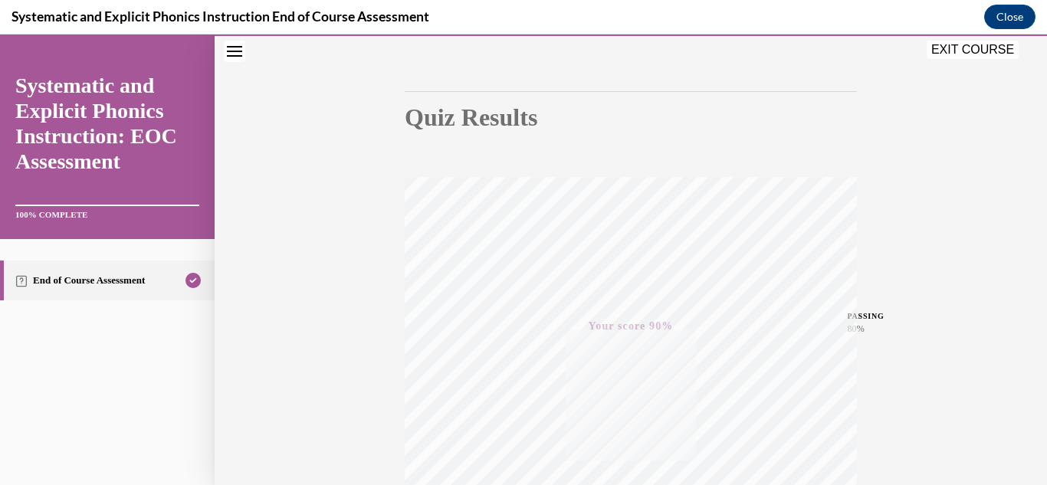
scroll to position [335, 0]
click at [961, 55] on button "EXIT COURSE" at bounding box center [973, 50] width 92 height 18
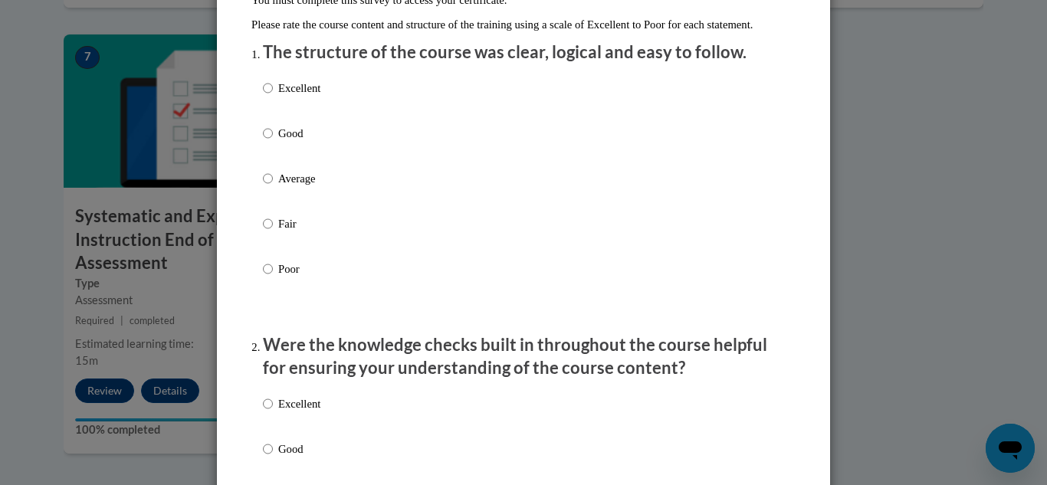
scroll to position [176, 0]
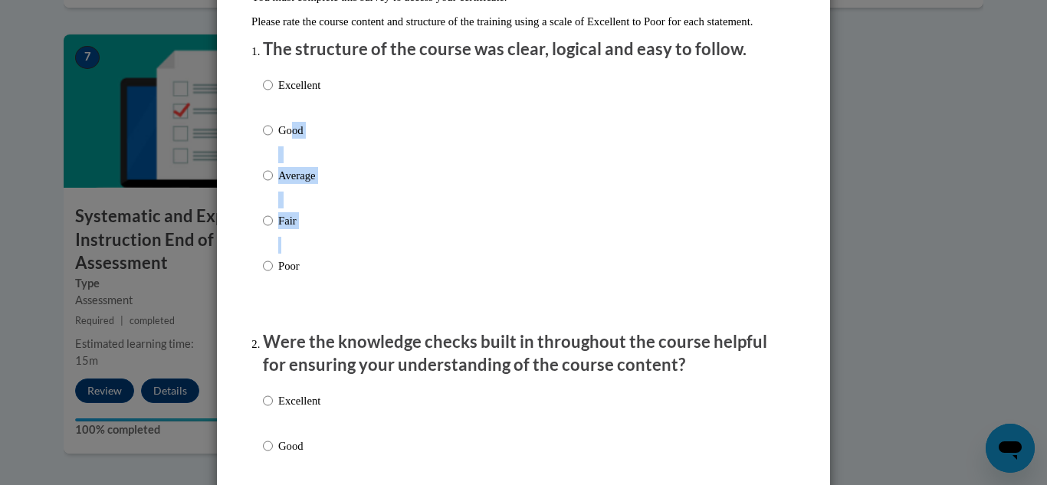
drag, startPoint x: 287, startPoint y: 154, endPoint x: 305, endPoint y: 324, distance: 171.2
click at [305, 319] on div "Excellent Good Average Fair Poor" at bounding box center [523, 194] width 521 height 250
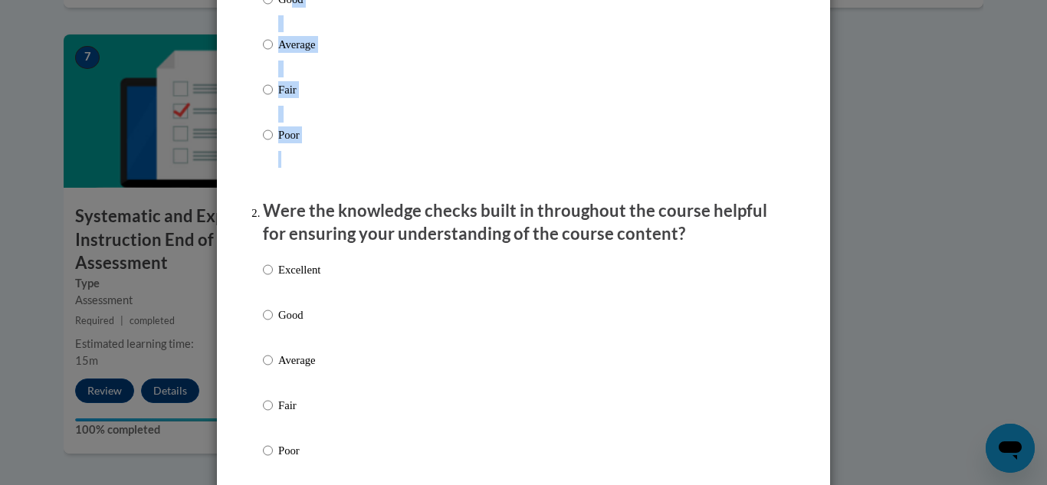
scroll to position [308, 0]
click at [305, 323] on p "Good" at bounding box center [299, 314] width 42 height 17
click at [273, 323] on input "Good" at bounding box center [268, 314] width 10 height 17
radio input "true"
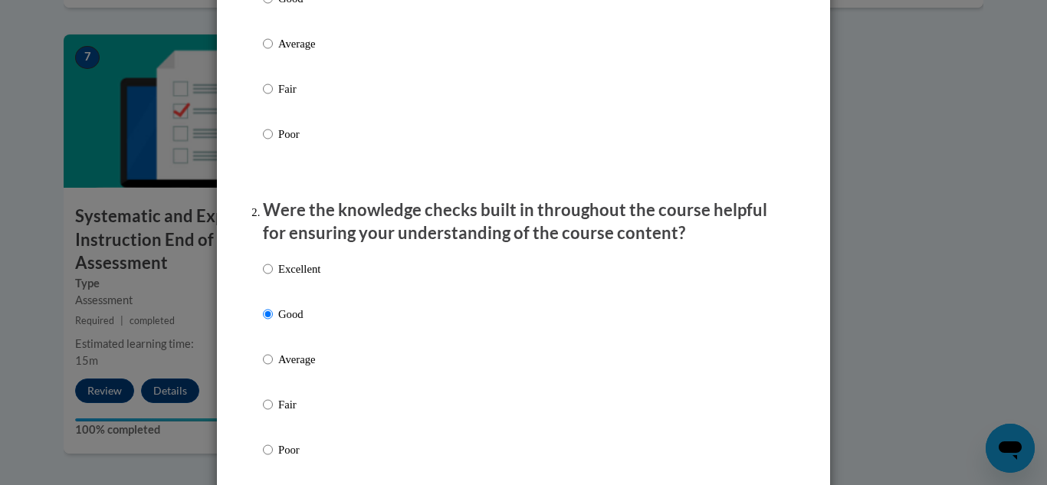
radio input "true"
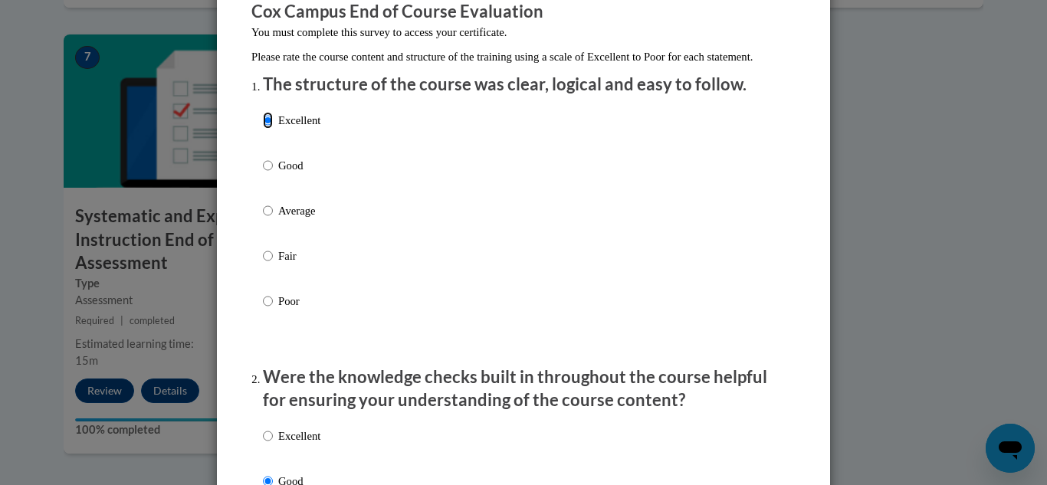
scroll to position [152, 0]
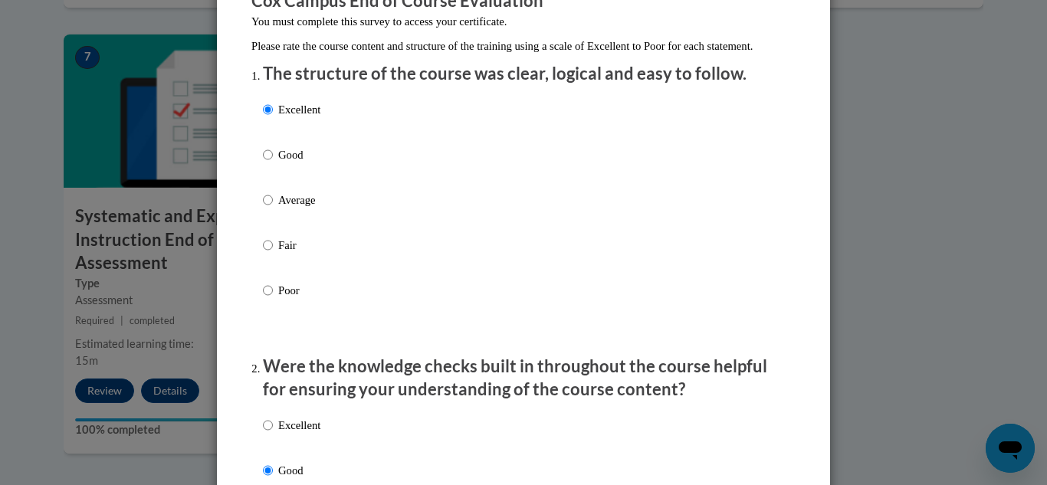
click at [278, 163] on p "Good" at bounding box center [299, 154] width 42 height 17
click at [273, 163] on input "Good" at bounding box center [268, 154] width 10 height 17
radio input "true"
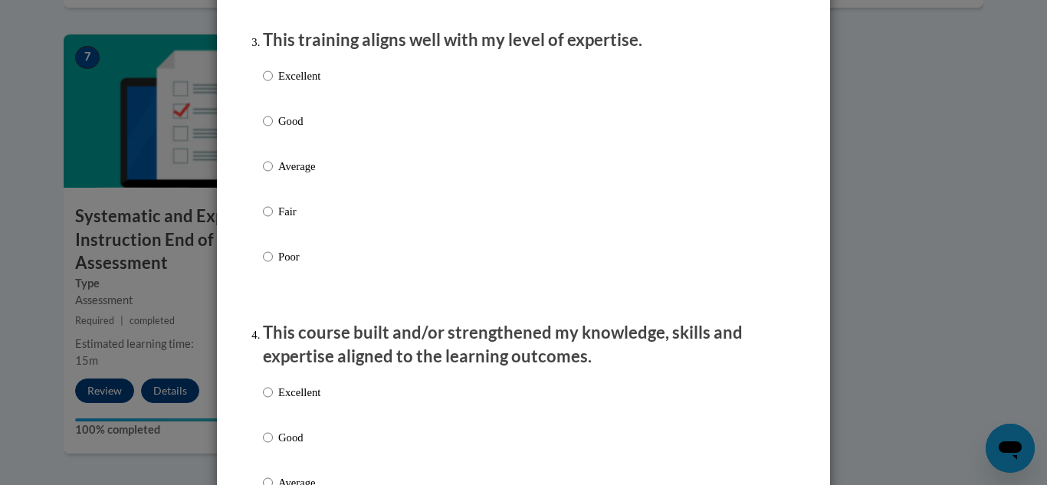
scroll to position [826, 0]
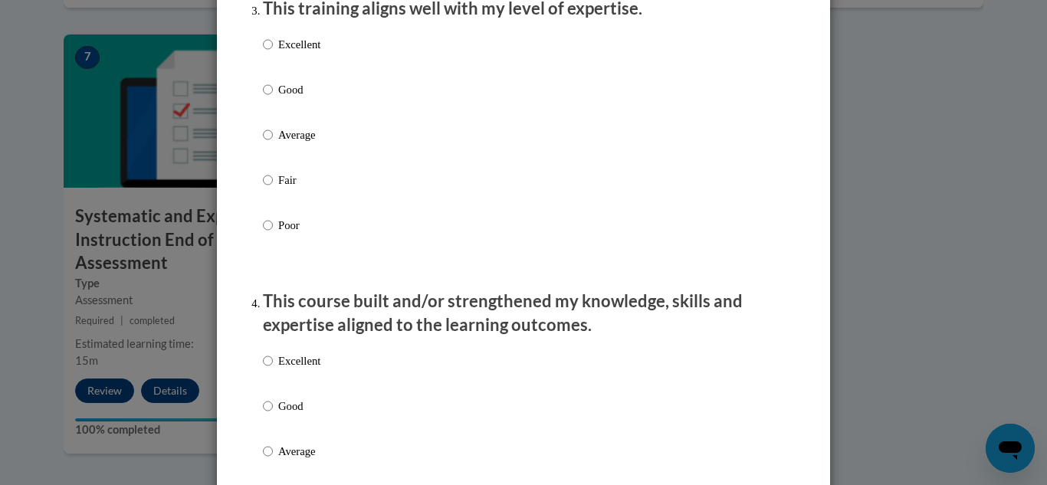
click at [284, 98] on p "Good" at bounding box center [299, 89] width 42 height 17
click at [273, 98] on input "Good" at bounding box center [268, 89] width 10 height 17
radio input "true"
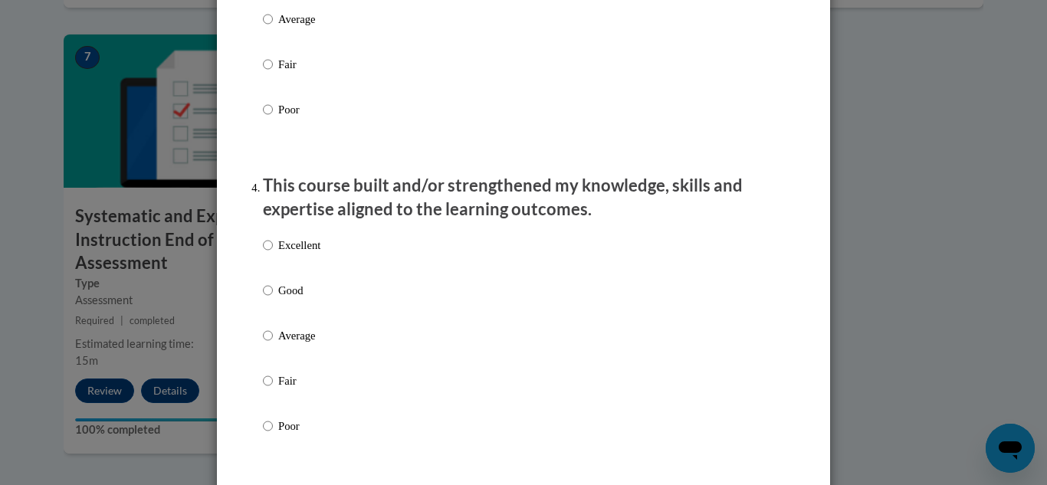
scroll to position [942, 0]
click at [266, 298] on input "Good" at bounding box center [268, 289] width 10 height 17
radio input "true"
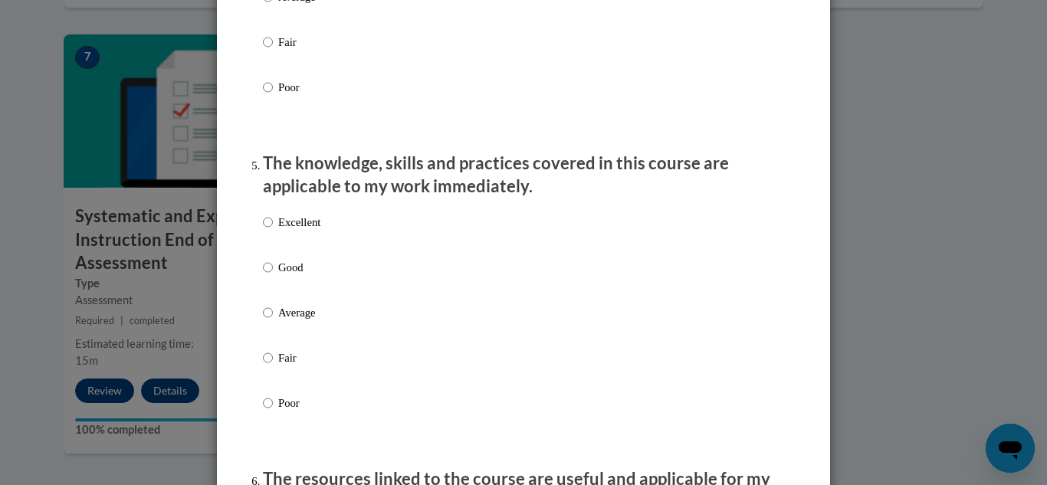
scroll to position [1281, 0]
click at [294, 274] on p "Good" at bounding box center [299, 266] width 42 height 17
click at [273, 274] on input "Good" at bounding box center [268, 266] width 10 height 17
radio input "true"
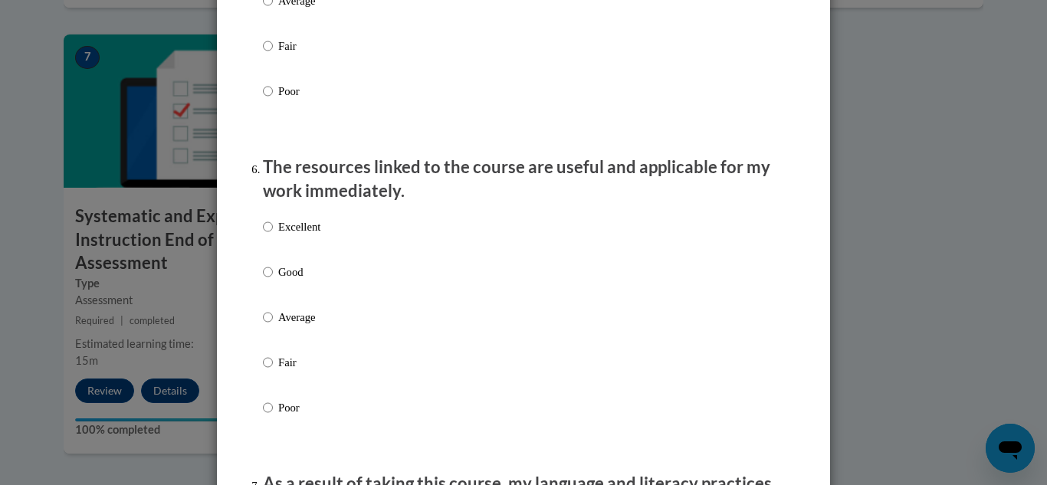
click at [292, 281] on p "Good" at bounding box center [299, 272] width 42 height 17
click at [273, 281] on input "Good" at bounding box center [268, 272] width 10 height 17
radio input "true"
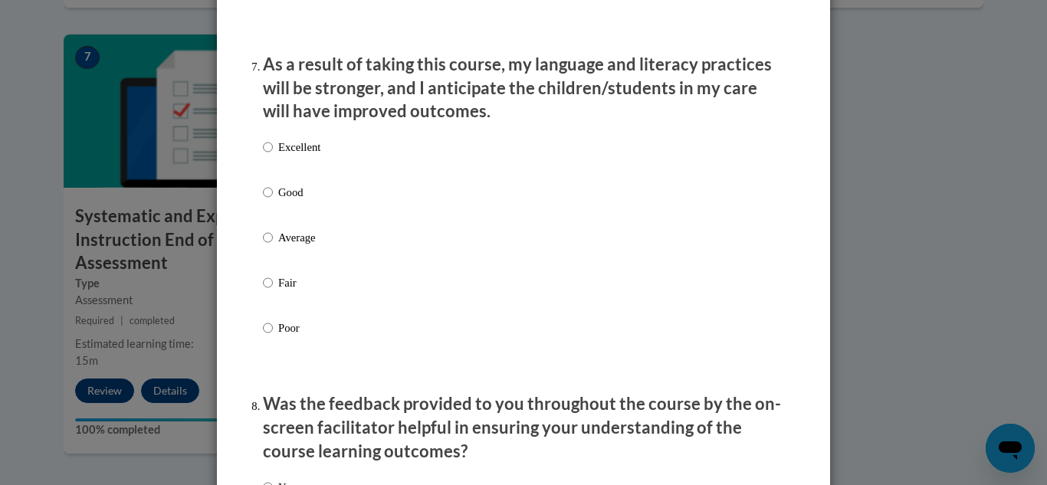
scroll to position [2015, 0]
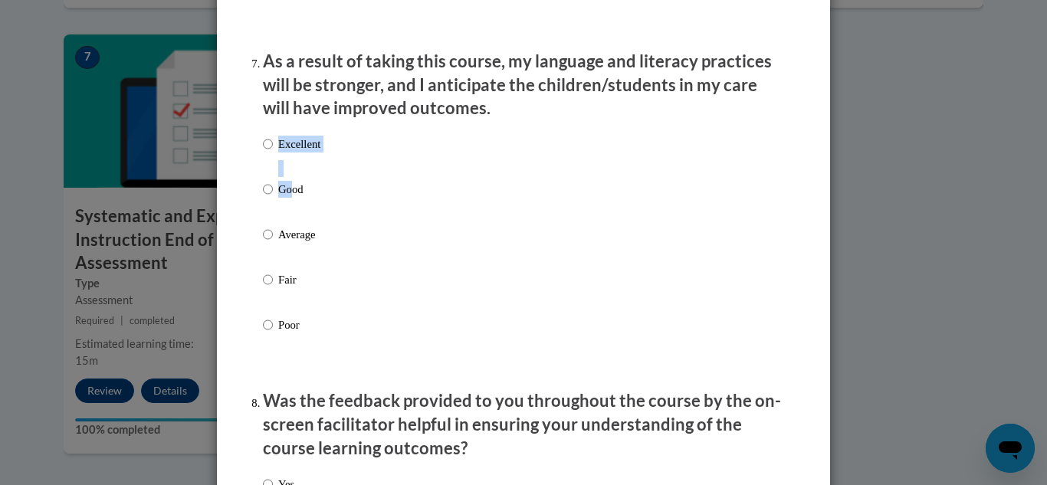
drag, startPoint x: 285, startPoint y: 191, endPoint x: 287, endPoint y: 204, distance: 13.1
click at [287, 204] on div "Excellent Good Average Fair Poor" at bounding box center [291, 247] width 57 height 238
click at [287, 198] on p "Good" at bounding box center [299, 189] width 42 height 17
click at [273, 198] on input "Good" at bounding box center [268, 189] width 10 height 17
radio input "true"
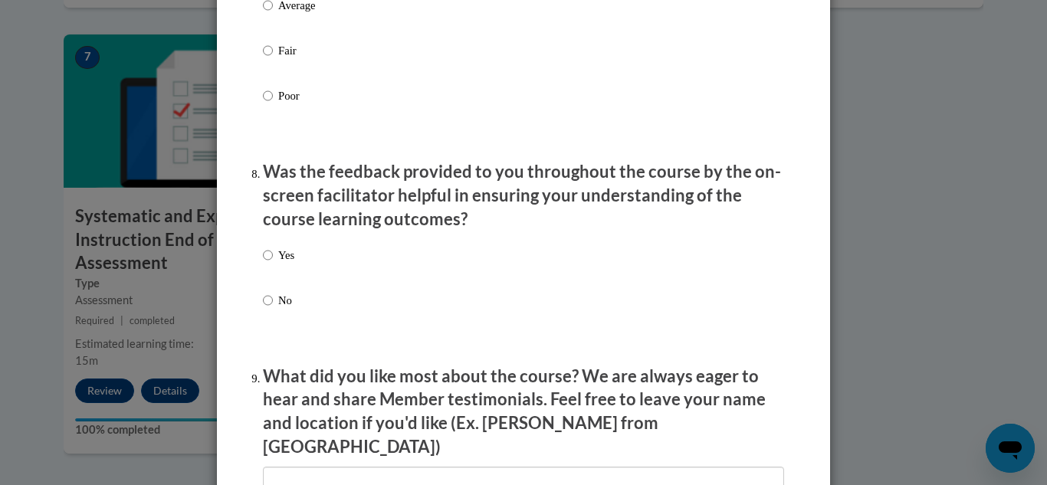
scroll to position [2246, 0]
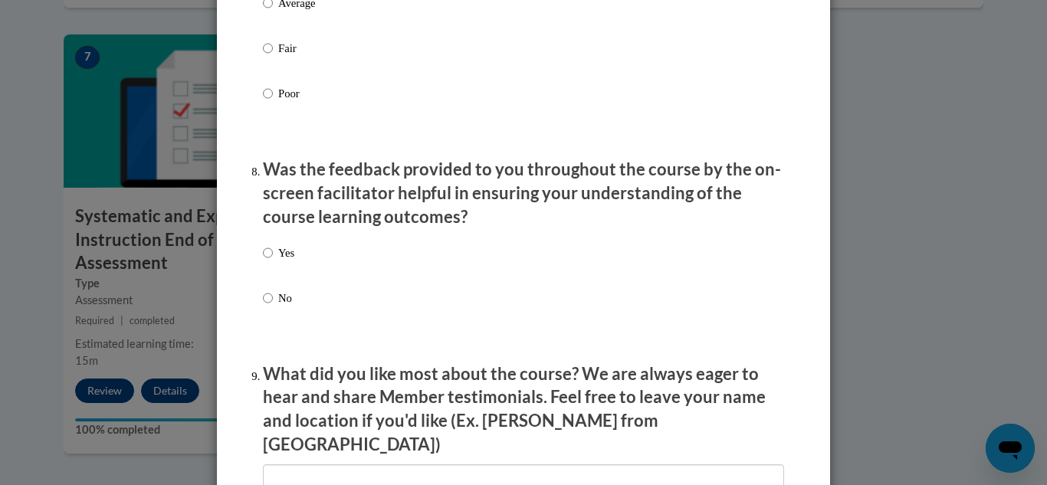
click at [280, 261] on p "Yes" at bounding box center [286, 253] width 16 height 17
click at [273, 261] on input "Yes" at bounding box center [268, 253] width 10 height 17
radio input "true"
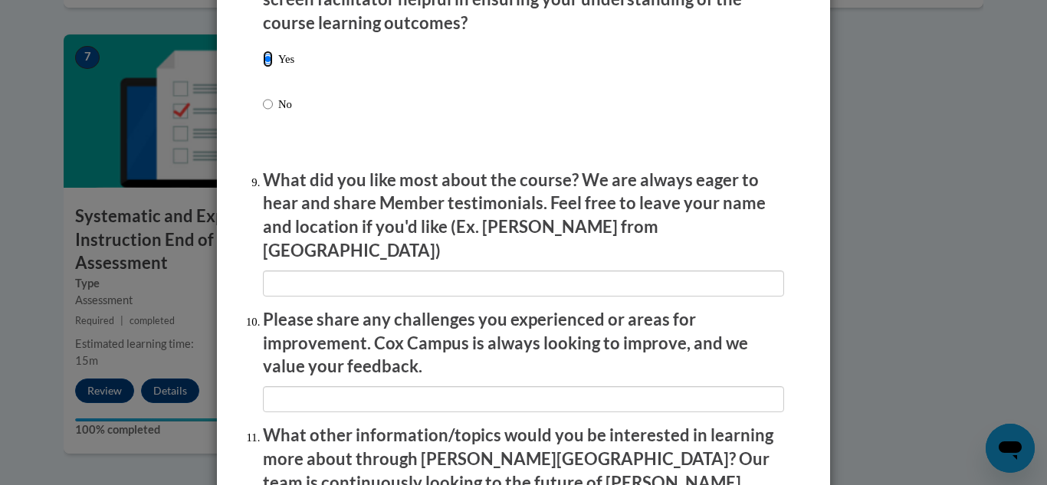
scroll to position [2700, 0]
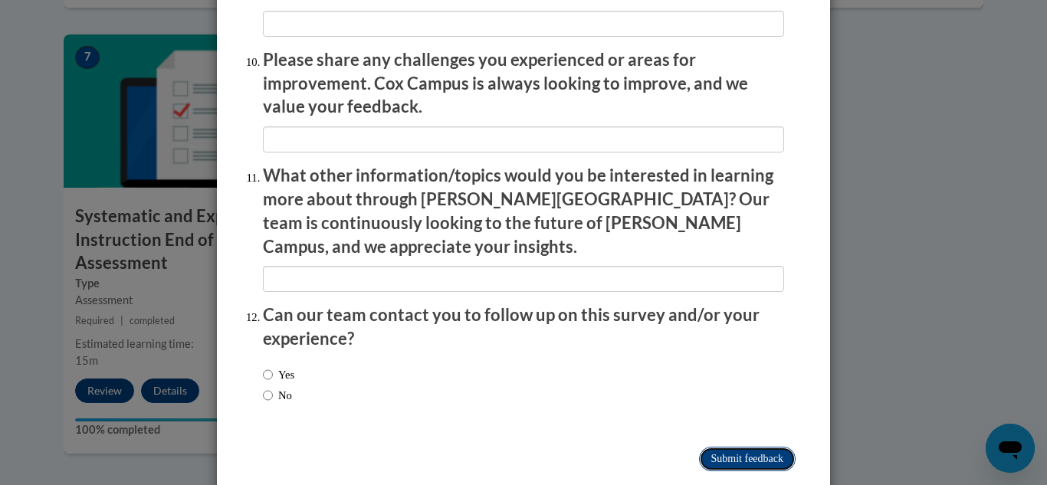
click at [699, 447] on input "Submit feedback" at bounding box center [747, 459] width 97 height 25
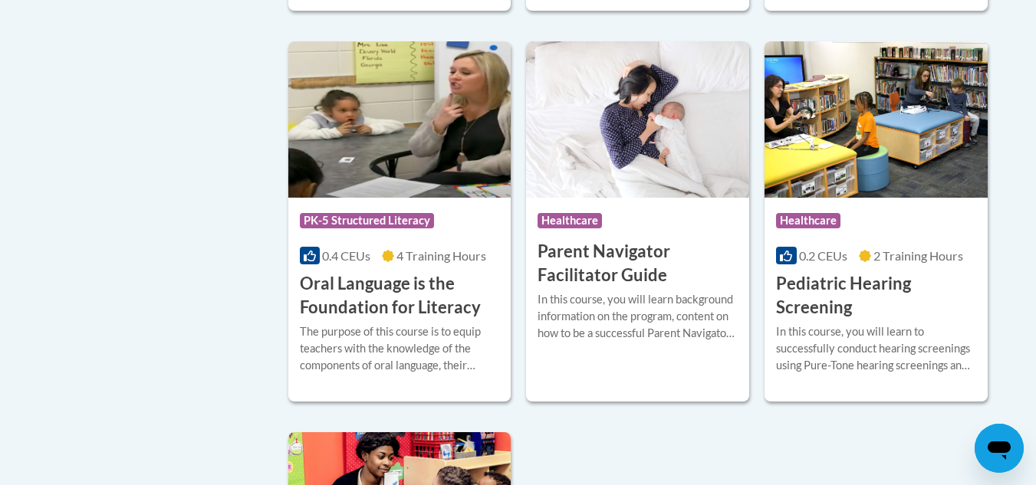
scroll to position [3245, 0]
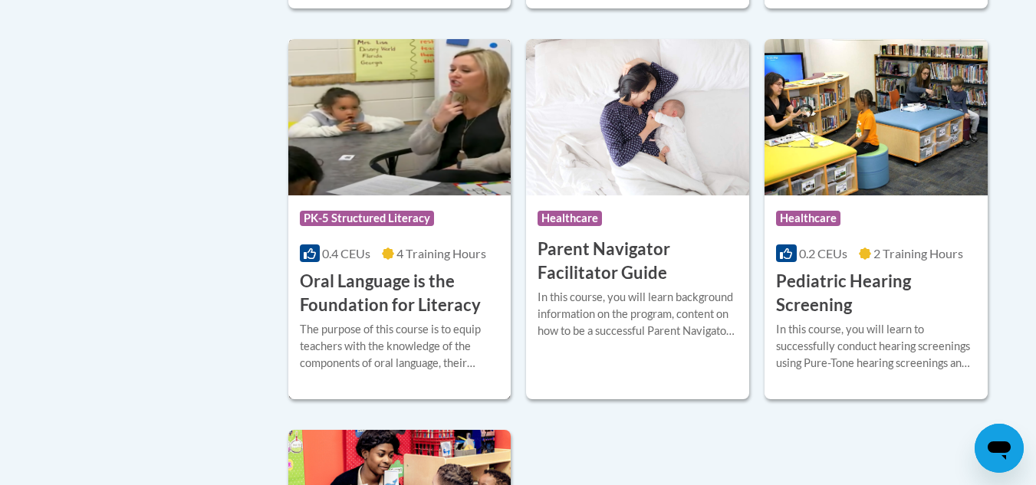
click at [387, 317] on h3 "Oral Language is the Foundation for Literacy" at bounding box center [400, 294] width 200 height 48
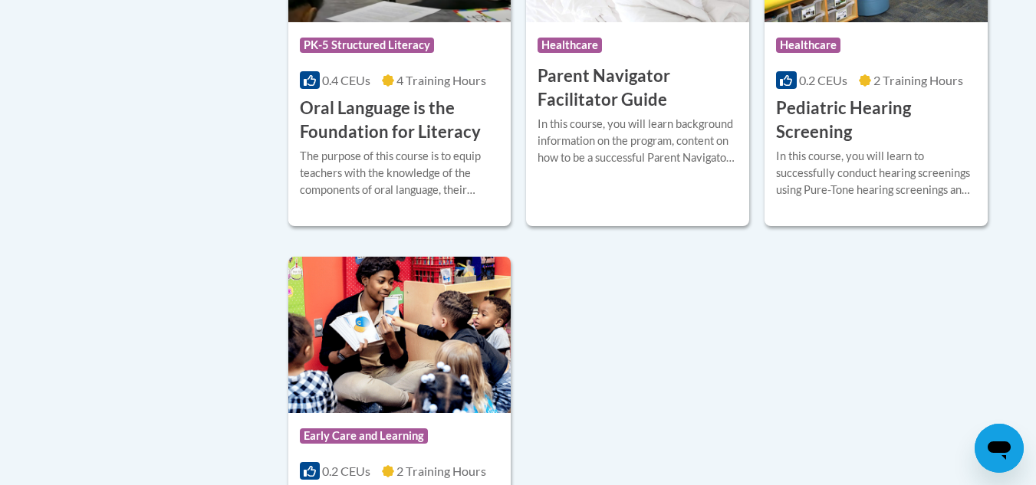
scroll to position [3384, 0]
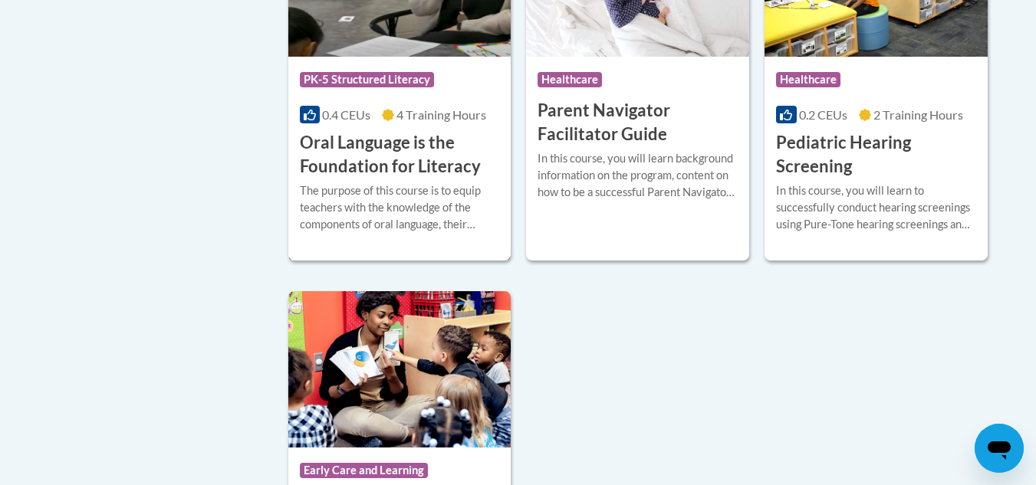
click at [384, 215] on div "The purpose of this course is to equip teachers with the knowledge of the compo…" at bounding box center [400, 207] width 200 height 51
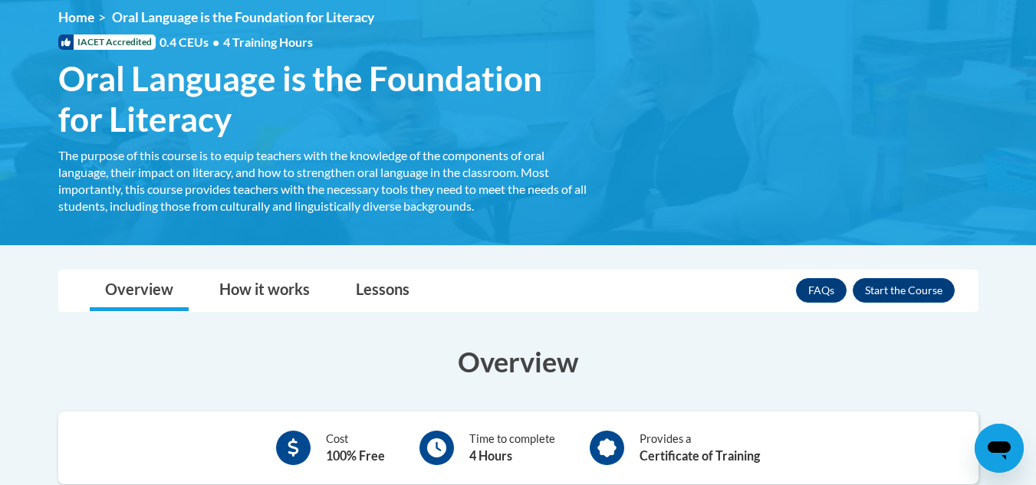
scroll to position [218, 0]
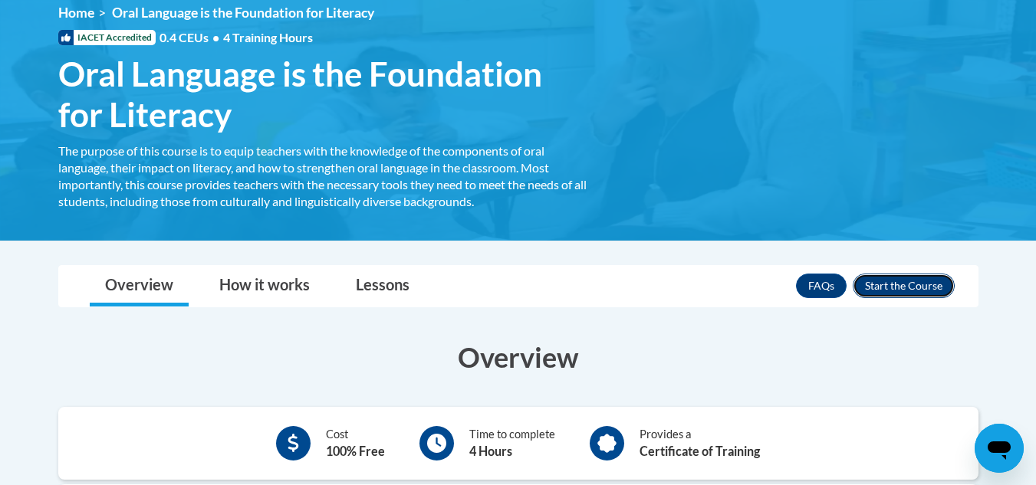
click at [881, 291] on button "Enroll" at bounding box center [903, 286] width 102 height 25
